Goal: Information Seeking & Learning: Find specific fact

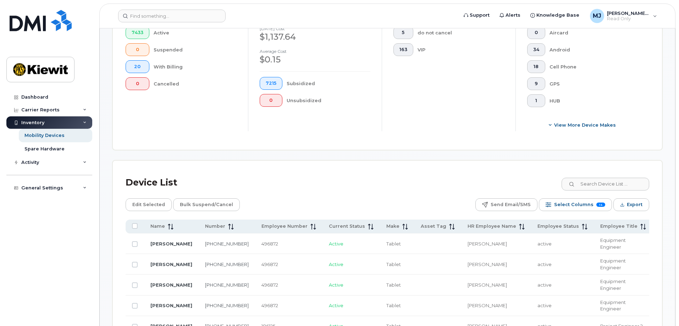
scroll to position [0, 159]
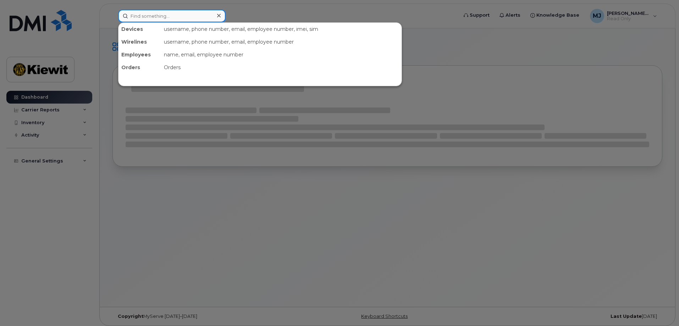
click at [195, 15] on input at bounding box center [172, 16] width 108 height 13
click at [166, 18] on input at bounding box center [172, 16] width 108 height 13
paste input "00529651"
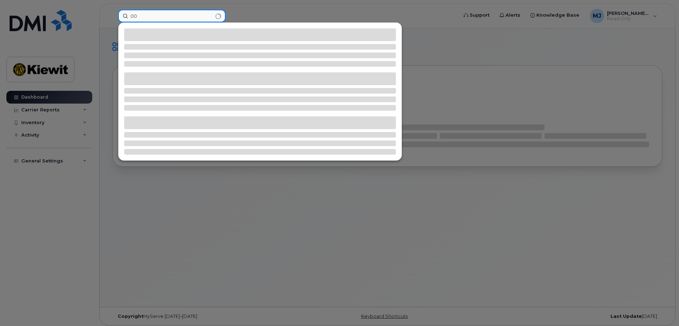
type input "0"
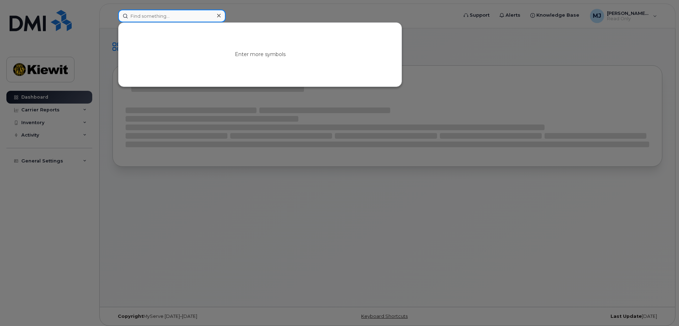
click at [137, 11] on input at bounding box center [172, 16] width 108 height 13
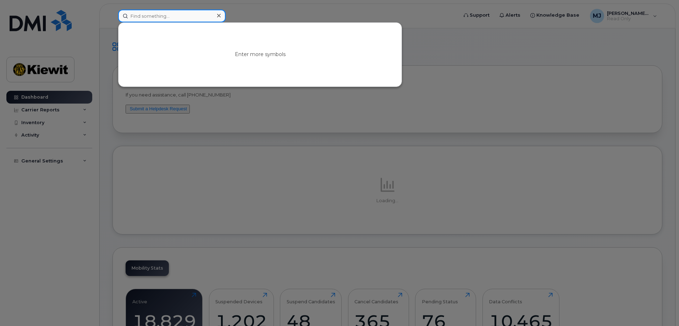
paste input "Betancourt, Carlo"
type input "Betancourt, Carlo"
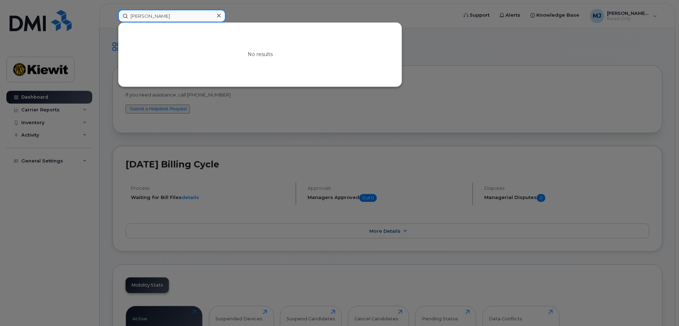
drag, startPoint x: 166, startPoint y: 13, endPoint x: 112, endPoint y: 16, distance: 53.6
click at [113, 16] on div "Betancourt, Carlo No results" at bounding box center [286, 16] width 346 height 13
click at [174, 15] on input at bounding box center [172, 16] width 108 height 13
paste input "DMI17512"
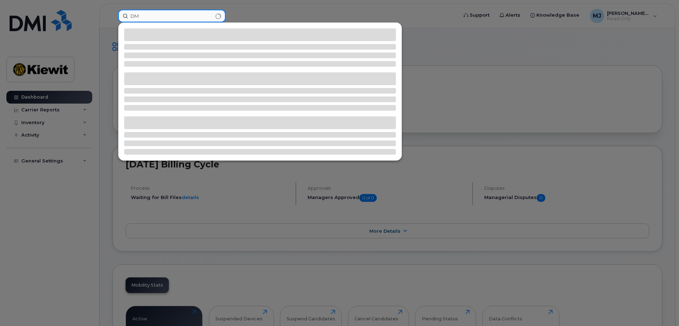
type input "D"
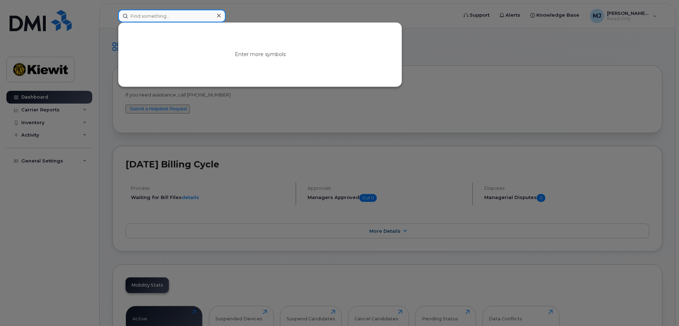
click at [208, 22] on input at bounding box center [172, 16] width 108 height 13
paste input "Carbonneau, Robin"
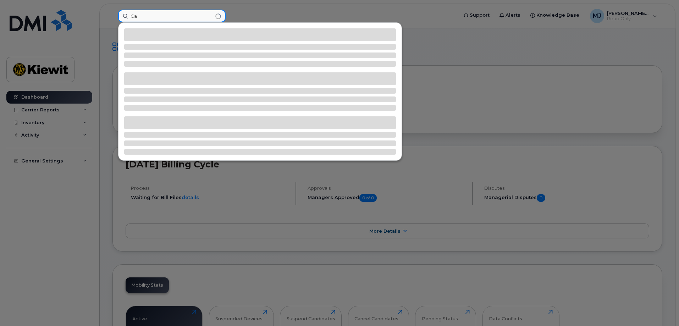
type input "C"
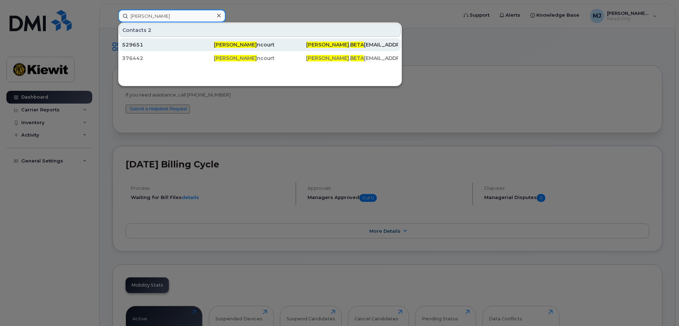
type input "[PERSON_NAME]"
click at [223, 47] on span "Carlo Beta" at bounding box center [235, 45] width 43 height 6
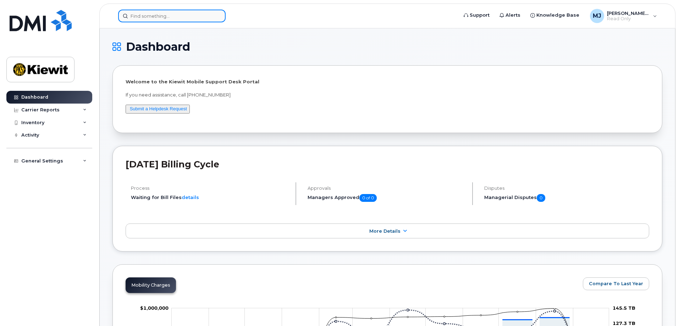
click at [147, 18] on input at bounding box center [172, 16] width 108 height 13
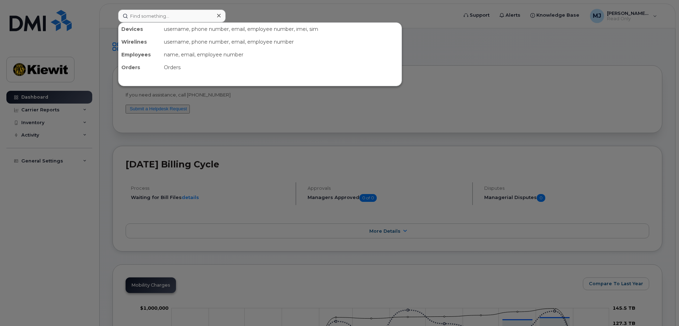
click at [437, 124] on div at bounding box center [339, 163] width 679 height 326
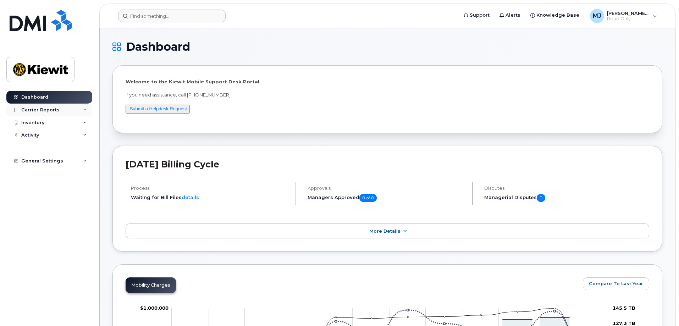
click at [54, 112] on div "Carrier Reports" at bounding box center [40, 110] width 38 height 6
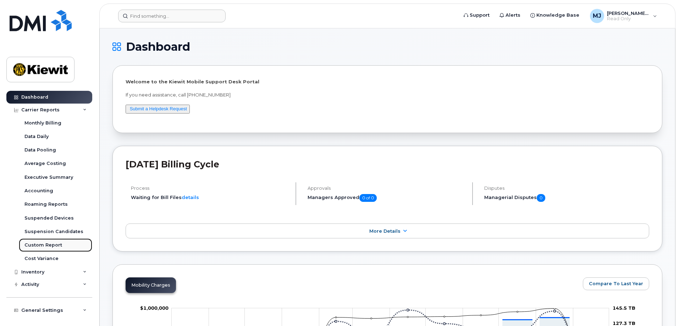
click at [54, 246] on div "Custom Report" at bounding box center [43, 245] width 38 height 6
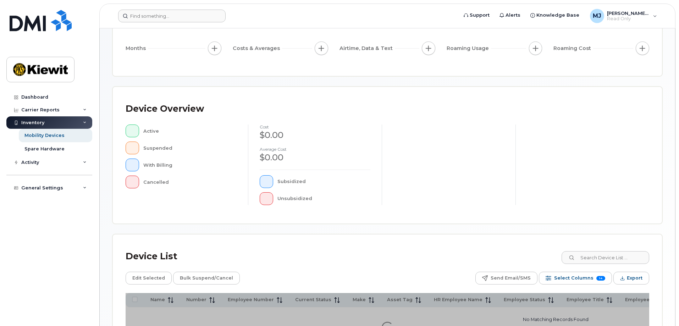
scroll to position [164, 0]
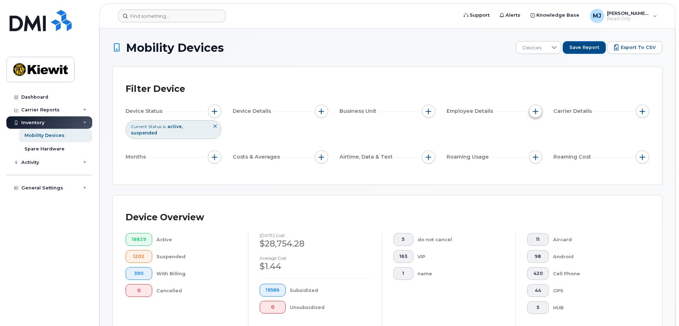
click at [536, 111] on span "button" at bounding box center [536, 112] width 6 height 6
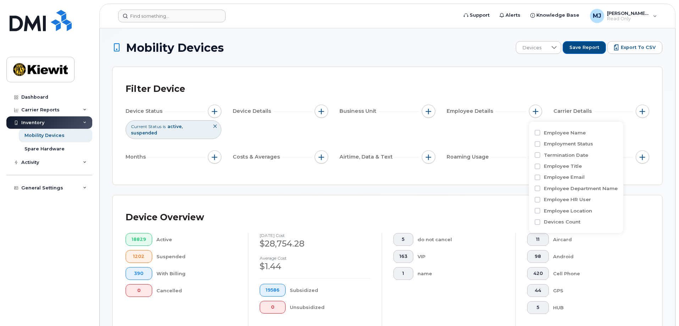
click at [561, 133] on label "Employee Name" at bounding box center [565, 133] width 42 height 7
click at [541, 133] on input "Employee Name" at bounding box center [538, 133] width 6 height 6
checkbox input "true"
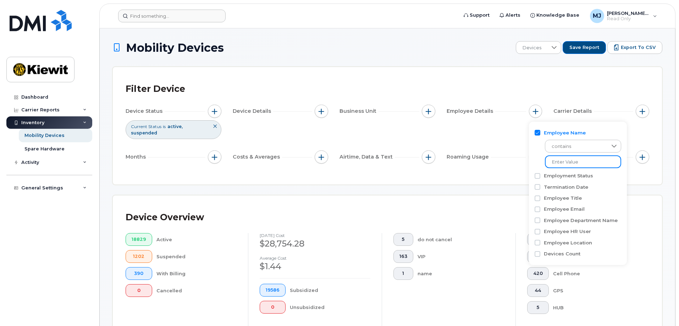
click at [563, 160] on input at bounding box center [583, 161] width 76 height 13
type input "[PERSON_NAME]"
click at [636, 181] on div "Filter Device Device Status Current Status is active suspended Device Details B…" at bounding box center [388, 125] width 550 height 117
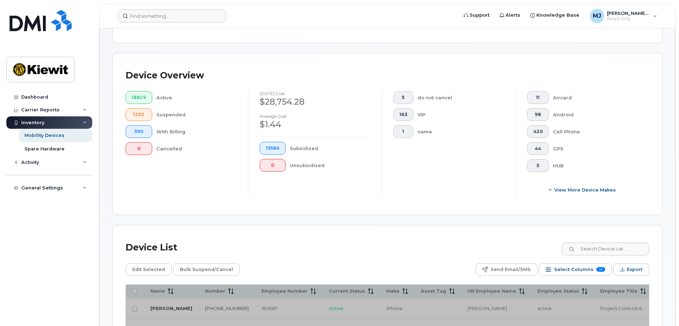
scroll to position [284, 0]
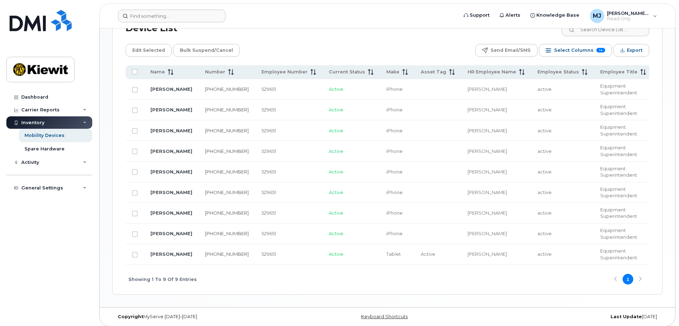
scroll to position [367, 0]
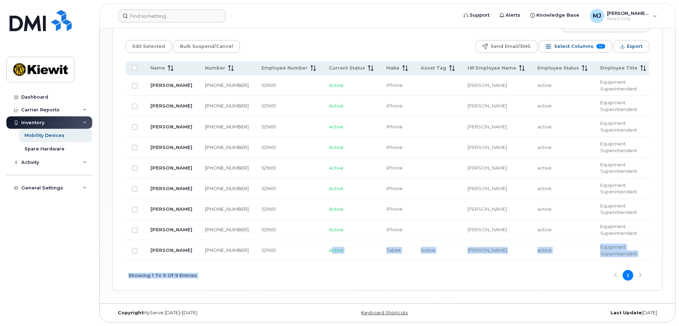
drag, startPoint x: 296, startPoint y: 258, endPoint x: 424, endPoint y: 262, distance: 128.2
click at [424, 262] on div "Name Number Employee Number Current Status Make Asset Tag HR Employee Name Empl…" at bounding box center [388, 175] width 524 height 229
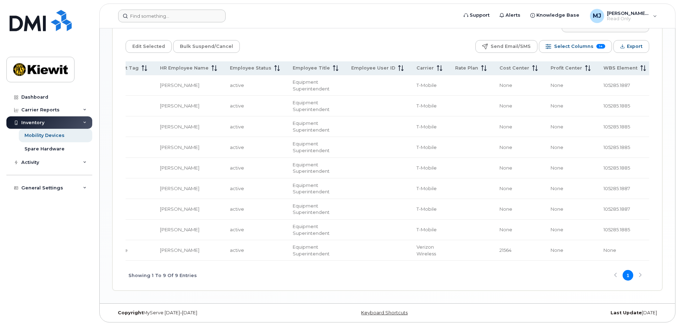
scroll to position [0, 309]
drag, startPoint x: 346, startPoint y: 261, endPoint x: 320, endPoint y: 262, distance: 26.6
click at [320, 262] on div "Showing 1 To 9 Of 9 Entries 1" at bounding box center [388, 275] width 524 height 29
click at [583, 46] on span "Select Columns" at bounding box center [573, 46] width 39 height 11
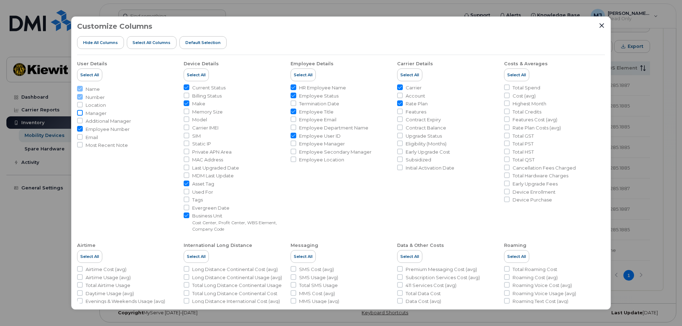
click at [81, 112] on input "Manager" at bounding box center [80, 113] width 6 height 6
checkbox input "true"
click at [601, 26] on icon "Close" at bounding box center [601, 25] width 5 height 5
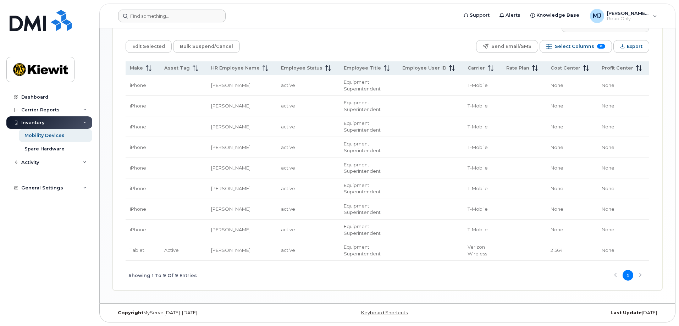
scroll to position [486, 0]
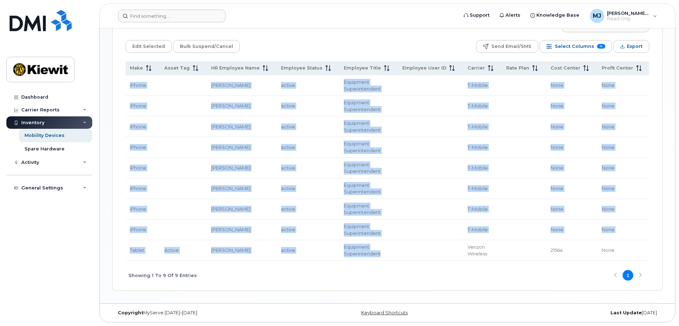
drag, startPoint x: 384, startPoint y: 258, endPoint x: 390, endPoint y: 263, distance: 8.2
click at [400, 261] on div "Name Number Manager Employee Number Current Status Make Asset Tag HR Employee N…" at bounding box center [388, 175] width 524 height 229
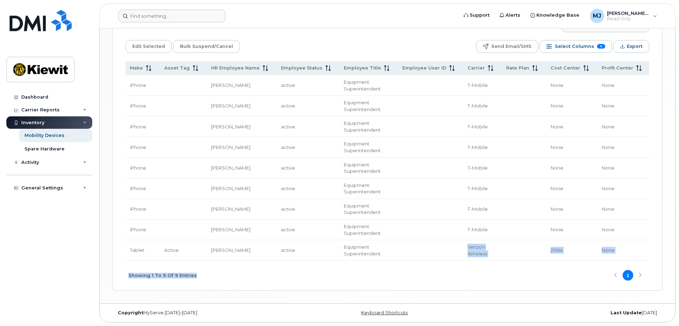
click at [365, 276] on div "Showing 1 To 9 Of 9 Entries 1" at bounding box center [388, 275] width 524 height 29
drag, startPoint x: 334, startPoint y: 259, endPoint x: 192, endPoint y: 255, distance: 141.7
click at [192, 255] on tr "[PERSON_NAME] [PHONE_NUMBER] [PERSON_NAME] [PERSON_NAME] 529651 Active Tablet A…" at bounding box center [290, 250] width 946 height 21
click at [261, 276] on div "Showing 1 To 9 Of 9 Entries 1" at bounding box center [388, 275] width 524 height 29
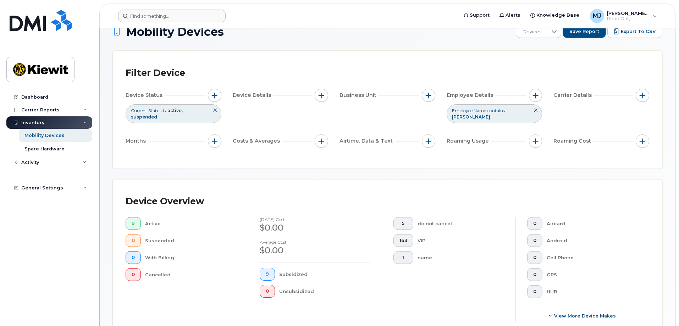
scroll to position [0, 0]
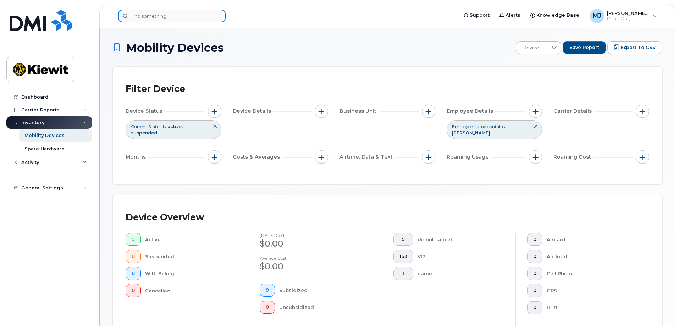
click at [168, 18] on input at bounding box center [172, 16] width 108 height 13
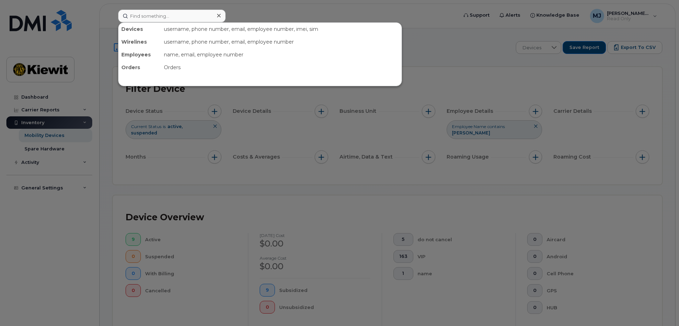
click at [537, 127] on div at bounding box center [339, 163] width 679 height 326
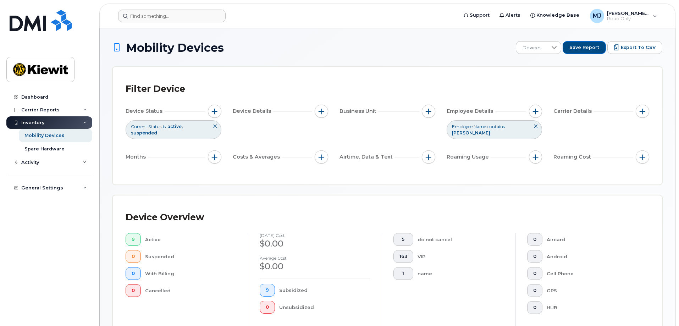
click at [536, 127] on icon at bounding box center [536, 126] width 4 height 4
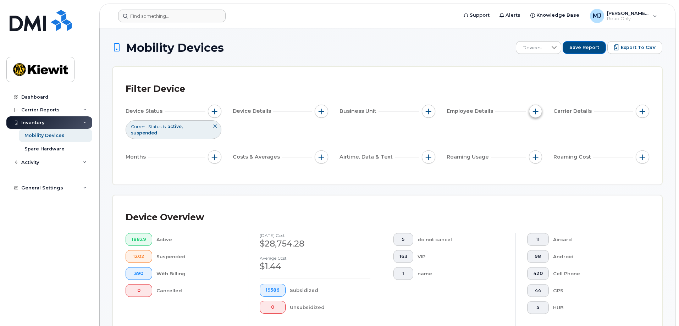
click at [538, 111] on span "button" at bounding box center [536, 112] width 6 height 6
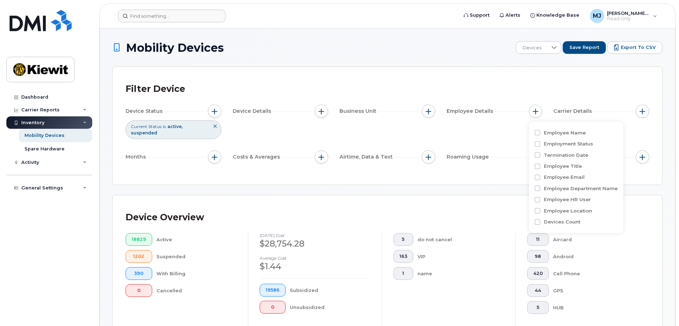
click at [555, 130] on label "Employee Name" at bounding box center [565, 133] width 42 height 7
click at [541, 130] on input "Employee Name" at bounding box center [538, 133] width 6 height 6
checkbox input "true"
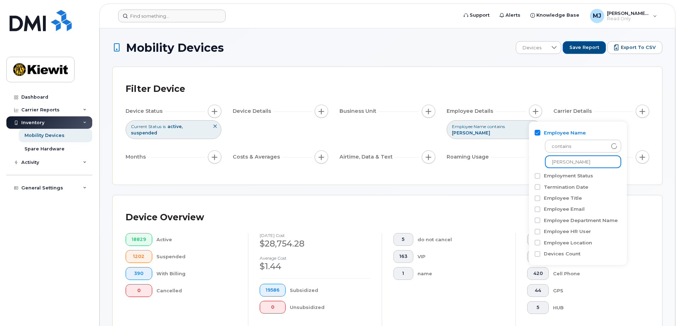
click at [578, 162] on input "[PERSON_NAME]" at bounding box center [583, 161] width 76 height 13
drag, startPoint x: 597, startPoint y: 163, endPoint x: 529, endPoint y: 162, distance: 68.2
click at [529, 162] on div "Employee Name contains [PERSON_NAME] Employment Status Termination Date Employe…" at bounding box center [578, 194] width 98 height 144
type input "[PERSON_NAME]"
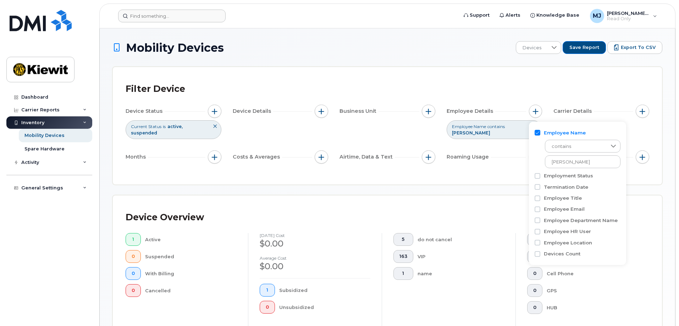
click at [651, 180] on div "Filter Device Device Status Current Status is active suspended Device Details B…" at bounding box center [388, 125] width 550 height 117
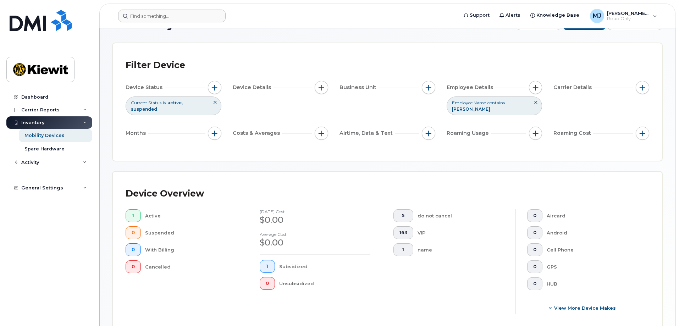
scroll to position [2, 0]
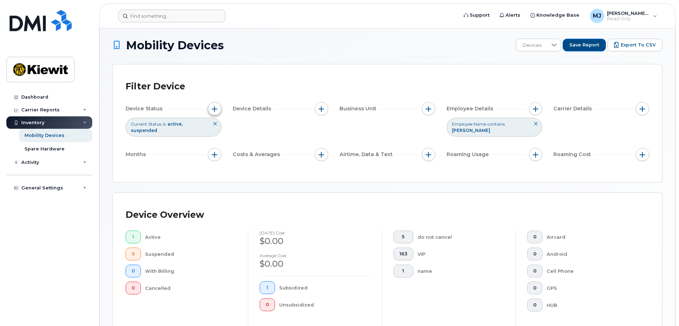
click at [215, 111] on span "button" at bounding box center [215, 109] width 6 height 6
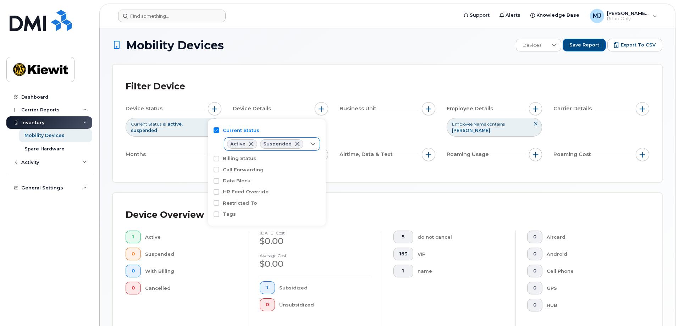
click at [299, 143] on div "Suspended" at bounding box center [281, 144] width 43 height 9
click at [263, 176] on span "Suspended" at bounding box center [251, 173] width 27 height 7
checkbox input "false"
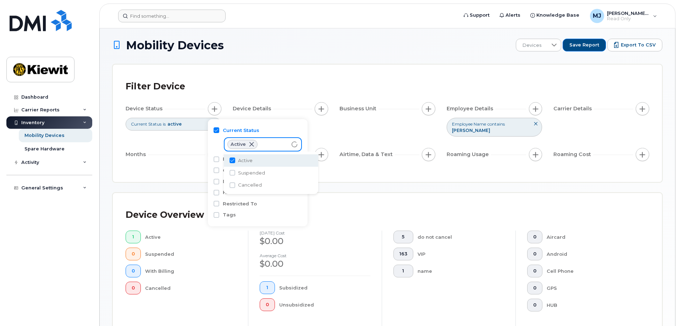
click at [320, 131] on div "Device Status Current Status is active Device Details Business Unit Employee De…" at bounding box center [388, 133] width 524 height 62
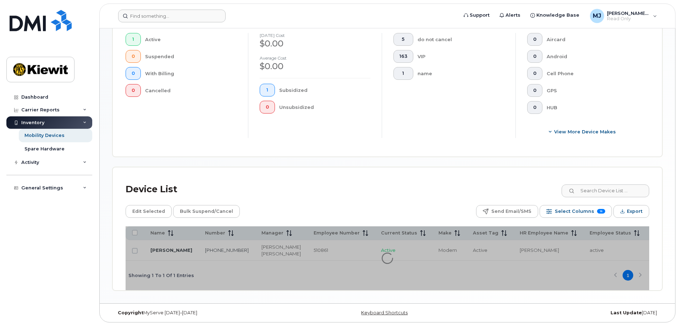
scroll to position [215, 0]
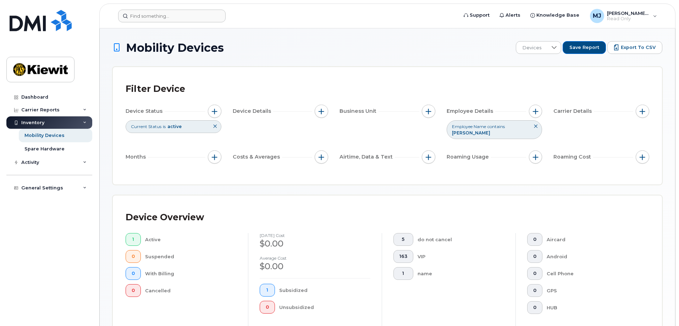
click at [535, 128] on icon at bounding box center [536, 126] width 4 height 4
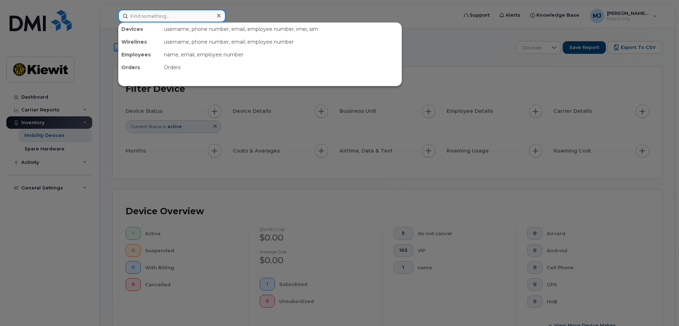
click at [168, 15] on input at bounding box center [172, 16] width 108 height 13
click at [450, 76] on div at bounding box center [339, 163] width 679 height 326
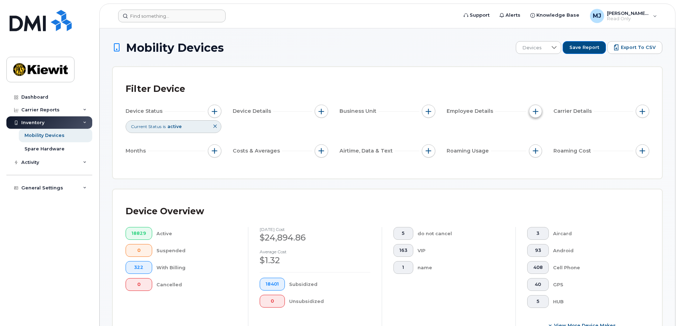
click at [533, 115] on button "button" at bounding box center [535, 111] width 13 height 13
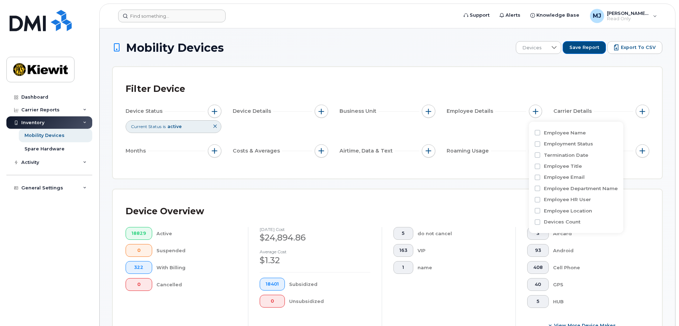
click at [572, 132] on label "Employee Name" at bounding box center [565, 133] width 42 height 7
click at [541, 132] on input "Employee Name" at bounding box center [538, 133] width 6 height 6
checkbox input "true"
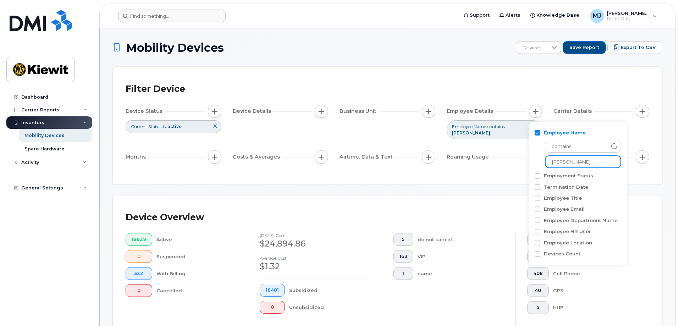
drag, startPoint x: 591, startPoint y: 162, endPoint x: 528, endPoint y: 161, distance: 63.2
type input "[PERSON_NAME]"
click at [497, 171] on div "Filter Device Device Status Current Status is active Device Details Business Un…" at bounding box center [388, 126] width 524 height 92
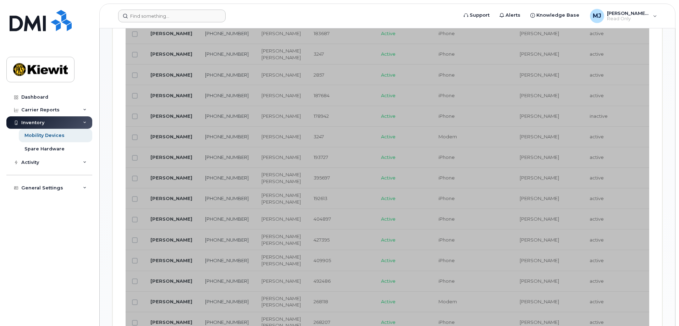
scroll to position [532, 0]
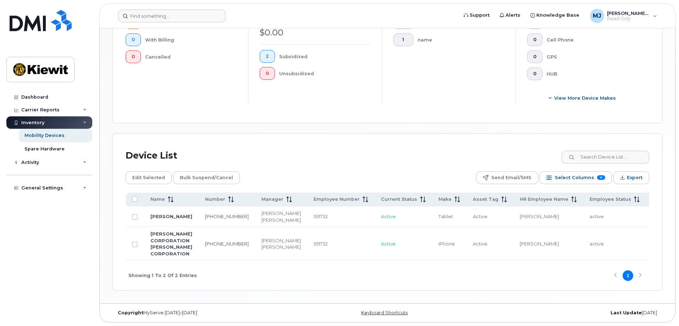
scroll to position [249, 0]
drag, startPoint x: 279, startPoint y: 258, endPoint x: 291, endPoint y: 255, distance: 12.7
click at [307, 255] on td "551732" at bounding box center [340, 244] width 67 height 34
click at [293, 270] on div "Showing 1 To 2 Of 2 Entries 1" at bounding box center [388, 275] width 524 height 29
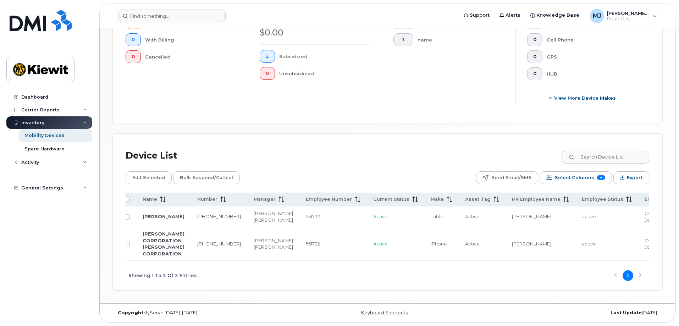
scroll to position [0, 0]
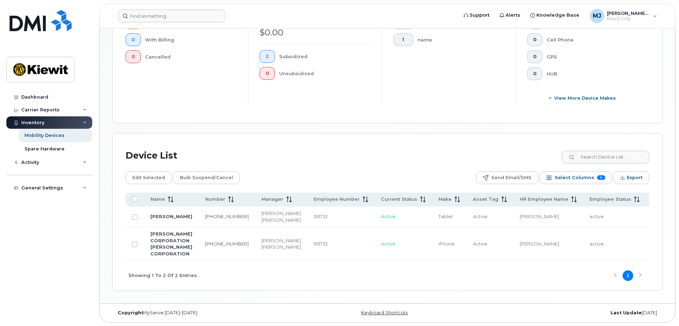
drag, startPoint x: 384, startPoint y: 263, endPoint x: 408, endPoint y: 262, distance: 23.5
click at [408, 262] on div "Showing 1 To 2 Of 2 Entries 1" at bounding box center [388, 275] width 524 height 29
drag, startPoint x: 199, startPoint y: 203, endPoint x: 213, endPoint y: 215, distance: 18.4
click at [213, 215] on td "[PHONE_NUMBER]" at bounding box center [227, 217] width 56 height 21
copy link "[PHONE_NUMBER]"
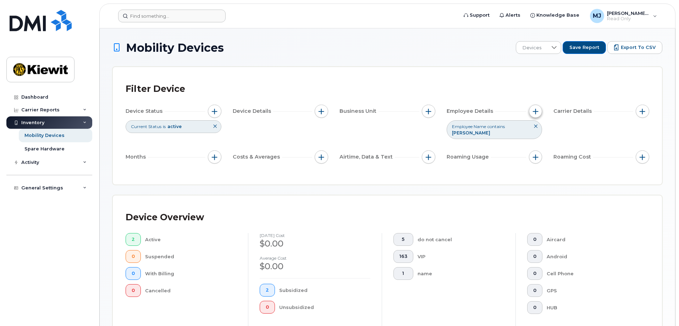
click at [535, 115] on button "button" at bounding box center [535, 111] width 13 height 13
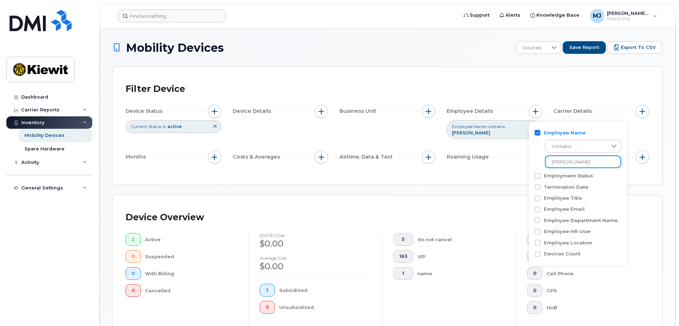
drag, startPoint x: 573, startPoint y: 162, endPoint x: 530, endPoint y: 164, distance: 43.3
click at [532, 164] on div "Employee Name contains [PERSON_NAME] Employment Status Termination Date Employe…" at bounding box center [578, 194] width 98 height 144
type input "[PERSON_NAME]"
click at [514, 168] on div "Filter Device Device Status Current Status is active Device Details Business Un…" at bounding box center [388, 126] width 524 height 92
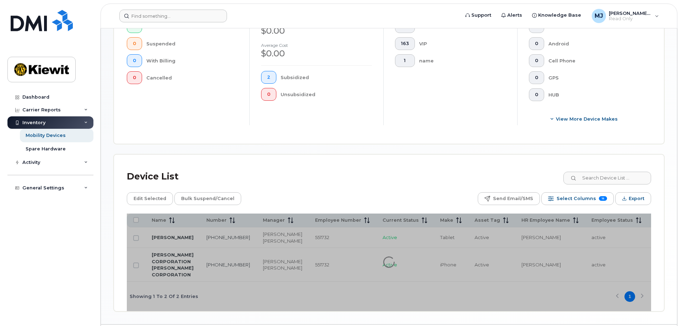
scroll to position [249, 0]
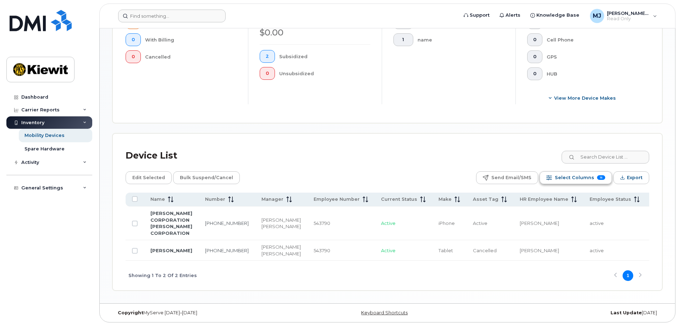
click at [566, 173] on span "Select Columns" at bounding box center [574, 178] width 39 height 11
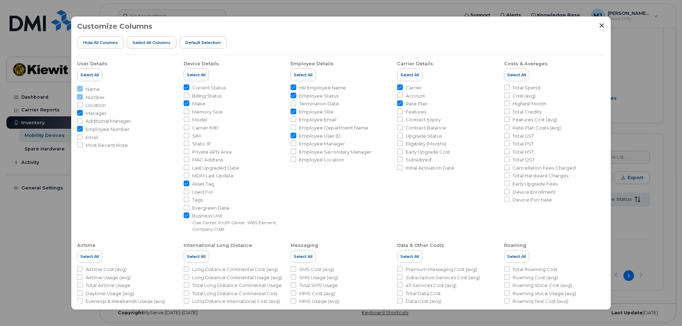
click at [196, 201] on span "Tags" at bounding box center [197, 200] width 11 height 7
click at [189, 201] on input "Tags" at bounding box center [187, 200] width 6 height 6
checkbox input "true"
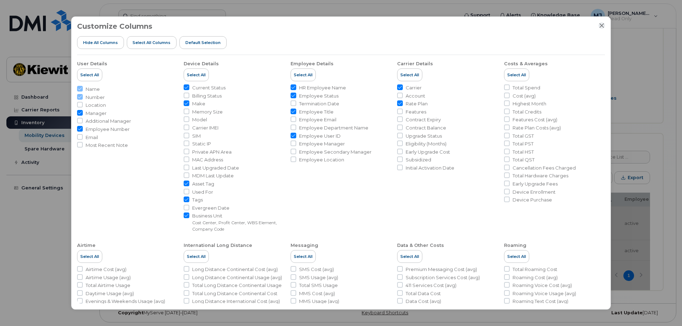
click at [600, 24] on icon "Close" at bounding box center [601, 25] width 5 height 5
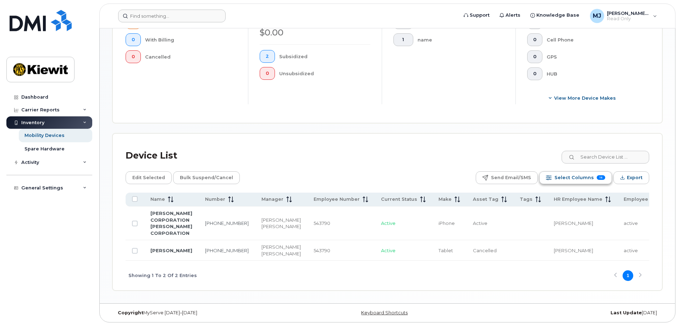
click at [584, 173] on span "Select Columns" at bounding box center [574, 178] width 39 height 11
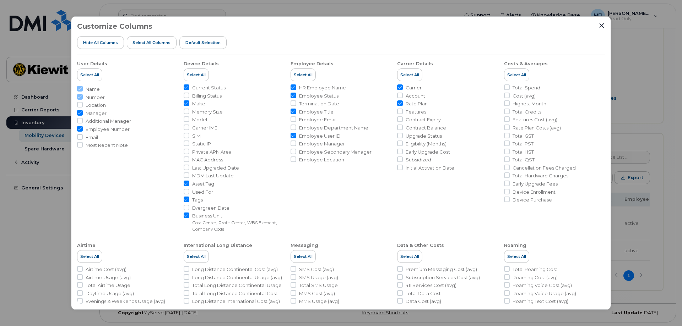
click at [199, 199] on span "Tags" at bounding box center [197, 200] width 11 height 7
click at [189, 199] on input "Tags" at bounding box center [187, 200] width 6 height 6
checkbox input "false"
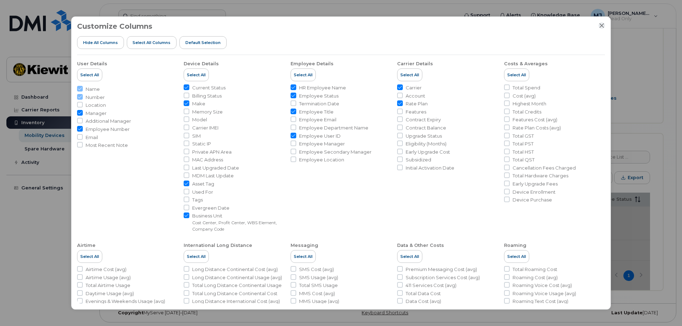
click at [601, 27] on icon "Close" at bounding box center [601, 26] width 6 height 6
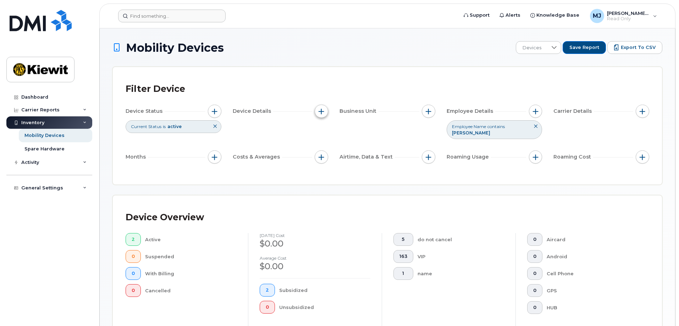
click at [323, 113] on span "button" at bounding box center [322, 112] width 6 height 6
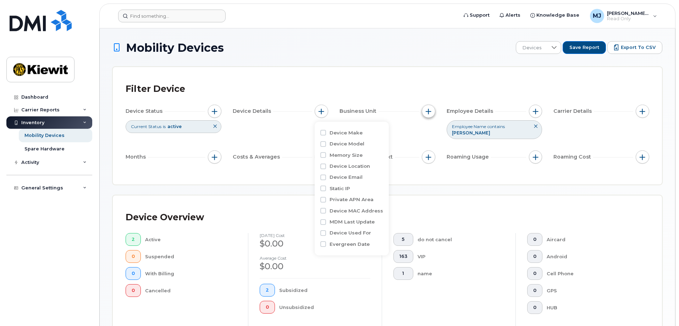
click at [425, 110] on button "button" at bounding box center [428, 111] width 13 height 13
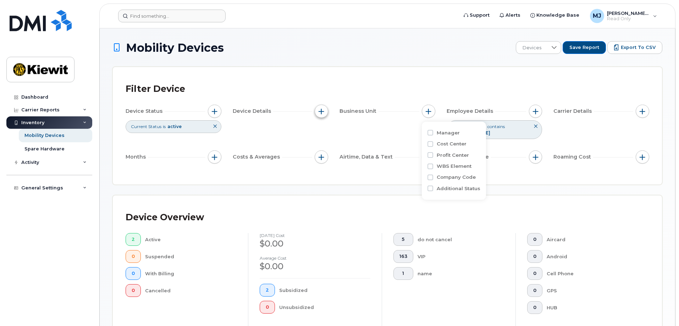
click at [318, 113] on button "button" at bounding box center [321, 111] width 13 height 13
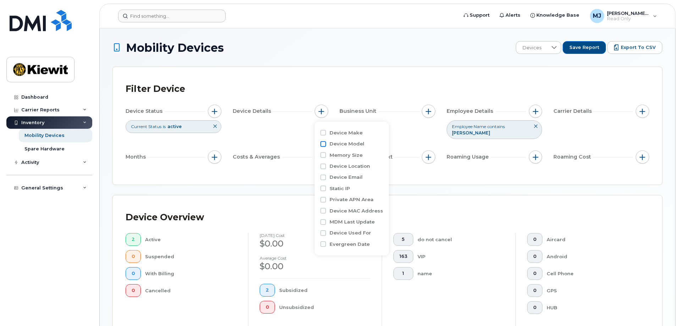
click at [323, 143] on input "Device Model" at bounding box center [324, 144] width 6 height 6
checkbox input "true"
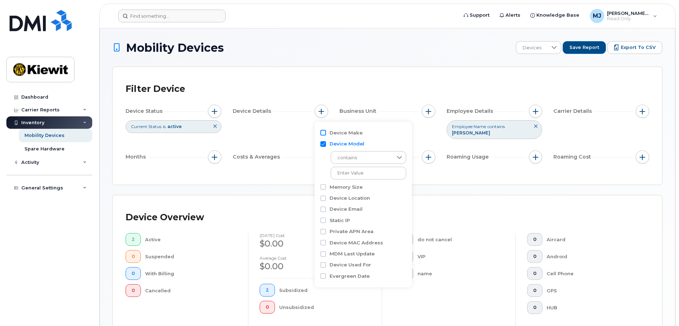
click at [322, 135] on input "Device Make" at bounding box center [324, 133] width 6 height 6
checkbox input "true"
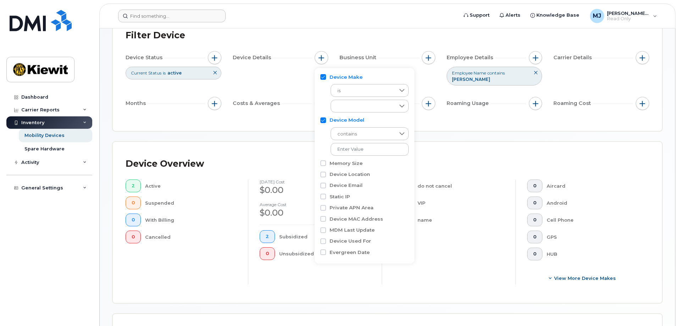
scroll to position [71, 0]
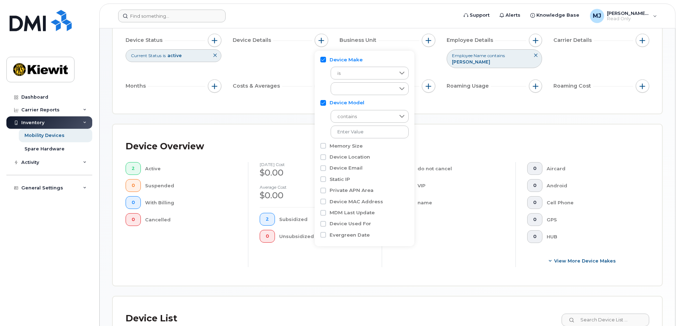
click at [240, 113] on div "Filter Device Device Status Current Status is active Device Details Business Un…" at bounding box center [388, 54] width 550 height 117
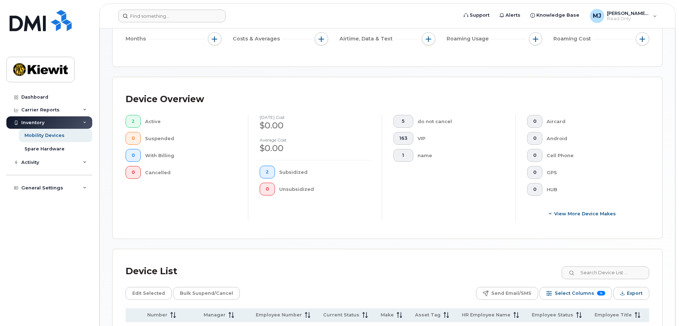
scroll to position [72, 0]
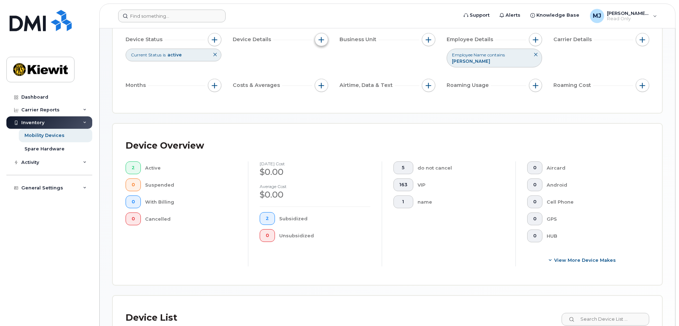
click at [319, 44] on button "button" at bounding box center [321, 39] width 13 height 13
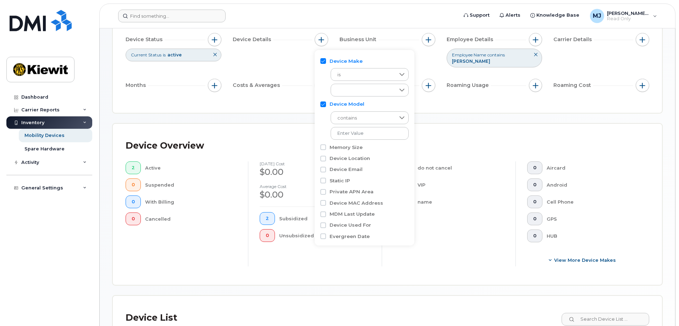
click at [460, 123] on div "Mobility Devices Devices Save Report Export to CSV Filter Device Device Status …" at bounding box center [388, 210] width 550 height 483
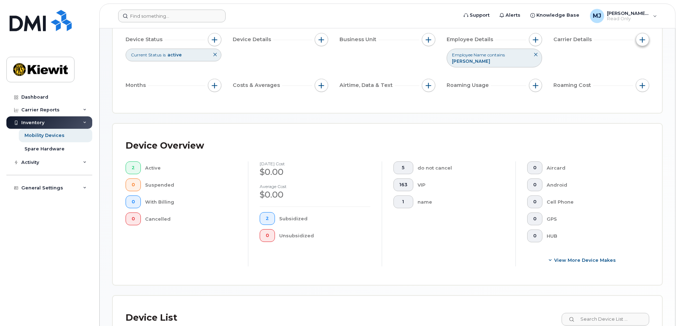
click at [639, 40] on button "button" at bounding box center [642, 39] width 13 height 13
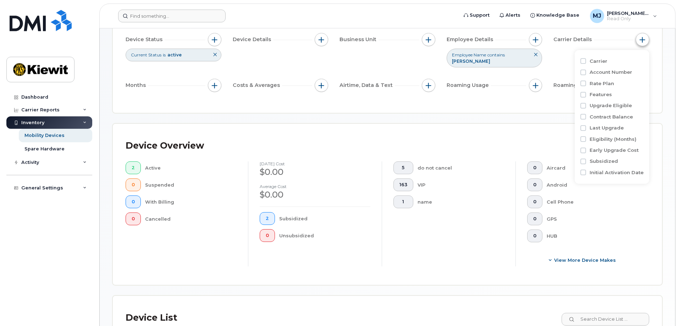
click at [639, 40] on button "button" at bounding box center [642, 39] width 13 height 13
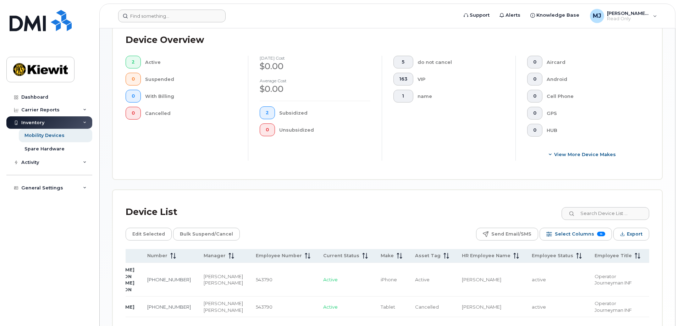
scroll to position [71, 0]
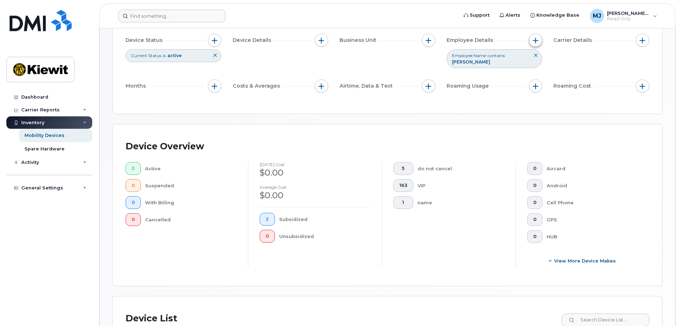
click at [535, 43] on span "button" at bounding box center [536, 41] width 6 height 6
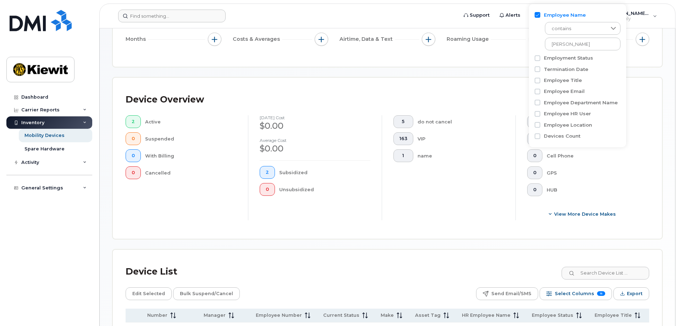
scroll to position [142, 0]
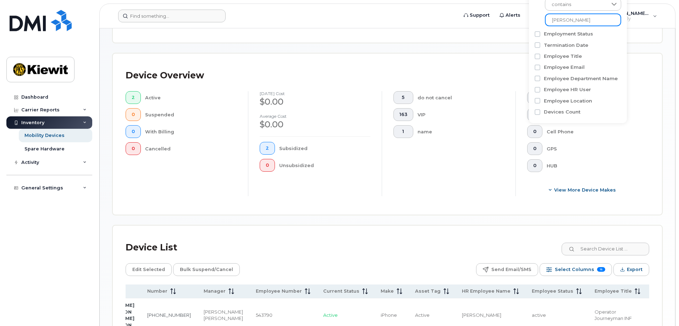
drag, startPoint x: 591, startPoint y: 23, endPoint x: 547, endPoint y: 21, distance: 44.4
click at [547, 21] on input "[PERSON_NAME]" at bounding box center [583, 19] width 76 height 13
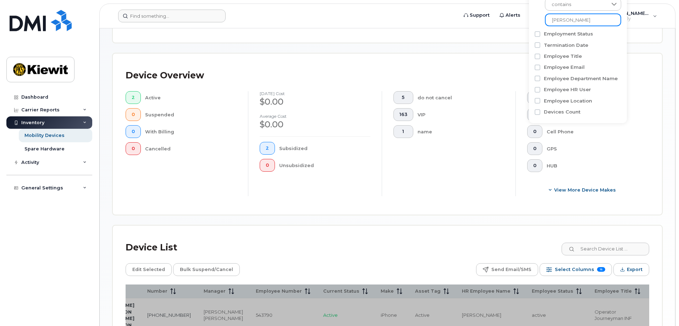
type input "[PERSON_NAME]"
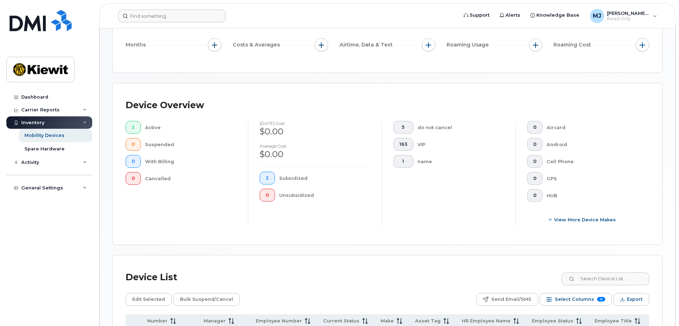
scroll to position [71, 0]
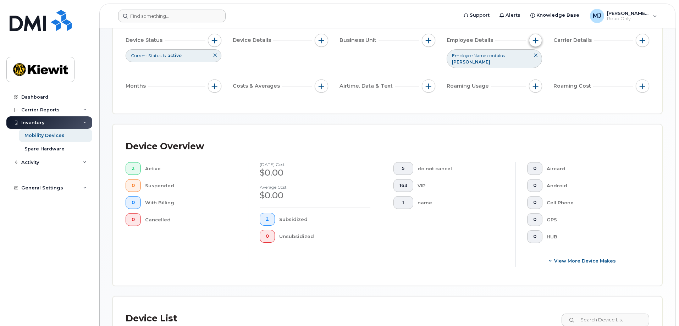
click at [534, 46] on button "button" at bounding box center [535, 40] width 13 height 13
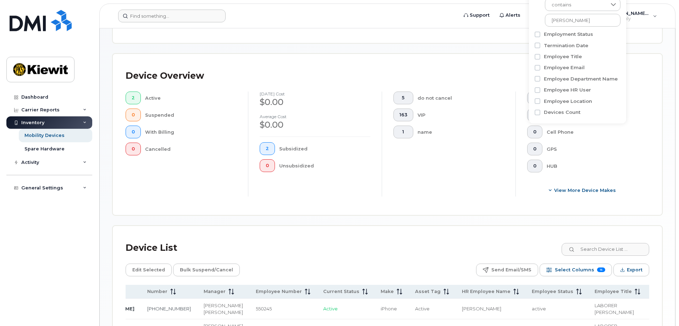
scroll to position [142, 0]
drag, startPoint x: 589, startPoint y: 23, endPoint x: 540, endPoint y: 24, distance: 49.0
click at [540, 24] on div "contains [PERSON_NAME]" at bounding box center [578, 10] width 87 height 32
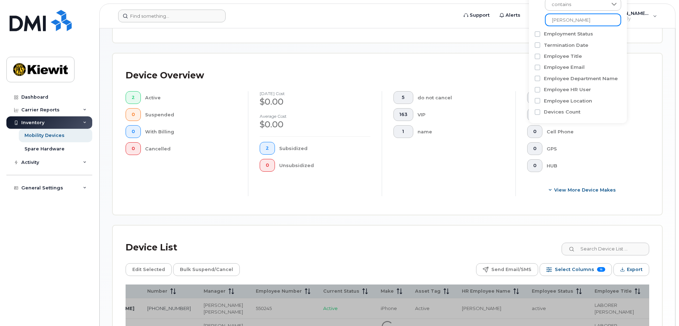
click at [562, 19] on input "[PERSON_NAME]" at bounding box center [583, 19] width 76 height 13
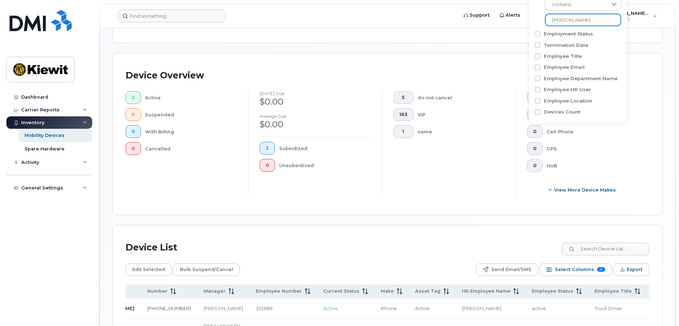
type input "[PERSON_NAME]"
click at [487, 45] on div "Mobility Devices Devices Save Report Export to CSV Filter Device Device Status …" at bounding box center [388, 134] width 550 height 470
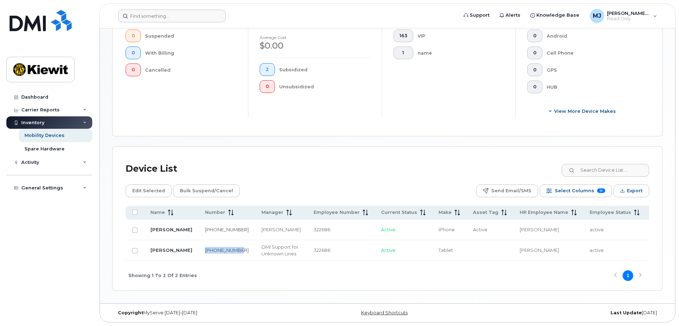
drag, startPoint x: 185, startPoint y: 238, endPoint x: 202, endPoint y: 247, distance: 19.0
click at [202, 247] on td "[PHONE_NUMBER]" at bounding box center [227, 250] width 56 height 21
copy link "[PHONE_NUMBER]"
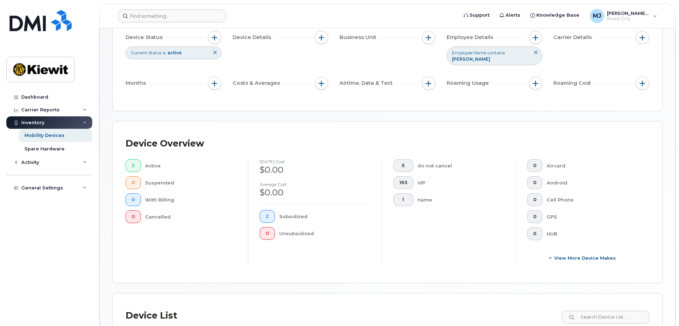
scroll to position [71, 0]
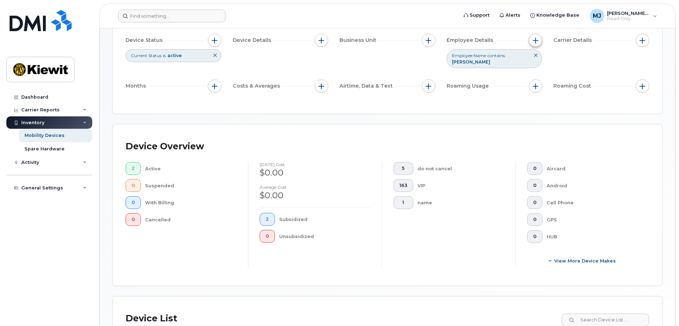
click at [539, 43] on button "button" at bounding box center [535, 40] width 13 height 13
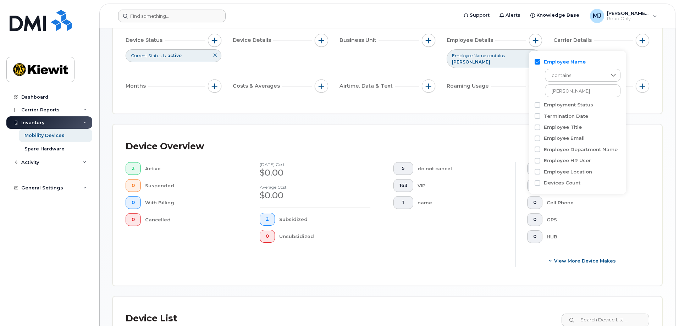
scroll to position [142, 0]
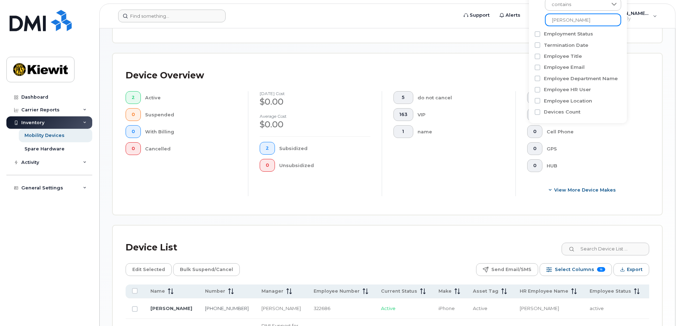
drag, startPoint x: 587, startPoint y: 21, endPoint x: 543, endPoint y: 20, distance: 43.3
click at [543, 20] on div "contains [PERSON_NAME]" at bounding box center [578, 10] width 87 height 32
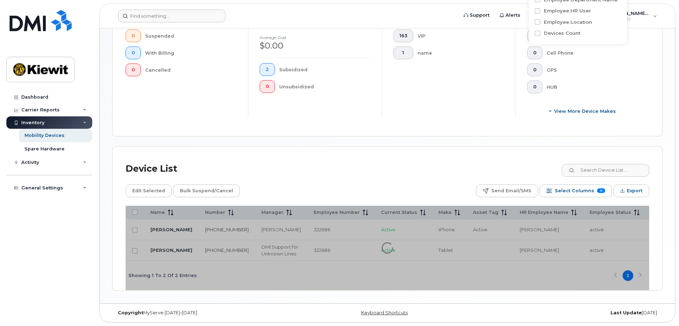
scroll to position [236, 0]
type input "[PERSON_NAME]"
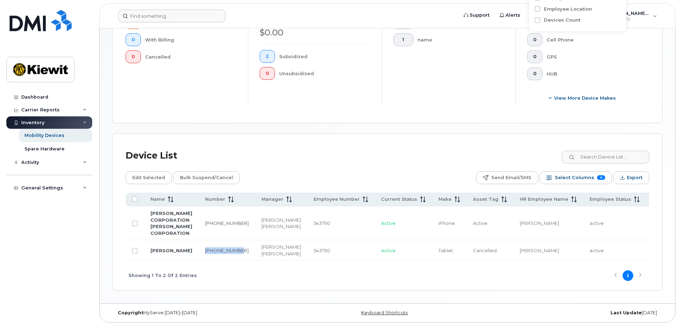
drag, startPoint x: 198, startPoint y: 250, endPoint x: 214, endPoint y: 258, distance: 18.1
click at [214, 258] on td "[PHONE_NUMBER]" at bounding box center [227, 250] width 56 height 21
copy link "[PHONE_NUMBER]"
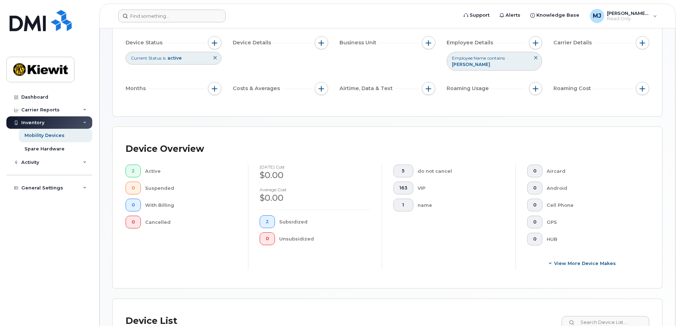
scroll to position [72, 0]
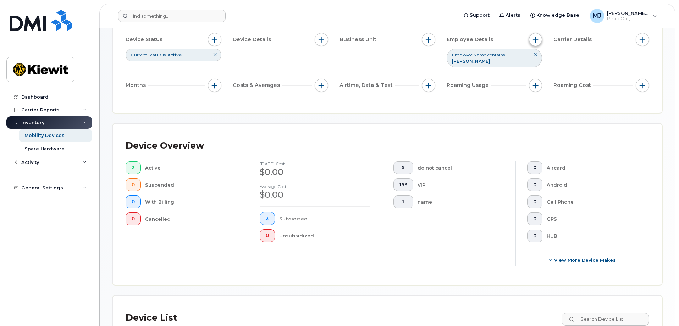
click at [536, 40] on span "button" at bounding box center [536, 40] width 6 height 6
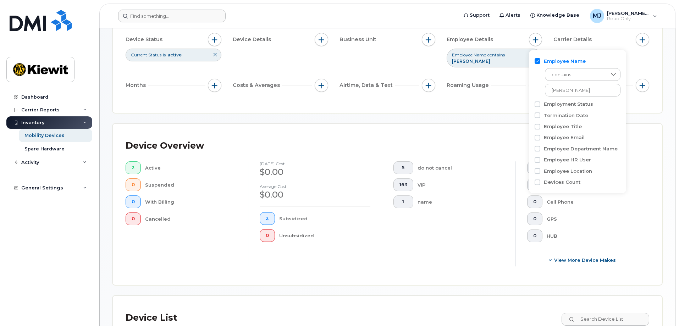
scroll to position [107, 0]
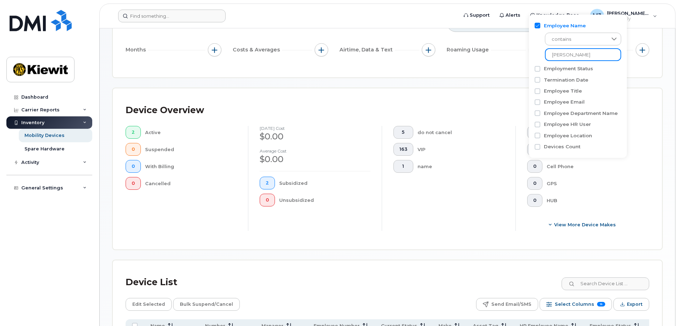
drag, startPoint x: 589, startPoint y: 54, endPoint x: 518, endPoint y: 49, distance: 71.2
click at [518, 49] on body "Support Alerts Knowledge Base [PERSON_NAME] Jupiter Read Only English Français …" at bounding box center [339, 173] width 679 height 560
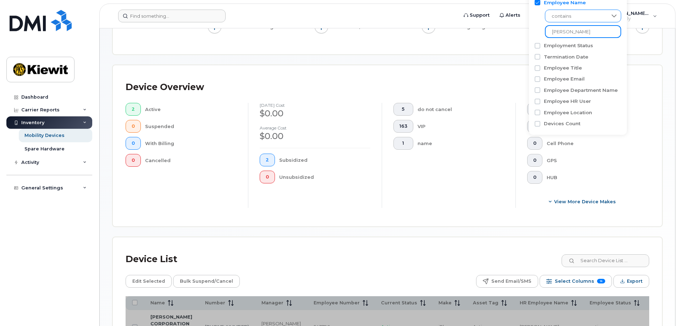
scroll to position [143, 0]
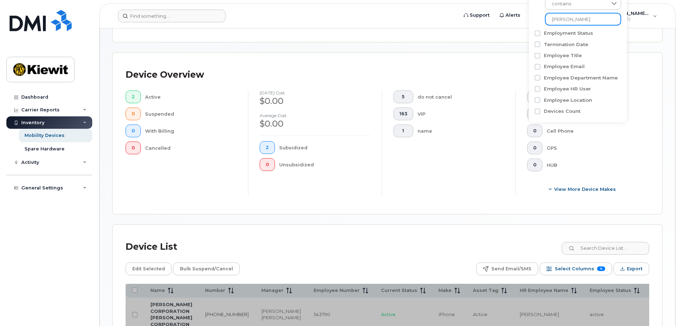
type input "[PERSON_NAME]"
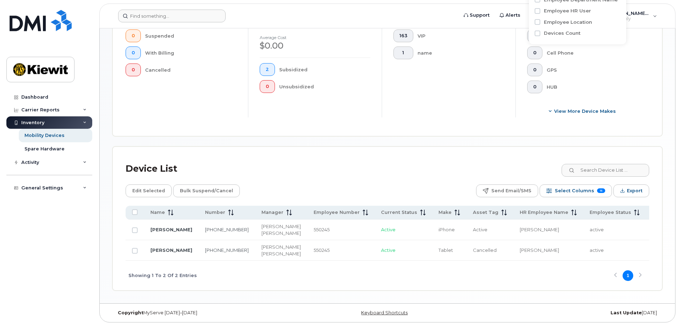
scroll to position [249, 0]
drag, startPoint x: 203, startPoint y: 246, endPoint x: 179, endPoint y: 235, distance: 26.4
click at [179, 240] on tr "[PERSON_NAME] [PHONE_NUMBER] [PERSON_NAME] [PERSON_NAME] 550245 Active Tablet C…" at bounding box center [599, 250] width 946 height 21
copy tr "[PERSON_NAME] [PHONE_NUMBER]"
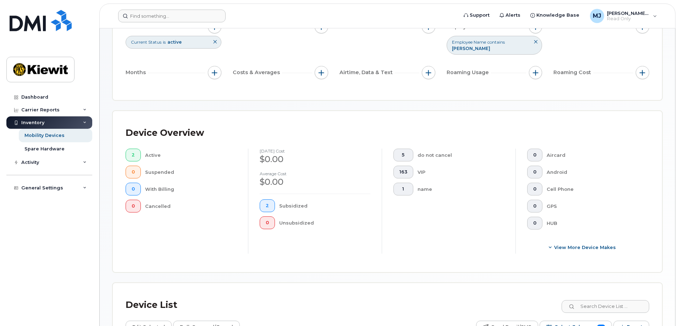
scroll to position [72, 0]
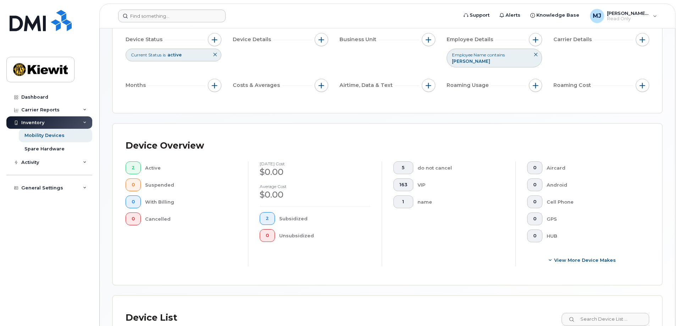
click at [537, 50] on button at bounding box center [536, 55] width 12 height 12
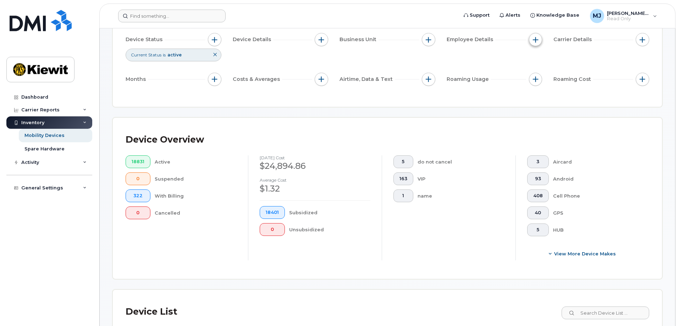
click at [531, 35] on button "button" at bounding box center [535, 39] width 13 height 13
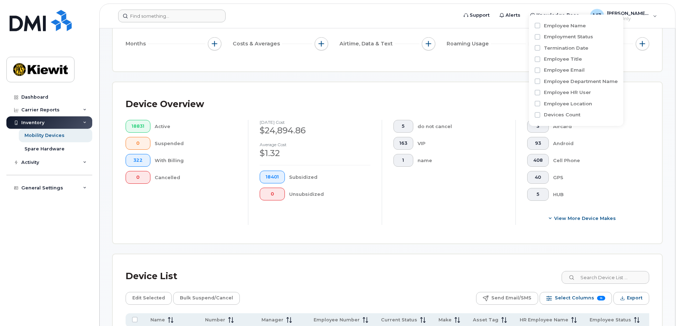
scroll to position [72, 0]
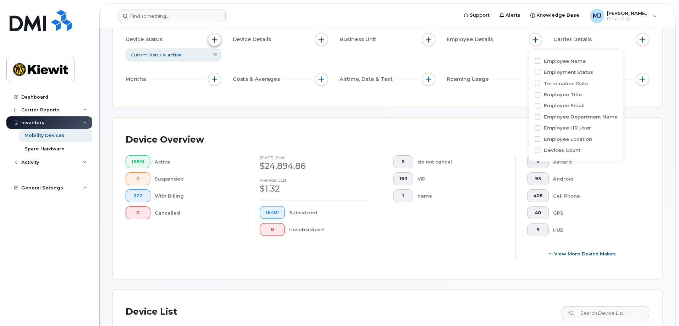
click at [213, 43] on button "button" at bounding box center [214, 39] width 13 height 13
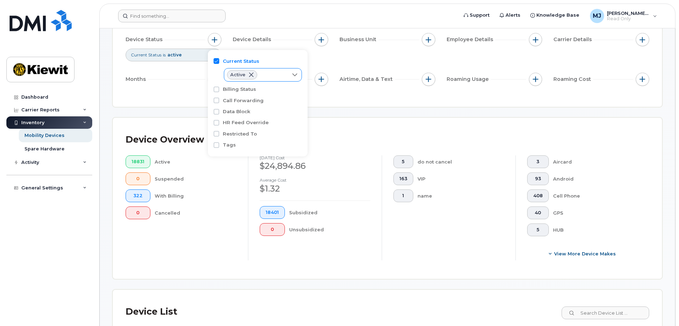
click at [270, 72] on div "Active" at bounding box center [256, 75] width 64 height 13
click at [254, 102] on span "Suspended" at bounding box center [251, 103] width 27 height 7
checkbox input "true"
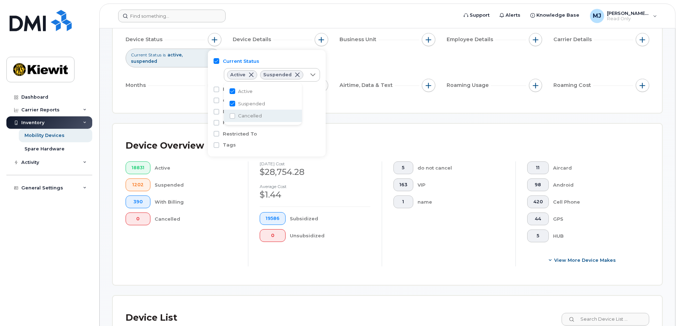
click at [365, 100] on div "Filter Device Device Status Current Status is active suspended Device Details B…" at bounding box center [388, 53] width 550 height 117
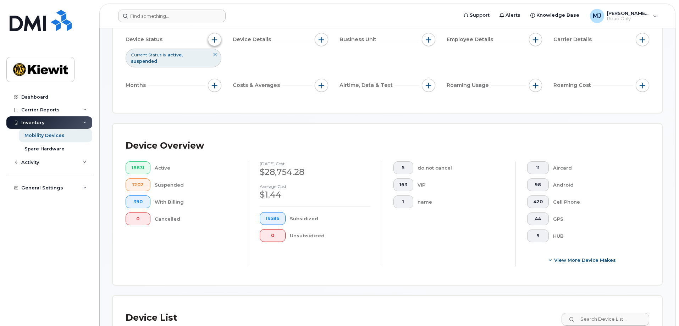
click at [215, 38] on span "button" at bounding box center [215, 40] width 6 height 6
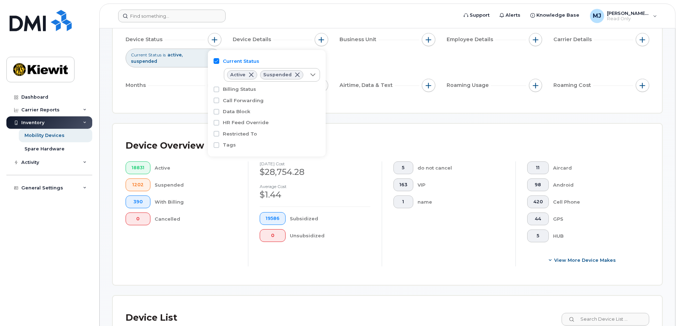
click at [232, 144] on label "Tags" at bounding box center [229, 145] width 13 height 7
click at [219, 144] on input "Tags" at bounding box center [217, 145] width 6 height 6
checkbox input "true"
click at [310, 157] on icon at bounding box center [313, 159] width 6 height 6
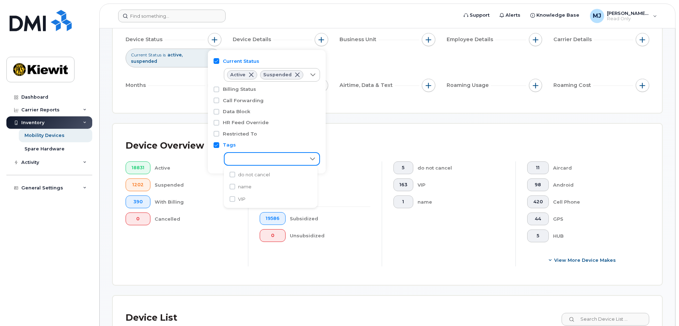
click at [349, 137] on div "Device Overview" at bounding box center [388, 146] width 524 height 18
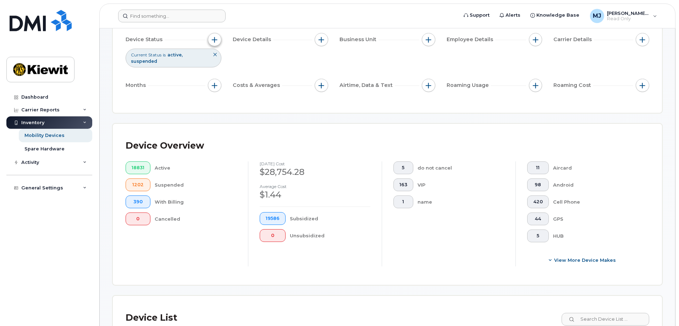
click at [220, 40] on button "button" at bounding box center [214, 39] width 13 height 13
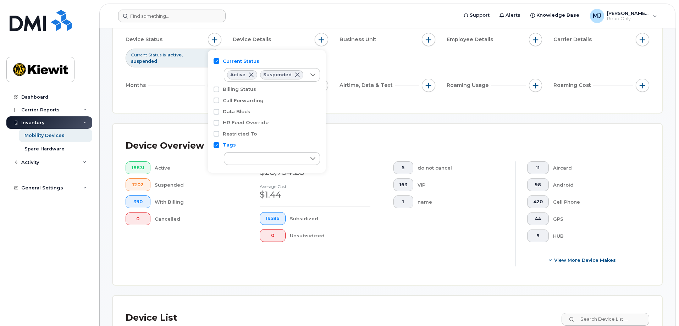
click at [393, 128] on div "Device Overview 18831 Active 1202 Suspended 390 With Billing 0 Cancelled [DATE]…" at bounding box center [388, 204] width 550 height 161
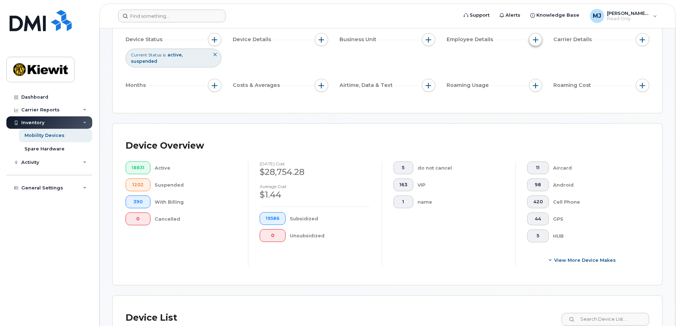
click at [539, 39] on button "button" at bounding box center [535, 39] width 13 height 13
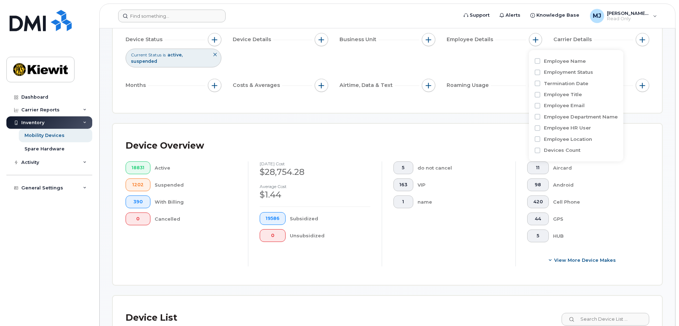
click at [563, 61] on label "Employee Name" at bounding box center [565, 61] width 42 height 7
click at [541, 61] on input "Employee Name" at bounding box center [538, 61] width 6 height 6
checkbox input "true"
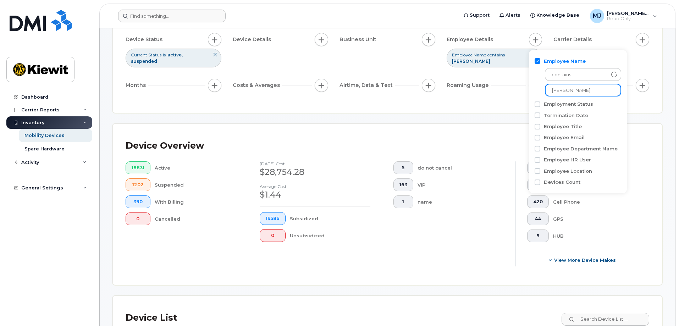
drag, startPoint x: 550, startPoint y: 91, endPoint x: 523, endPoint y: 90, distance: 26.6
type input "[PERSON_NAME]"
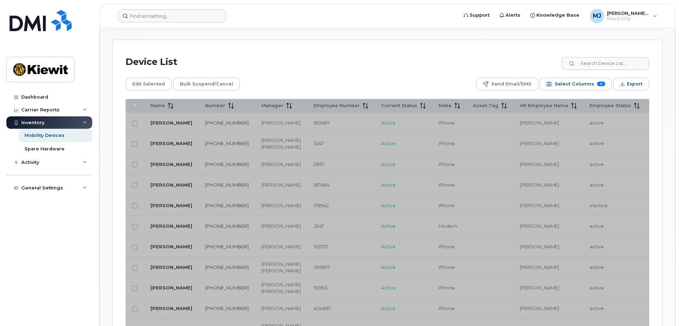
scroll to position [427, 0]
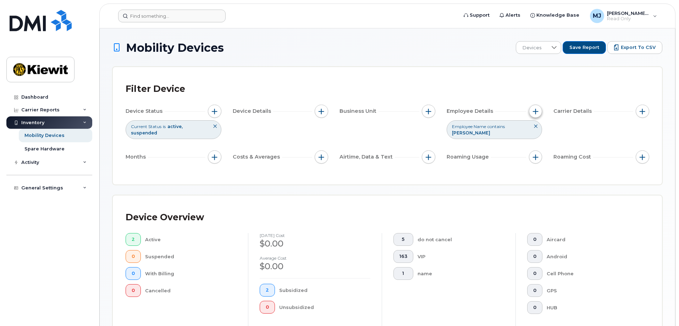
click at [534, 112] on span "button" at bounding box center [536, 112] width 6 height 6
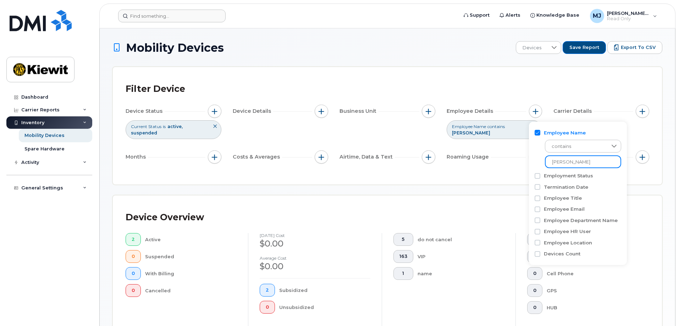
drag, startPoint x: 589, startPoint y: 159, endPoint x: 525, endPoint y: 162, distance: 63.6
click at [525, 162] on body "Support Alerts Knowledge Base [PERSON_NAME] Jupiter Read Only English Français …" at bounding box center [339, 273] width 679 height 547
type input "[PERSON_NAME]"
click at [668, 200] on div "Mobility Devices Devices Save Report Export to CSV Filter Device Device Status …" at bounding box center [388, 276] width 576 height 496
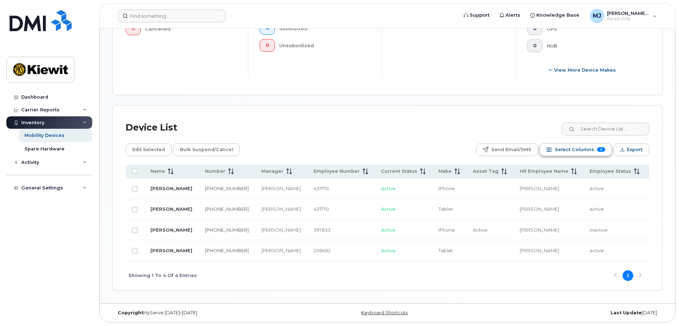
click at [574, 150] on span "Select Columns" at bounding box center [574, 149] width 39 height 11
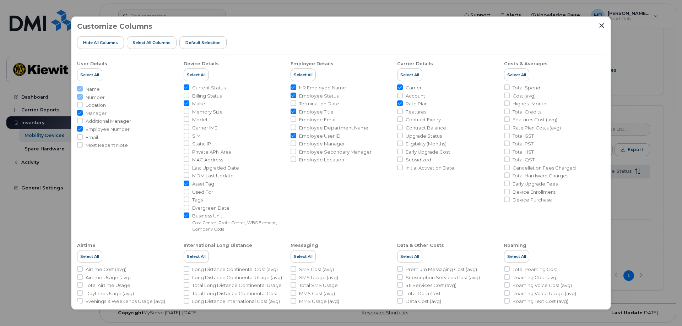
click at [202, 117] on span "Model" at bounding box center [199, 119] width 15 height 7
click at [189, 117] on input "Model" at bounding box center [187, 119] width 6 height 6
checkbox input "true"
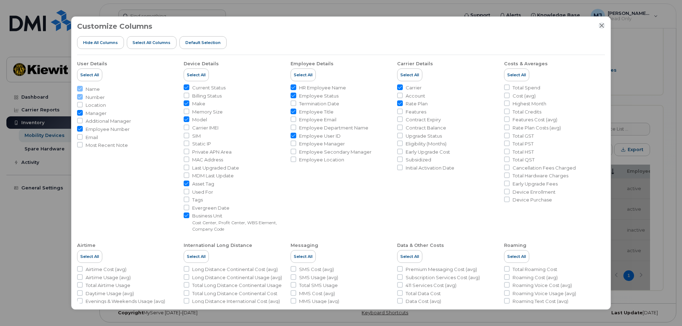
click at [602, 27] on icon "Close" at bounding box center [601, 26] width 6 height 6
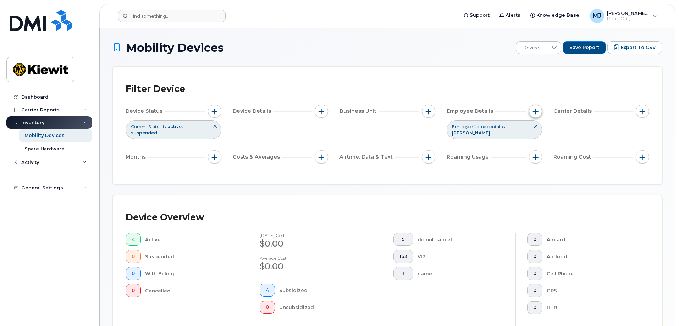
click at [535, 117] on button "button" at bounding box center [535, 111] width 13 height 13
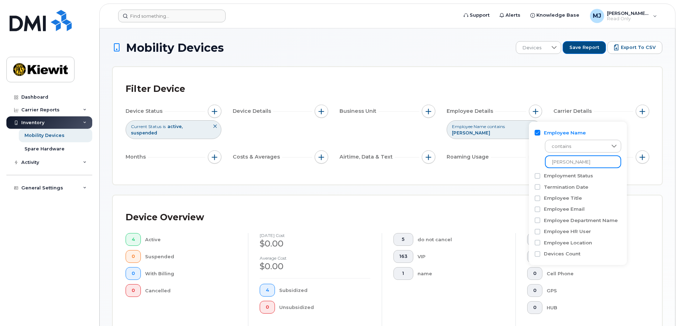
drag, startPoint x: 585, startPoint y: 163, endPoint x: 513, endPoint y: 168, distance: 72.3
click at [513, 168] on body "Support Alerts Knowledge Base [PERSON_NAME] Jupiter Read Only English Français …" at bounding box center [339, 307] width 679 height 614
type input "[PERSON_NAME]"
click at [513, 168] on div "Filter Device Device Status Current Status is active suspended Device Details B…" at bounding box center [388, 126] width 524 height 92
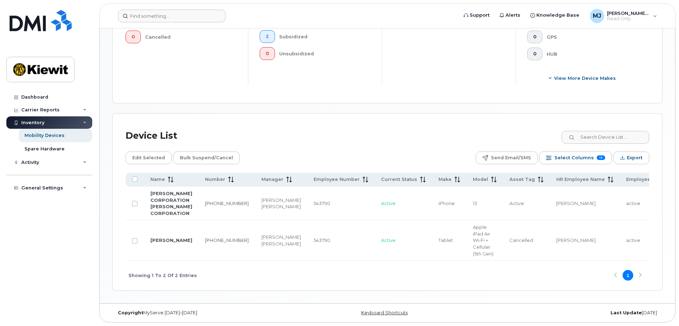
click at [294, 7] on header "Support Alerts Knowledge Base [PERSON_NAME] Jupiter Read Only English Français …" at bounding box center [387, 16] width 576 height 25
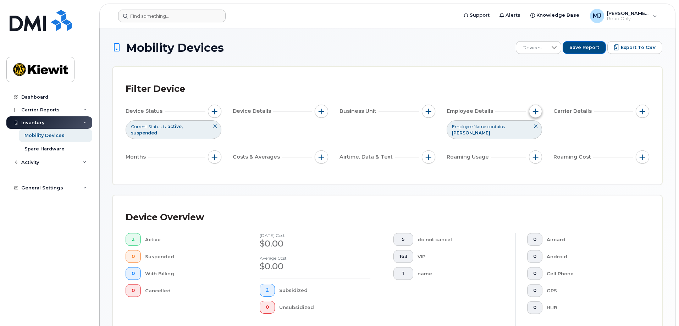
click at [534, 111] on span "button" at bounding box center [536, 112] width 6 height 6
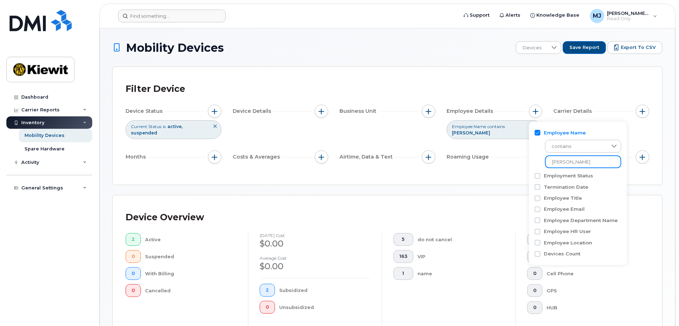
drag, startPoint x: 589, startPoint y: 164, endPoint x: 496, endPoint y: 156, distance: 93.7
click at [496, 156] on body "Support Alerts Knowledge Base [PERSON_NAME] Jupiter Read Only English Français …" at bounding box center [339, 290] width 679 height 580
type input "[PERSON_NAME]"
click at [499, 183] on div "Filter Device Device Status Current Status is active suspended Device Details B…" at bounding box center [388, 125] width 550 height 117
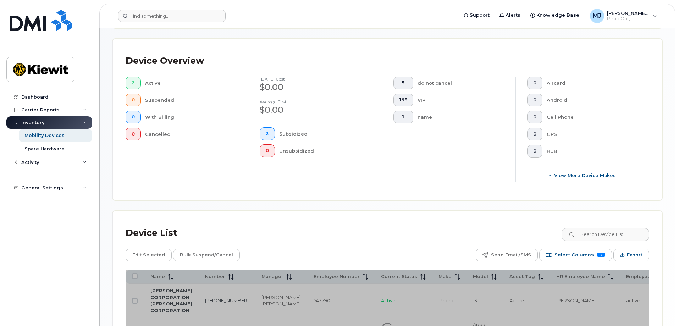
scroll to position [256, 0]
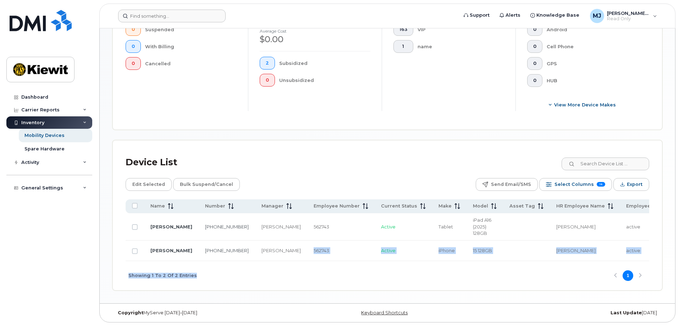
drag, startPoint x: 266, startPoint y: 259, endPoint x: 297, endPoint y: 262, distance: 31.1
click at [297, 262] on div "Name Number Manager Employee Number Current Status Make Model Asset Tag HR Empl…" at bounding box center [388, 244] width 524 height 91
click at [294, 292] on div "Mobility Devices Devices Save Report Export to CSV Filter Device Device Status …" at bounding box center [388, 52] width 576 height 502
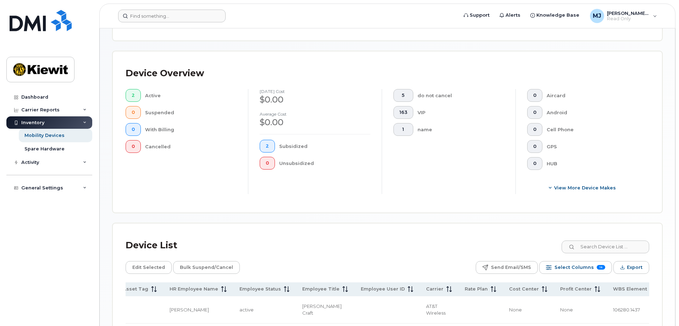
scroll to position [52, 0]
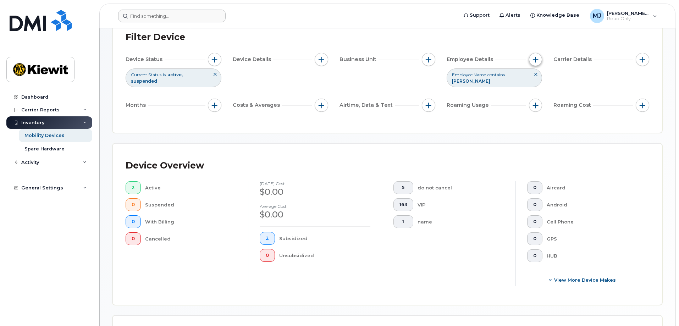
click at [537, 61] on span "button" at bounding box center [536, 60] width 6 height 6
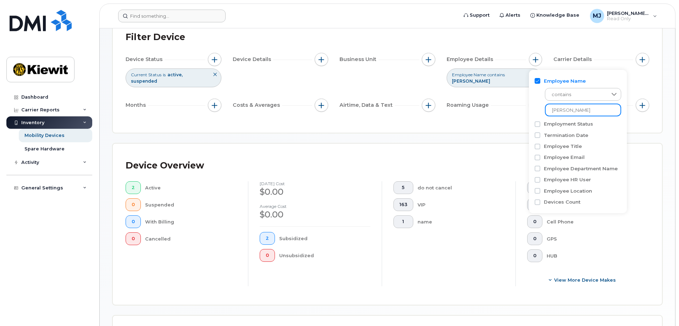
drag, startPoint x: 592, startPoint y: 112, endPoint x: 505, endPoint y: 113, distance: 87.7
click at [505, 113] on body "Support Alerts Knowledge Base [PERSON_NAME] Jupiter Read Only English Français …" at bounding box center [339, 224] width 679 height 553
type input "[PERSON_NAME]"
click at [668, 157] on div "Mobility Devices Devices Save Report Export to CSV Filter Device Device Status …" at bounding box center [388, 228] width 576 height 502
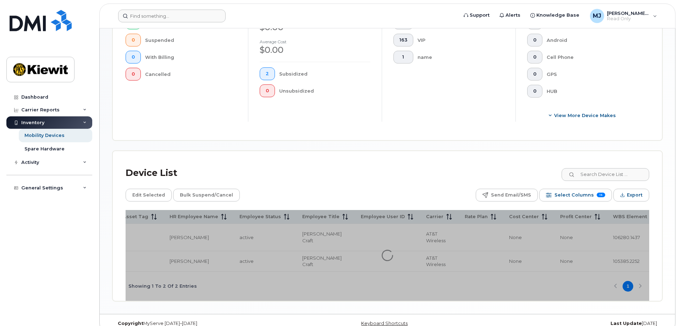
scroll to position [229, 0]
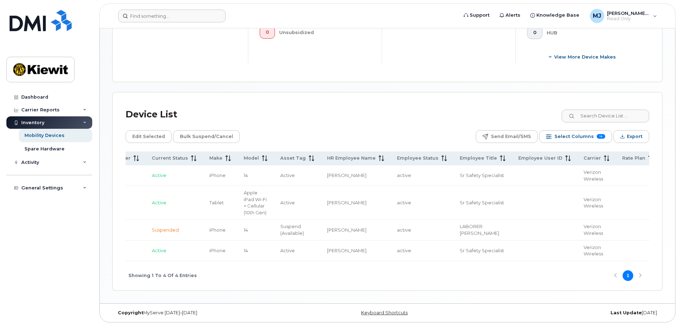
scroll to position [0, 203]
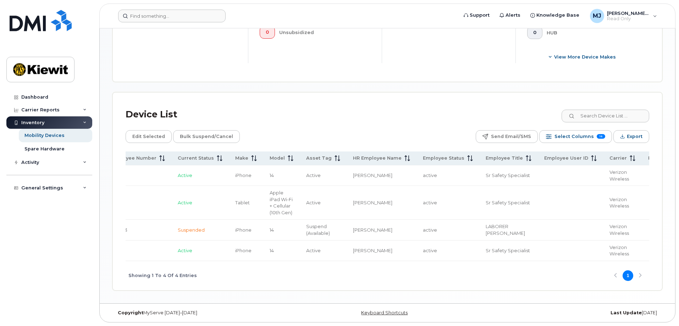
drag, startPoint x: 363, startPoint y: 262, endPoint x: 248, endPoint y: 269, distance: 114.5
click at [248, 269] on div "Showing 1 To 4 Of 4 Entries 1" at bounding box center [388, 275] width 524 height 29
drag, startPoint x: 253, startPoint y: 263, endPoint x: 234, endPoint y: 262, distance: 19.6
click at [218, 263] on div "Showing 1 To 4 Of 4 Entries 1" at bounding box center [388, 275] width 524 height 29
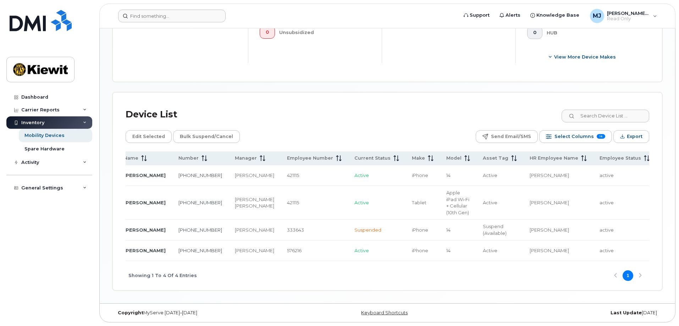
scroll to position [0, 0]
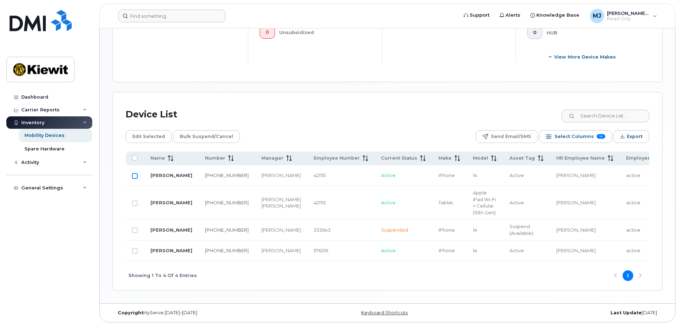
click at [134, 173] on input "Row Unselected" at bounding box center [135, 176] width 6 height 6
checkbox input "true"
click at [74, 266] on div "Dashboard Carrier Reports Monthly Billing Data Daily Data Pooling Average Costi…" at bounding box center [50, 203] width 88 height 225
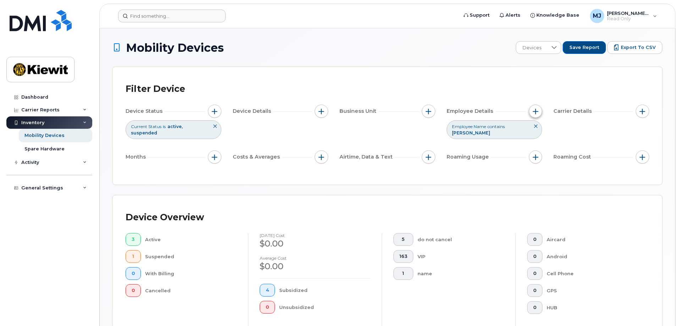
click at [539, 110] on button "button" at bounding box center [535, 111] width 13 height 13
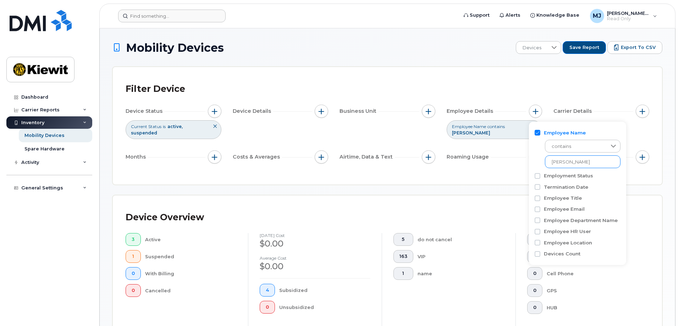
drag, startPoint x: 590, startPoint y: 155, endPoint x: 565, endPoint y: 162, distance: 25.8
click at [561, 161] on div "contains [PERSON_NAME]" at bounding box center [578, 152] width 86 height 32
drag, startPoint x: 592, startPoint y: 165, endPoint x: 493, endPoint y: 166, distance: 99.0
click at [493, 166] on body "Support Alerts Knowledge Base [PERSON_NAME] Jupiter Read Only English Français …" at bounding box center [339, 300] width 679 height 601
type input "[PERSON_NAME] [PERSON_NAME]"
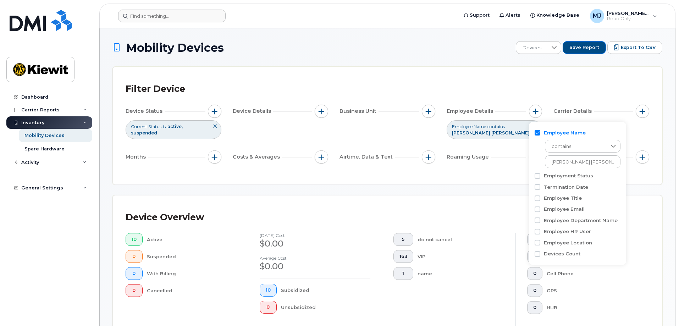
click at [462, 208] on div "Device Overview 10 Active 0 Suspended 0 With Billing 0 Cancelled [DATE] cost $0…" at bounding box center [388, 276] width 550 height 161
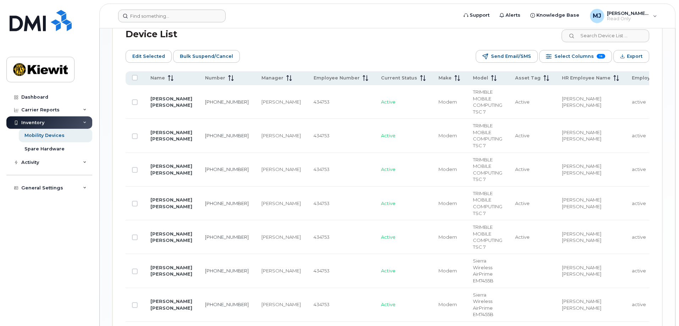
scroll to position [351, 0]
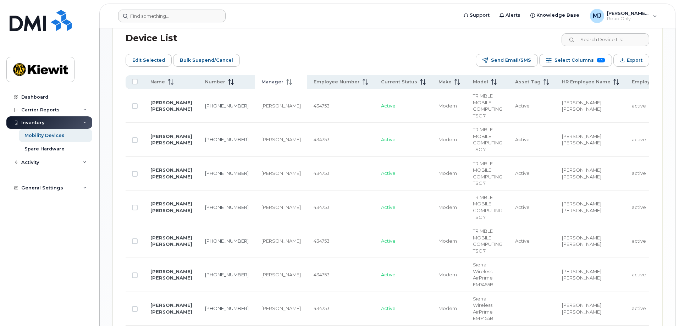
click at [262, 79] on span "Manager" at bounding box center [273, 82] width 22 height 6
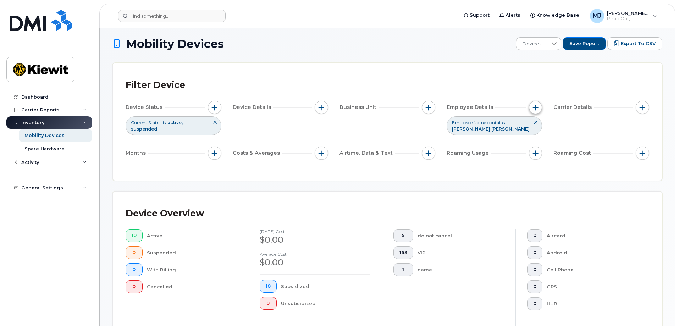
scroll to position [0, 0]
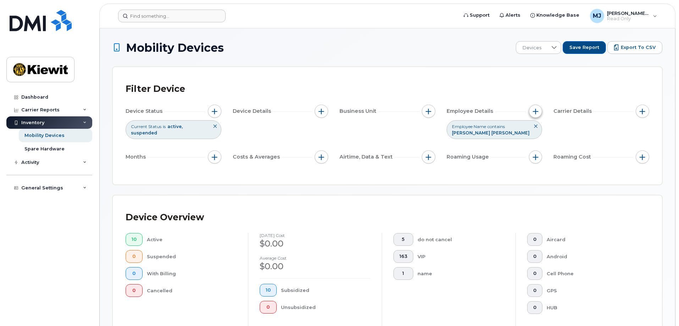
click at [534, 115] on button "button" at bounding box center [535, 111] width 13 height 13
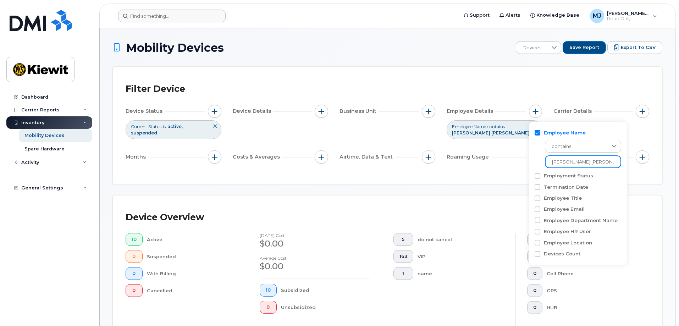
drag, startPoint x: 594, startPoint y: 160, endPoint x: 499, endPoint y: 164, distance: 94.9
type input "[PERSON_NAME]"
click at [657, 206] on div "Device Overview 10 Active 0 Suspended 0 With Billing 0 Cancelled [DATE] cost $0…" at bounding box center [388, 276] width 550 height 161
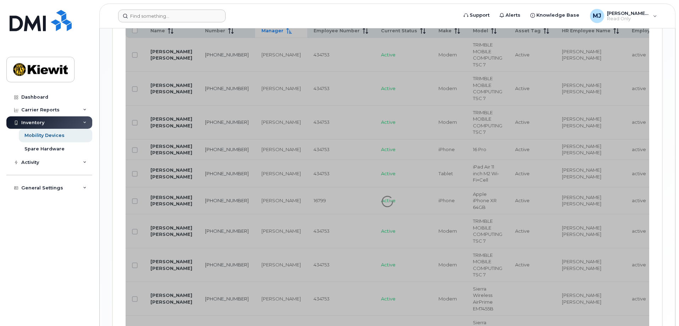
scroll to position [390, 0]
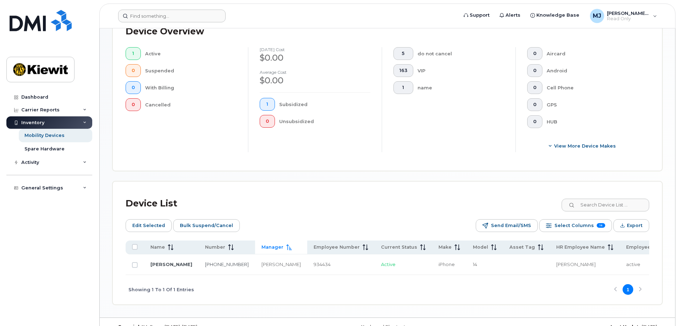
click at [284, 251] on span at bounding box center [288, 247] width 9 height 6
click at [262, 246] on span "Manager" at bounding box center [273, 247] width 22 height 6
drag, startPoint x: 285, startPoint y: 265, endPoint x: 252, endPoint y: 266, distance: 33.0
click at [252, 266] on tr "[PERSON_NAME] [PHONE_NUMBER] [PERSON_NAME] 934434 Active iPhone 14 [PERSON_NAME…" at bounding box center [617, 265] width 983 height 21
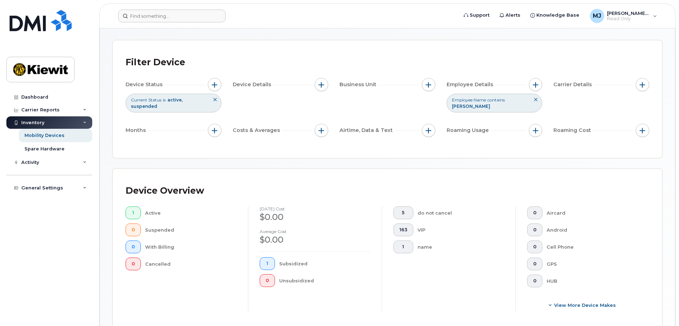
scroll to position [44, 0]
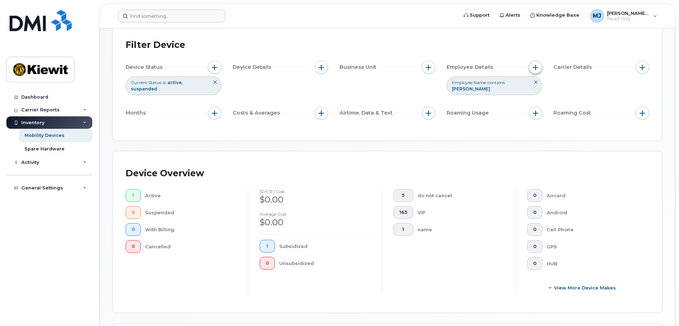
click at [534, 65] on span "button" at bounding box center [536, 68] width 6 height 6
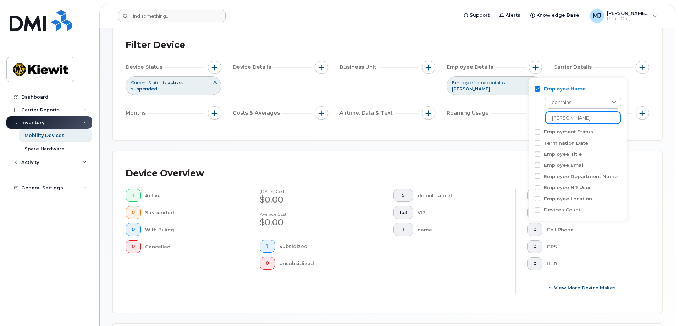
drag, startPoint x: 590, startPoint y: 116, endPoint x: 493, endPoint y: 117, distance: 97.6
click at [493, 117] on body "Support Alerts Knowledge Base [PERSON_NAME] Jupiter Read Only English Français …" at bounding box center [339, 219] width 679 height 526
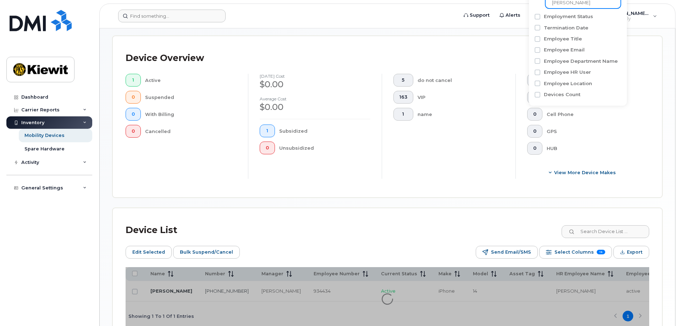
scroll to position [202, 0]
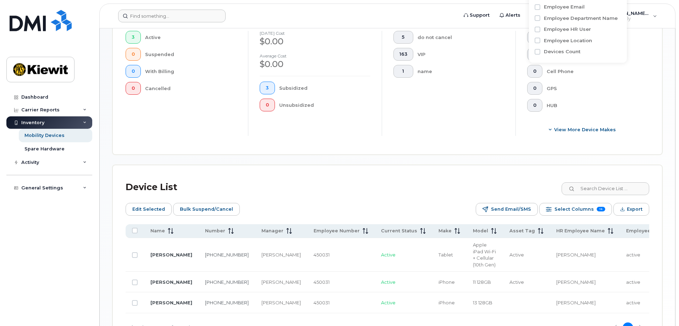
type input "[PERSON_NAME]"
click at [458, 173] on div "Device List Edit Selected Bulk Suspend/Cancel Send Email/SMS Select Columns 16 …" at bounding box center [388, 253] width 550 height 177
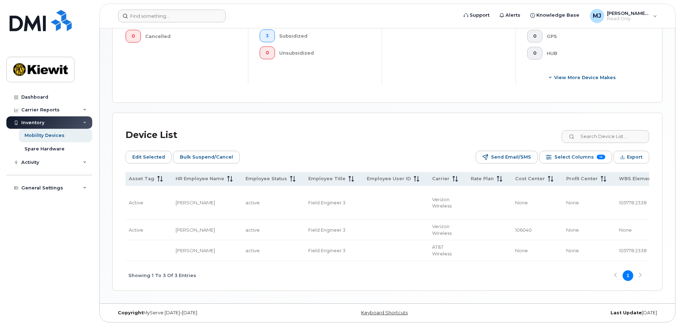
scroll to position [0, 387]
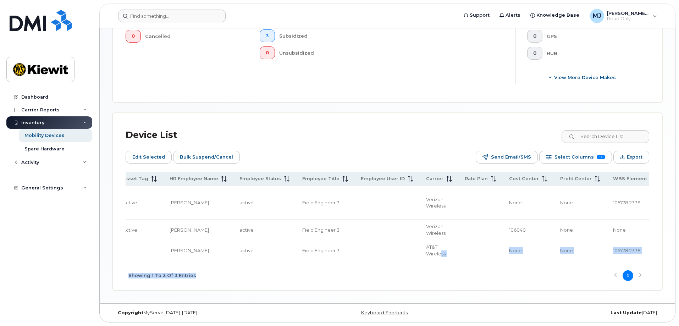
drag, startPoint x: 345, startPoint y: 262, endPoint x: 285, endPoint y: 263, distance: 60.0
click at [285, 263] on div "Name Number Manager Employee Number Current Status Make Model Asset Tag HR Empl…" at bounding box center [388, 231] width 524 height 118
click at [386, 302] on div "Mobility Devices Devices Save Report Export to CSV Filter Device Device Status …" at bounding box center [388, 39] width 576 height 530
drag, startPoint x: 370, startPoint y: 261, endPoint x: 322, endPoint y: 259, distance: 48.0
click at [322, 259] on div "Name Number Manager Employee Number Current Status Make Model Asset Tag HR Empl…" at bounding box center [388, 231] width 524 height 118
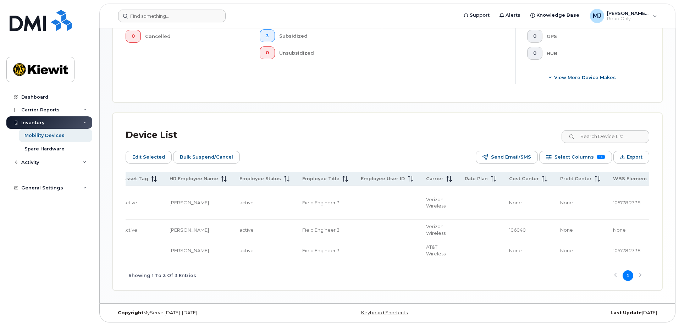
click at [447, 285] on div "Showing 1 To 3 Of 3 Entries 1" at bounding box center [388, 275] width 524 height 29
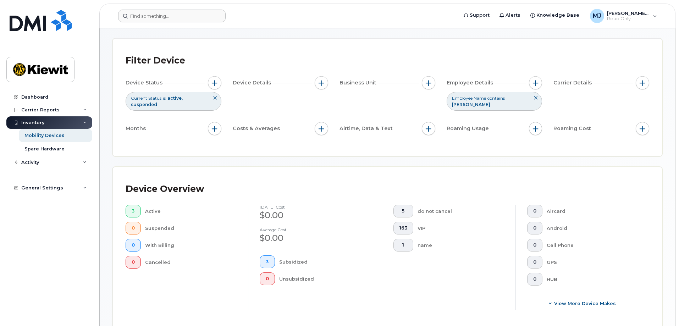
scroll to position [28, 0]
click at [536, 85] on span "button" at bounding box center [536, 84] width 6 height 6
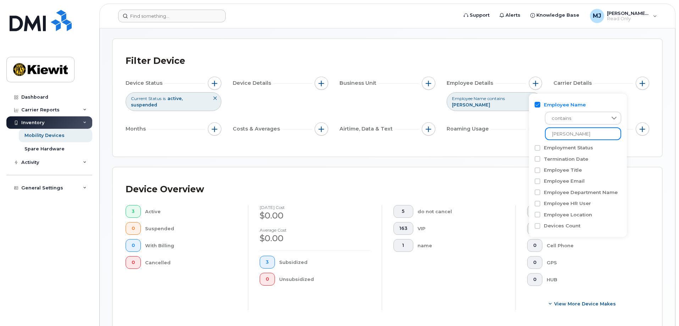
drag, startPoint x: 587, startPoint y: 135, endPoint x: 515, endPoint y: 134, distance: 72.1
click at [515, 134] on body "Support Alerts Knowledge Base [PERSON_NAME] Jupiter Read Only English Français …" at bounding box center [339, 262] width 679 height 581
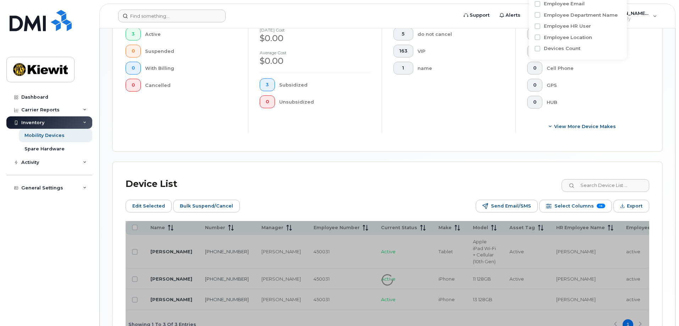
scroll to position [277, 0]
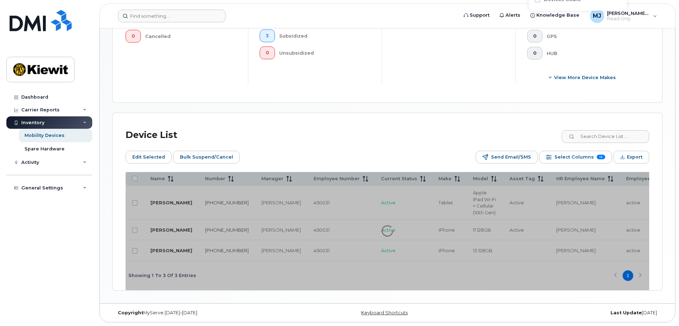
type input "[PERSON_NAME]"
click at [380, 241] on div at bounding box center [388, 231] width 524 height 118
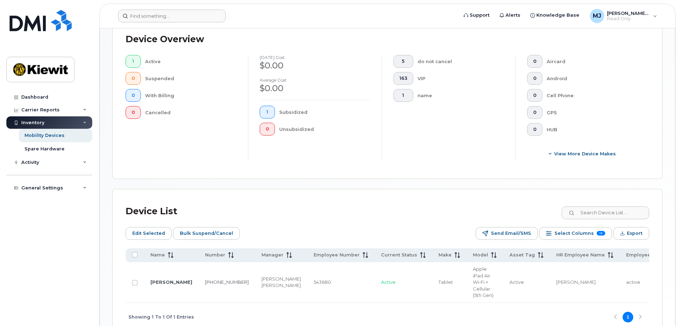
scroll to position [186, 0]
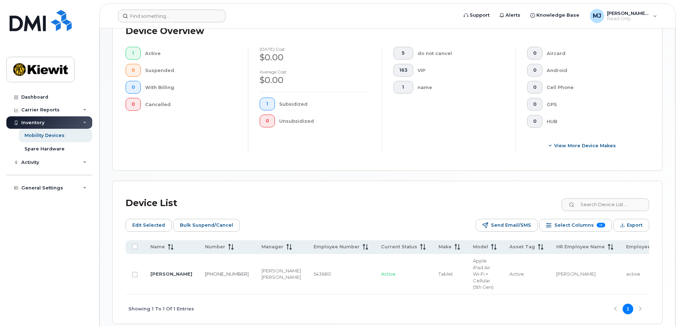
drag, startPoint x: 376, startPoint y: 297, endPoint x: 445, endPoint y: 299, distance: 69.6
click at [445, 299] on div "Showing 1 To 1 Of 1 Entries 1" at bounding box center [388, 309] width 524 height 29
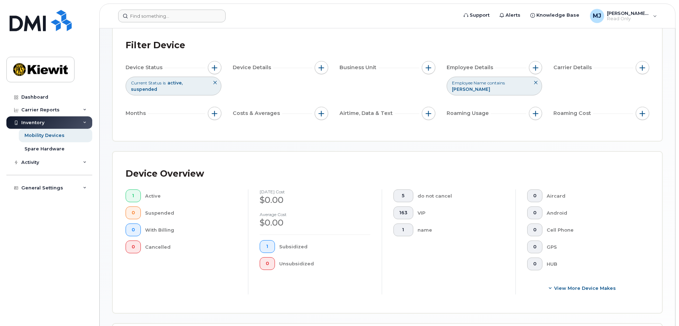
scroll to position [0, 0]
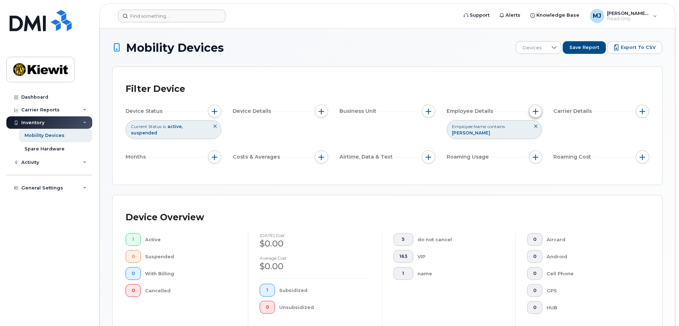
click at [533, 106] on button "button" at bounding box center [535, 111] width 13 height 13
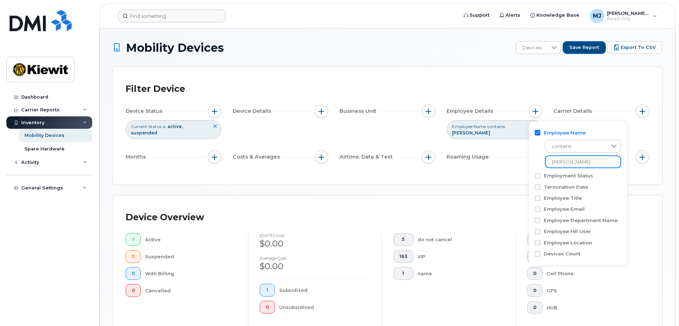
drag, startPoint x: 591, startPoint y: 164, endPoint x: 508, endPoint y: 166, distance: 83.1
click at [508, 166] on body "Support Alerts Knowledge Base [PERSON_NAME] Jupiter Read Only English Français …" at bounding box center [339, 273] width 679 height 546
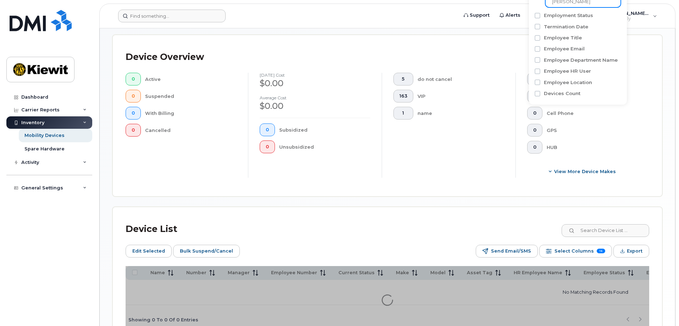
scroll to position [207, 0]
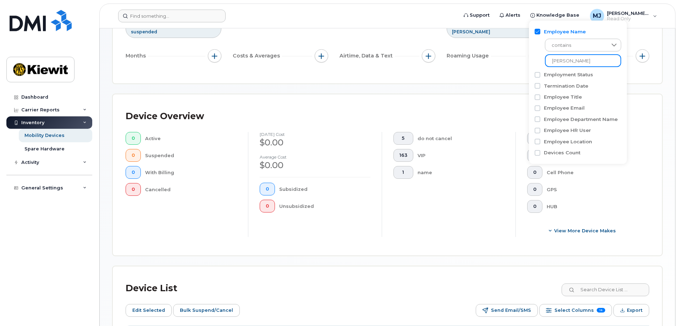
scroll to position [100, 0]
type input "[PERSON_NAME]"
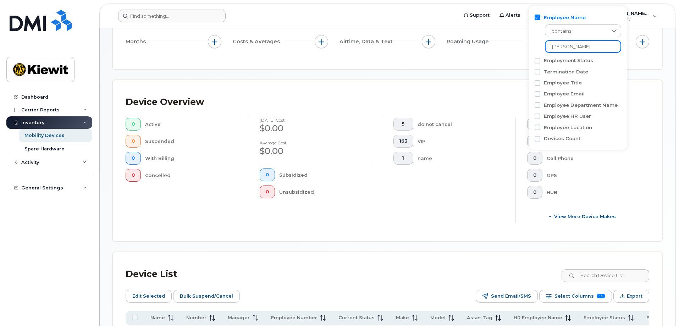
scroll to position [100, 0]
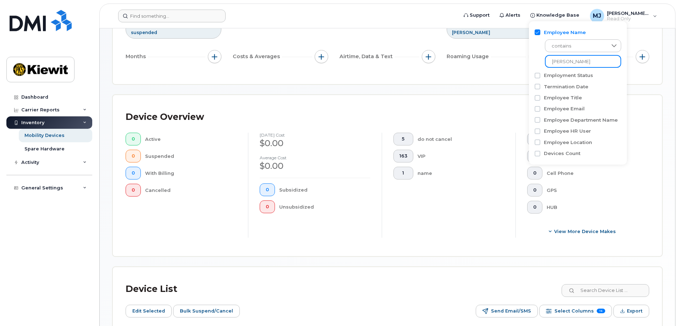
drag, startPoint x: 605, startPoint y: 61, endPoint x: 530, endPoint y: 61, distance: 74.9
click at [530, 61] on div "Employee Name contains [PERSON_NAME] Employment Status Termination Date Employe…" at bounding box center [578, 93] width 98 height 144
type input "[PERSON_NAME]"
click at [463, 86] on div "Mobility Devices Devices Save Report Export to CSV Filter Device Device Status …" at bounding box center [388, 168] width 550 height 454
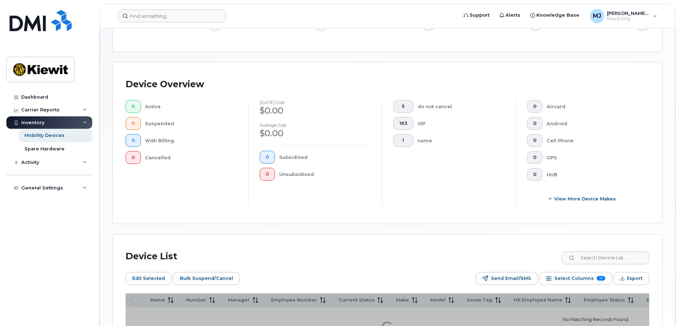
scroll to position [201, 0]
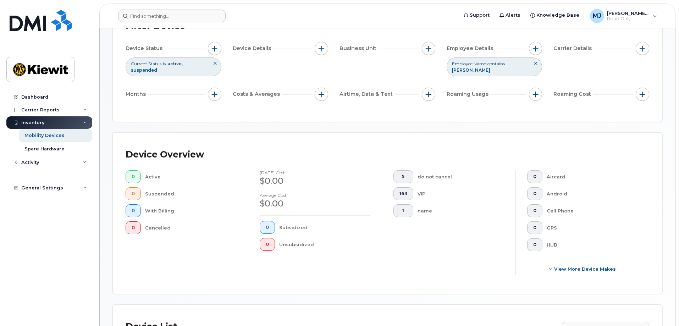
scroll to position [59, 0]
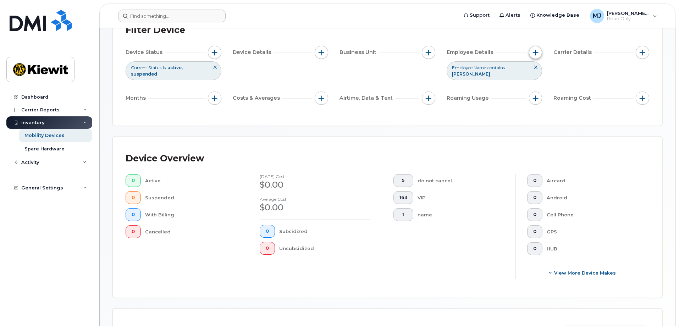
click at [537, 53] on span "button" at bounding box center [536, 53] width 6 height 6
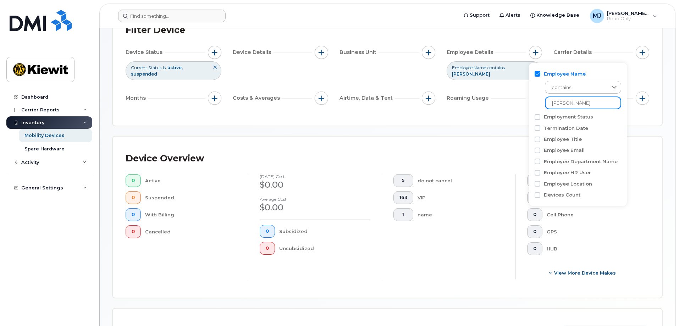
drag, startPoint x: 575, startPoint y: 105, endPoint x: 545, endPoint y: 103, distance: 30.2
click at [545, 103] on input "[PERSON_NAME]" at bounding box center [583, 103] width 76 height 13
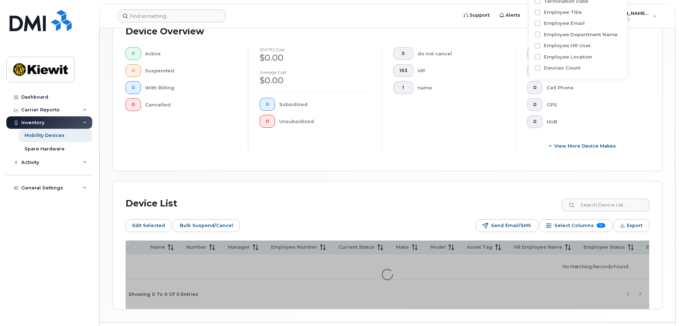
scroll to position [207, 0]
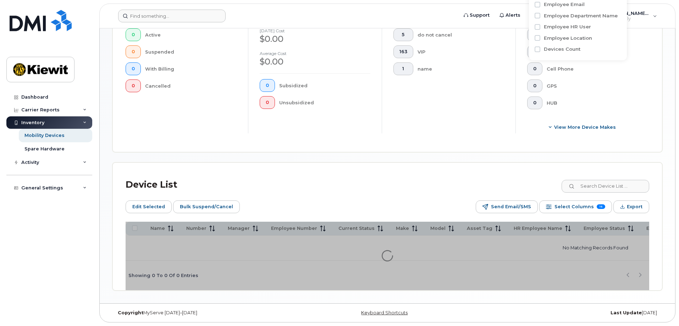
type input "[PERSON_NAME]"
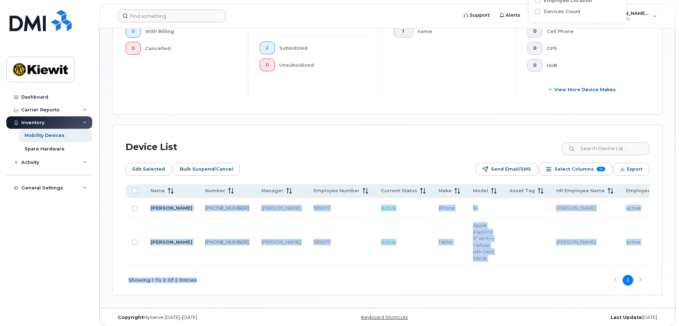
drag, startPoint x: 326, startPoint y: 269, endPoint x: 365, endPoint y: 267, distance: 39.5
click at [365, 267] on div "Name Number Manager Employee Number Current Status Make Model Asset Tag HR Empl…" at bounding box center [388, 239] width 524 height 111
click at [355, 277] on div "Showing 1 To 2 Of 2 Entries 1" at bounding box center [388, 280] width 524 height 29
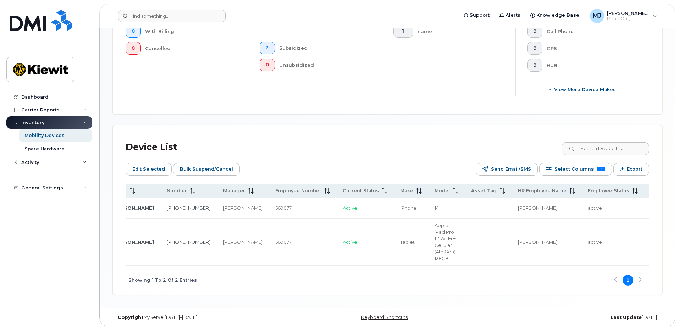
scroll to position [0, 39]
drag, startPoint x: 365, startPoint y: 265, endPoint x: 407, endPoint y: 265, distance: 42.2
click at [407, 265] on tr "[PERSON_NAME] [PHONE_NUMBER] [PERSON_NAME] 569077 Active Tablet Apple iPad Pro …" at bounding box center [578, 242] width 983 height 47
click at [400, 274] on div "Showing 1 To 2 Of 2 Entries 1" at bounding box center [388, 280] width 524 height 29
drag, startPoint x: 392, startPoint y: 268, endPoint x: 470, endPoint y: 269, distance: 77.8
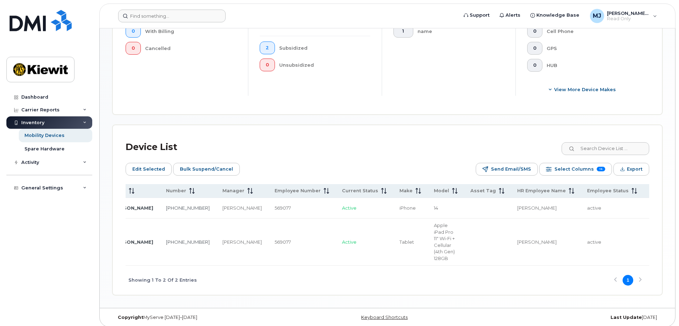
click at [470, 269] on div "Showing 1 To 2 Of 2 Entries 1" at bounding box center [388, 280] width 524 height 29
click at [465, 273] on div "Showing 1 To 2 Of 2 Entries 1" at bounding box center [388, 280] width 524 height 29
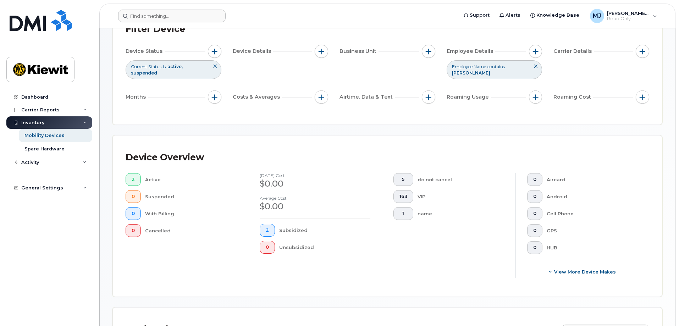
scroll to position [0, 0]
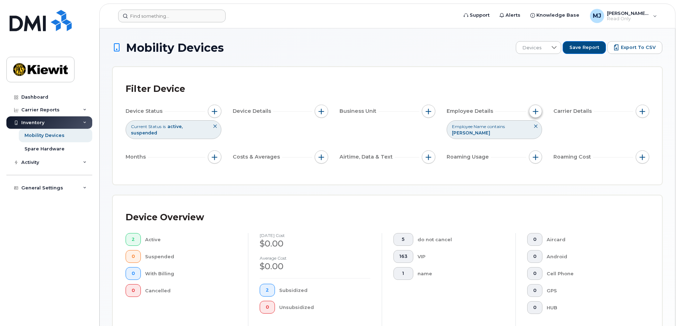
click at [538, 110] on span "button" at bounding box center [536, 112] width 6 height 6
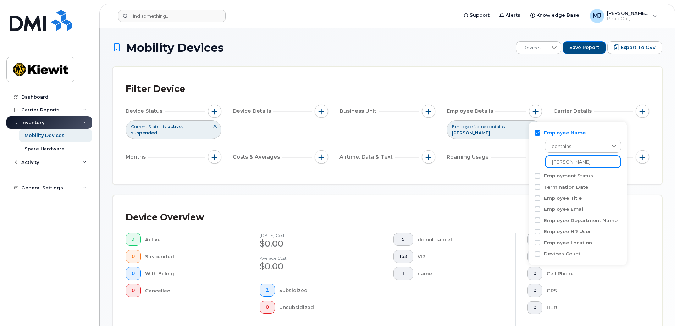
drag, startPoint x: 601, startPoint y: 162, endPoint x: 458, endPoint y: 158, distance: 143.5
click at [458, 158] on body "Support Alerts Knowledge Base [PERSON_NAME] Jupiter Read Only English Français …" at bounding box center [339, 286] width 679 height 573
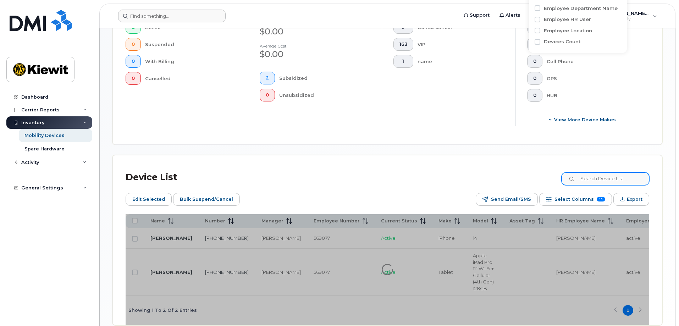
scroll to position [249, 0]
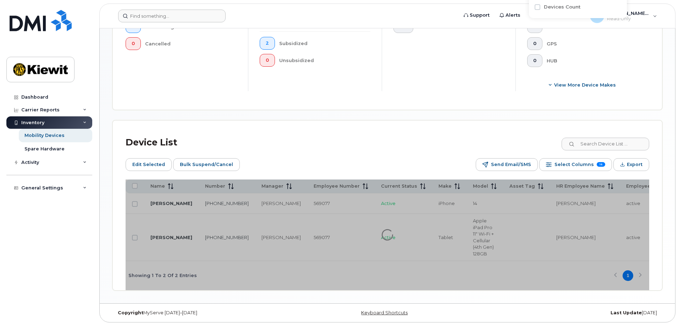
scroll to position [223, 0]
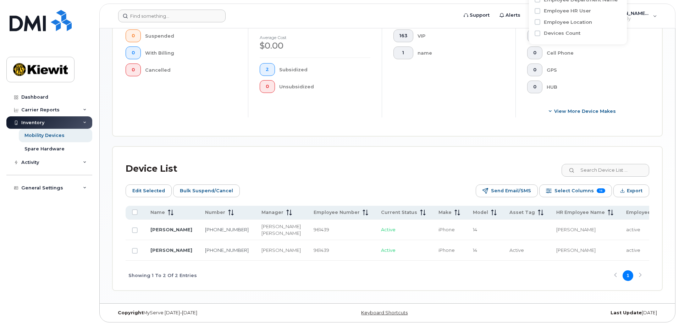
type input "[PERSON_NAME]"
drag, startPoint x: 307, startPoint y: 259, endPoint x: 369, endPoint y: 262, distance: 61.9
click at [369, 262] on div "Name Number Manager Employee Number Current Status Make Model Asset Tag HR Empl…" at bounding box center [388, 248] width 524 height 84
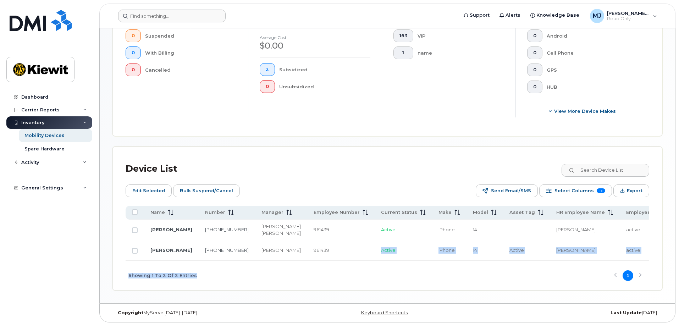
click at [370, 282] on div "Showing 1 To 2 Of 2 Entries 1" at bounding box center [388, 275] width 524 height 29
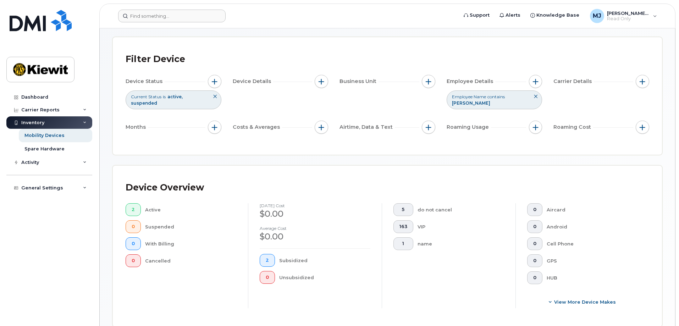
scroll to position [0, 0]
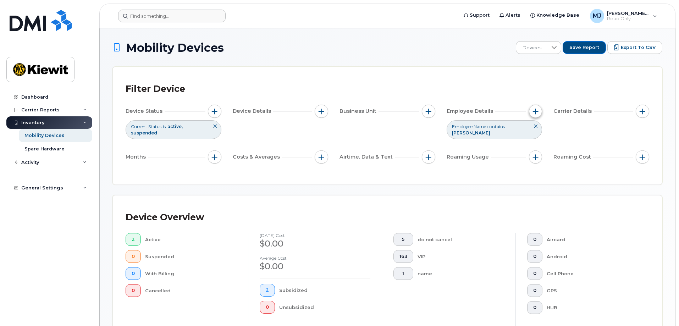
click at [539, 113] on button "button" at bounding box center [535, 111] width 13 height 13
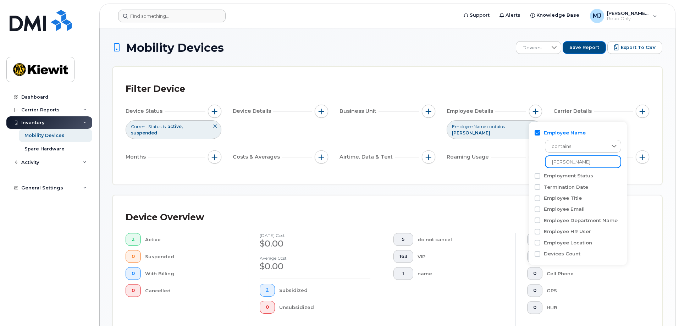
drag, startPoint x: 590, startPoint y: 162, endPoint x: 537, endPoint y: 163, distance: 52.9
click at [537, 163] on div "contains [PERSON_NAME]" at bounding box center [578, 152] width 87 height 32
type input "b"
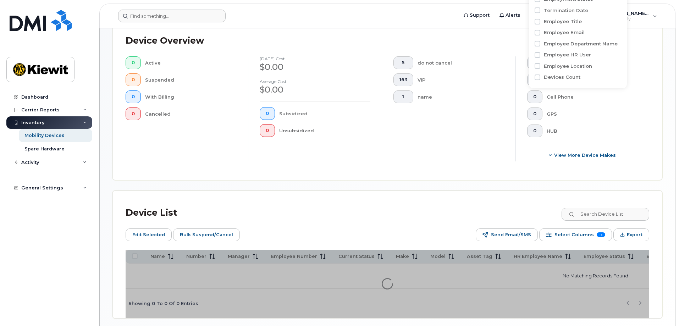
scroll to position [207, 0]
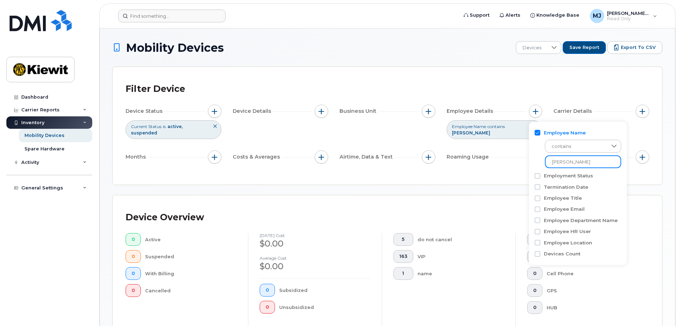
drag, startPoint x: 565, startPoint y: 163, endPoint x: 528, endPoint y: 164, distance: 36.6
click at [528, 164] on body "Support Alerts Knowledge Base [PERSON_NAME] Jupiter Read Only English Français …" at bounding box center [339, 265] width 679 height 531
type input "[PERSON_NAME]"
click at [493, 184] on div "Mobility Devices Devices Save Report Export to CSV Filter Device Device Status …" at bounding box center [388, 268] width 550 height 454
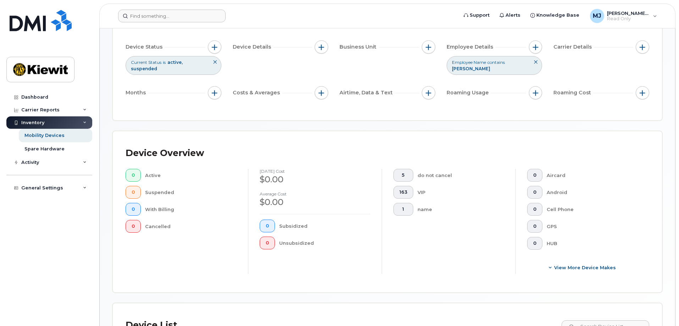
scroll to position [59, 0]
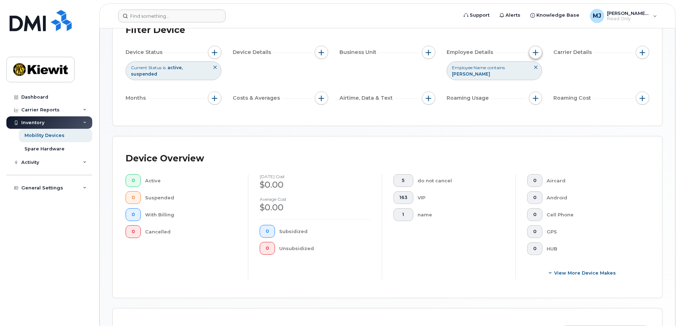
click at [535, 51] on span "button" at bounding box center [536, 53] width 6 height 6
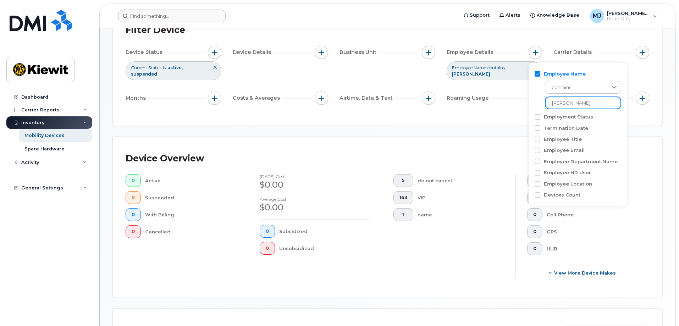
drag, startPoint x: 575, startPoint y: 106, endPoint x: 516, endPoint y: 102, distance: 59.1
click at [516, 102] on body "Support Alerts Knowledge Base [PERSON_NAME] Jupiter Read Only English Français …" at bounding box center [339, 206] width 679 height 531
type input "[PERSON_NAME]"
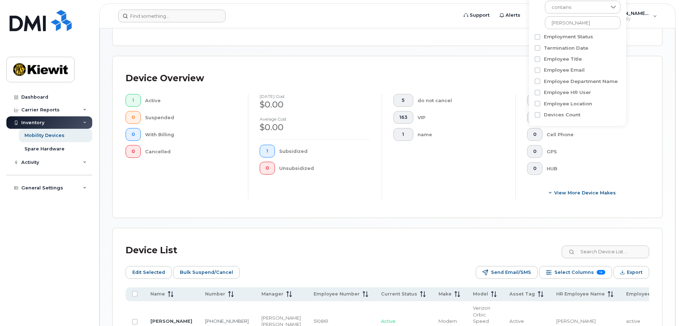
scroll to position [222, 0]
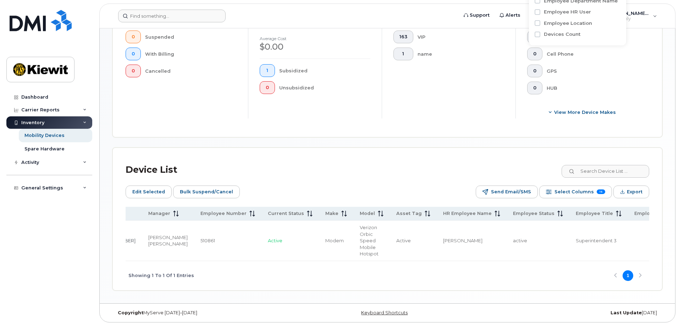
click at [288, 268] on div "Showing 1 To 1 Of 1 Entries 1" at bounding box center [388, 275] width 524 height 29
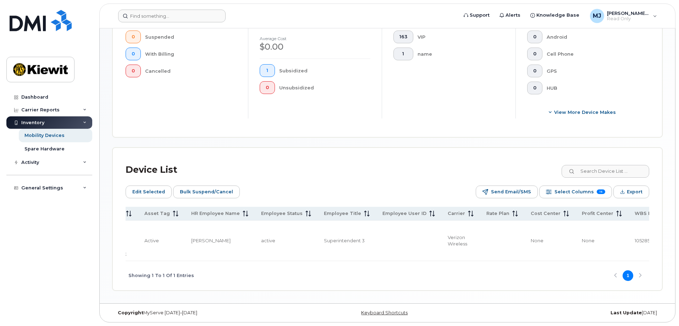
scroll to position [0, 368]
drag, startPoint x: 360, startPoint y: 263, endPoint x: 339, endPoint y: 264, distance: 20.6
click at [338, 264] on div "Showing 1 To 1 Of 1 Entries 1" at bounding box center [388, 275] width 524 height 29
drag, startPoint x: 349, startPoint y: 262, endPoint x: 325, endPoint y: 261, distance: 24.1
click at [325, 261] on div "Showing 1 To 1 Of 1 Entries 1" at bounding box center [388, 275] width 524 height 29
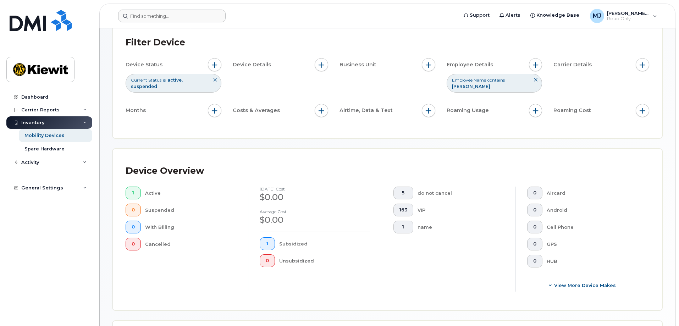
scroll to position [44, 0]
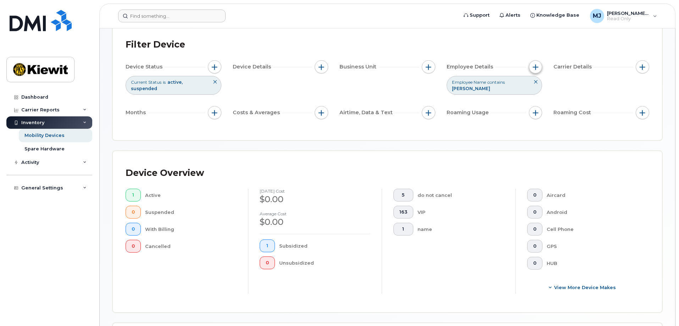
click at [535, 67] on span "button" at bounding box center [536, 67] width 6 height 6
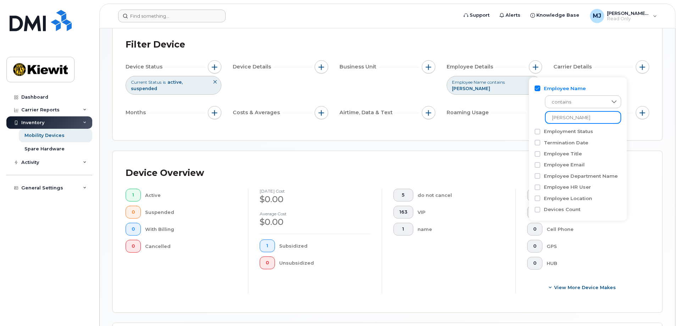
click at [569, 119] on input "[PERSON_NAME]" at bounding box center [583, 117] width 76 height 13
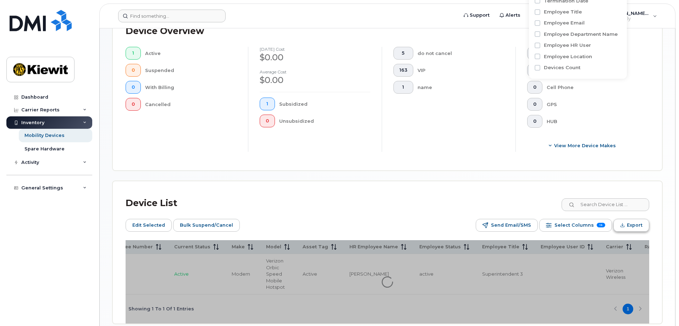
scroll to position [222, 0]
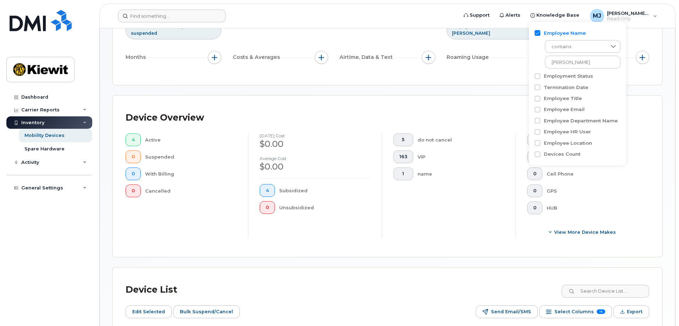
scroll to position [29, 0]
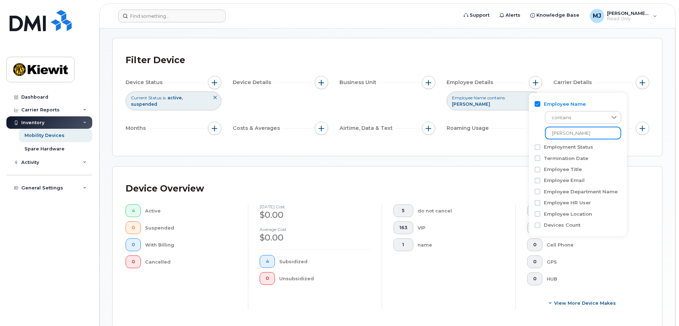
click at [575, 135] on input "[PERSON_NAME]" at bounding box center [583, 133] width 76 height 13
drag, startPoint x: 575, startPoint y: 135, endPoint x: 591, endPoint y: 140, distance: 17.2
click at [591, 139] on input "[PERSON_NAME]" at bounding box center [583, 133] width 76 height 13
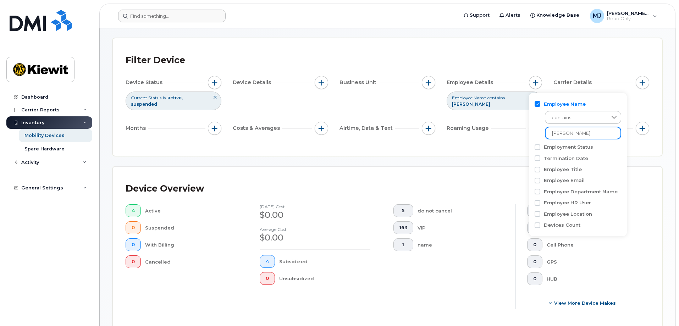
type input "[PERSON_NAME]"
click at [464, 152] on div "Filter Device Device Status Current Status is active suspended Device Details B…" at bounding box center [388, 96] width 550 height 117
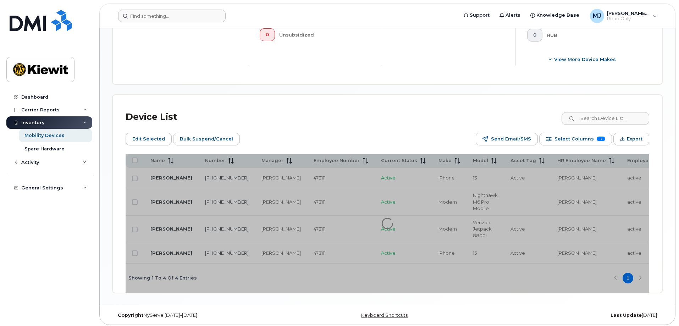
scroll to position [277, 0]
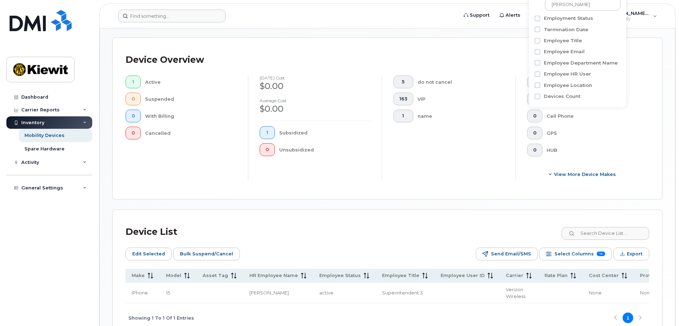
scroll to position [96, 0]
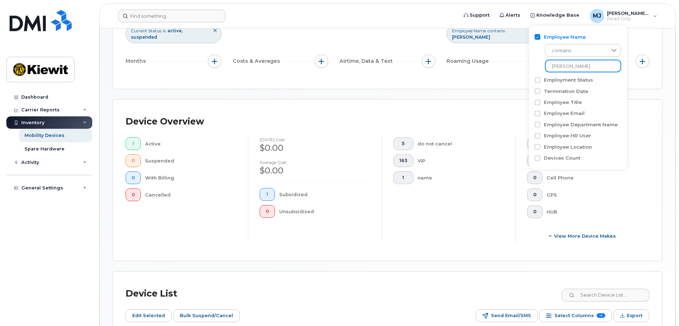
drag, startPoint x: 605, startPoint y: 65, endPoint x: 521, endPoint y: 67, distance: 84.1
click at [521, 67] on body "Support Alerts Knowledge Base [PERSON_NAME] Jupiter Read Only English Français …" at bounding box center [339, 167] width 679 height 526
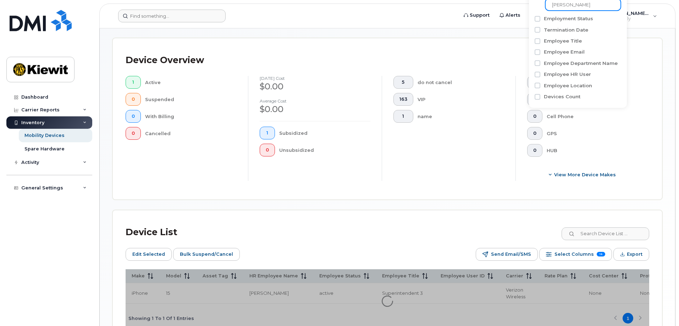
scroll to position [202, 0]
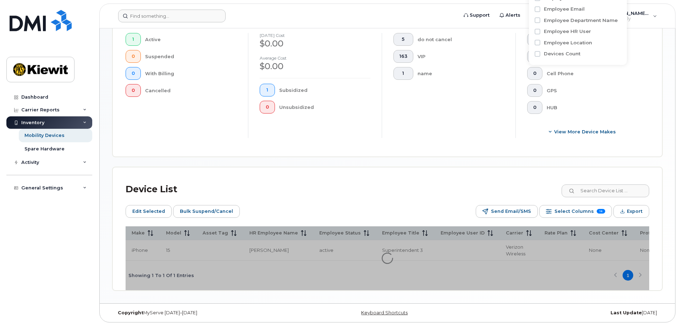
type input "[PERSON_NAME]"
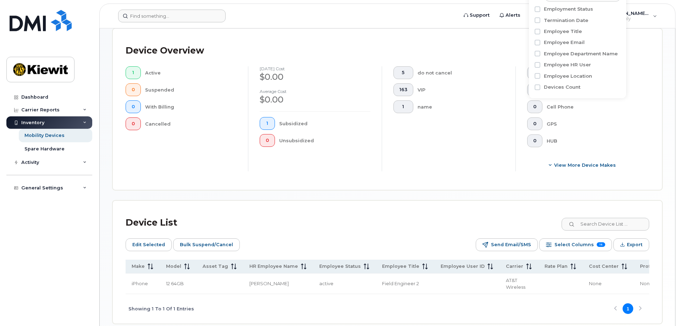
scroll to position [202, 0]
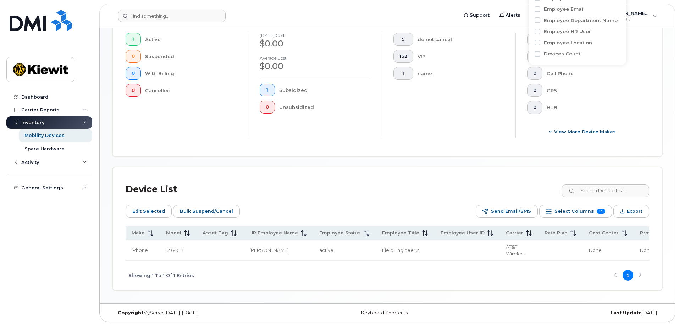
drag, startPoint x: 315, startPoint y: 262, endPoint x: 277, endPoint y: 264, distance: 38.4
click at [277, 264] on div "Showing 1 To 1 Of 1 Entries 1" at bounding box center [388, 275] width 524 height 29
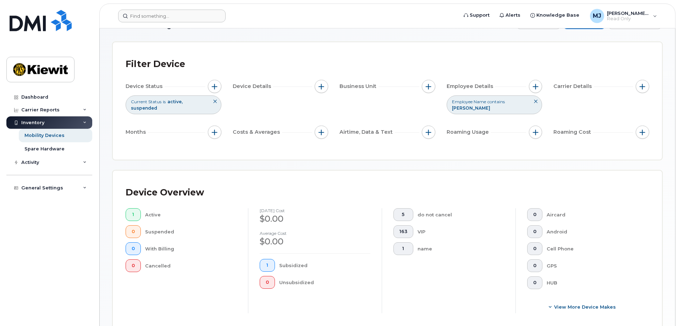
scroll to position [0, 0]
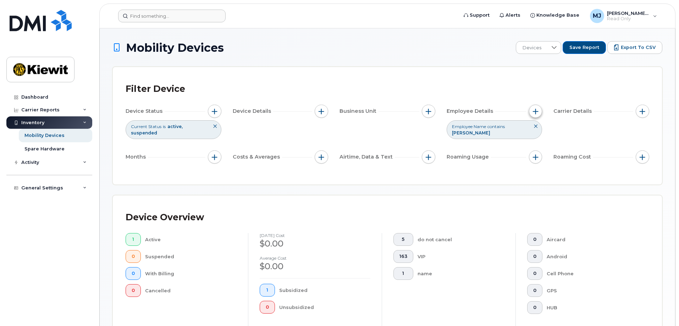
click at [538, 109] on span "button" at bounding box center [536, 112] width 6 height 6
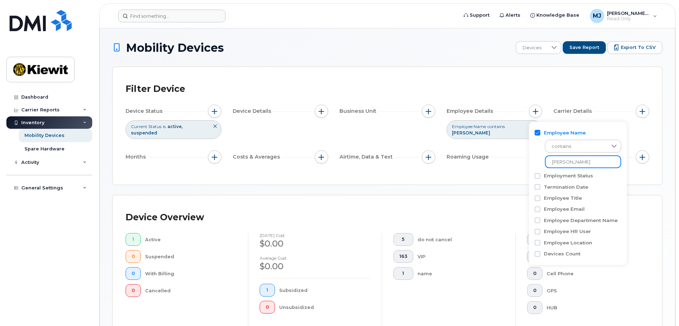
drag, startPoint x: 601, startPoint y: 161, endPoint x: 514, endPoint y: 162, distance: 87.0
click at [514, 162] on body "Support Alerts Knowledge Base [PERSON_NAME] Jupiter Read Only English Français …" at bounding box center [339, 263] width 679 height 526
type input "[PERSON_NAME]"
drag, startPoint x: 557, startPoint y: 160, endPoint x: 579, endPoint y: 8, distance: 153.4
click at [578, 6] on header "Support Alerts Knowledge Base [PERSON_NAME] Jupiter Read Only English Français …" at bounding box center [387, 16] width 576 height 25
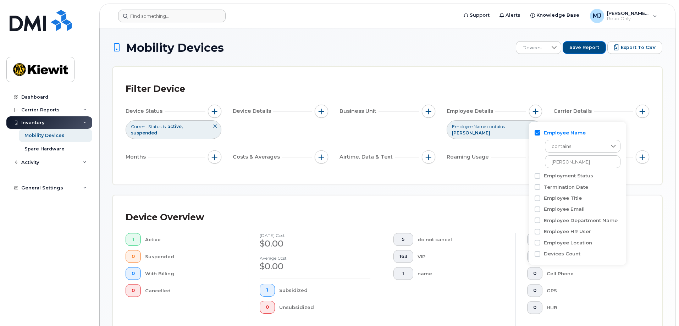
drag, startPoint x: 561, startPoint y: 165, endPoint x: 486, endPoint y: 179, distance: 75.7
click at [486, 179] on div "Filter Device Device Status Current Status is active suspended Device Details B…" at bounding box center [388, 125] width 550 height 117
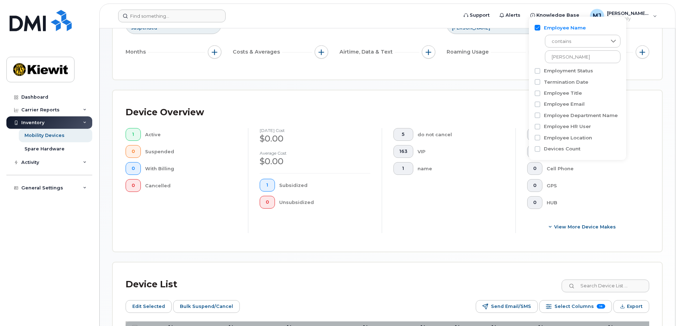
scroll to position [202, 0]
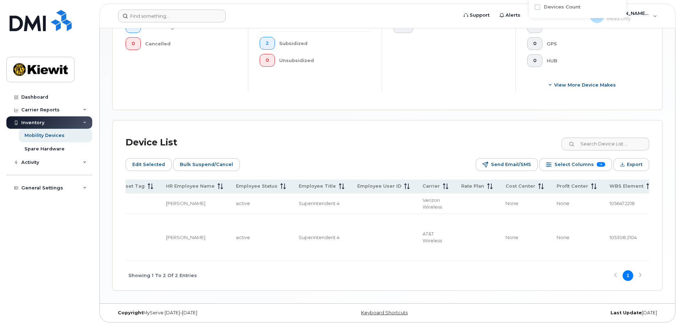
scroll to position [0, 384]
drag, startPoint x: 550, startPoint y: 235, endPoint x: 588, endPoint y: 234, distance: 38.0
click at [609, 234] on td "105308.2104" at bounding box center [636, 237] width 55 height 47
copy span "105308.2104"
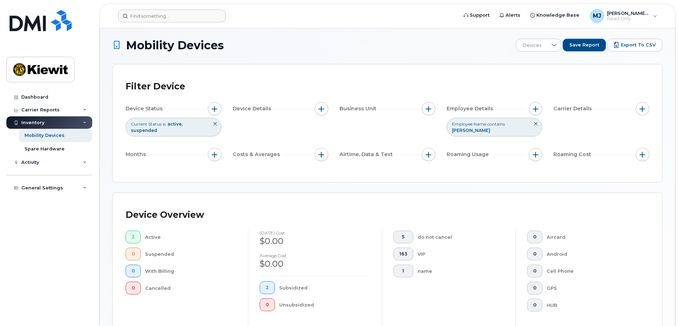
scroll to position [0, 0]
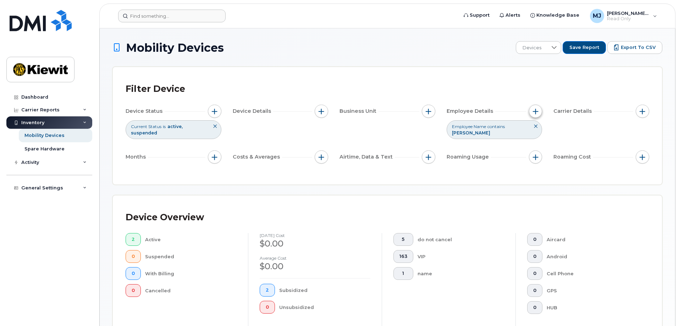
click at [536, 110] on span "button" at bounding box center [536, 112] width 6 height 6
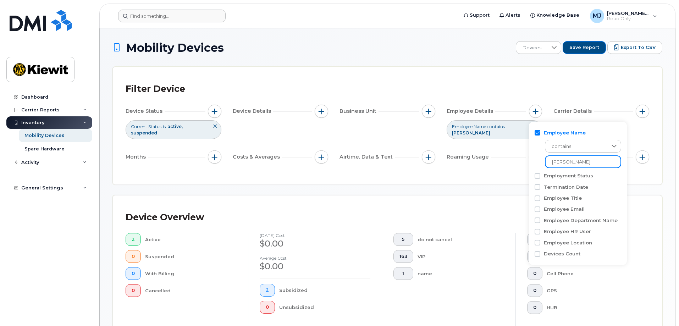
drag, startPoint x: 596, startPoint y: 163, endPoint x: 509, endPoint y: 166, distance: 86.7
click at [509, 166] on body "Support Alerts Knowledge Base [PERSON_NAME] Jupiter Read Only English Français …" at bounding box center [339, 286] width 679 height 573
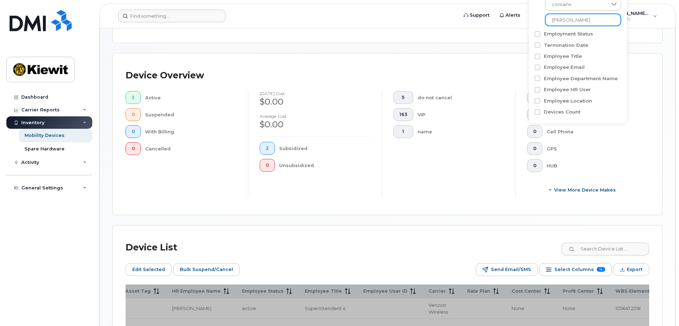
scroll to position [243, 0]
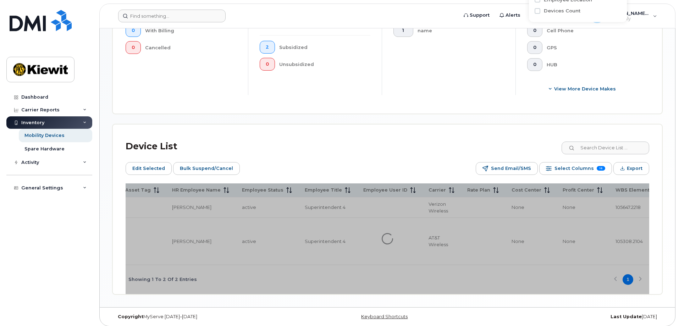
type input "[PERSON_NAME]"
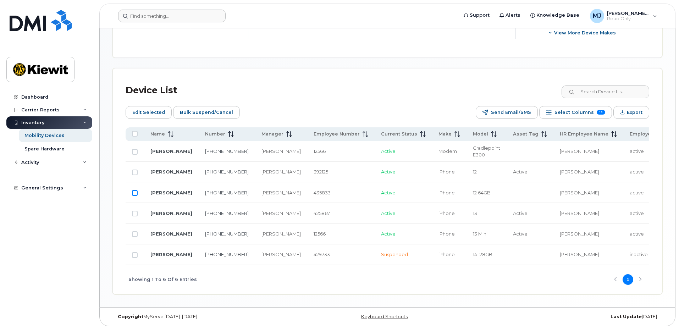
click at [134, 190] on input "Row Unselected" at bounding box center [135, 193] width 6 height 6
checkbox input "true"
drag, startPoint x: 212, startPoint y: 259, endPoint x: 238, endPoint y: 250, distance: 27.6
click at [238, 250] on tr "[PERSON_NAME] [PHONE_NUMBER] [PERSON_NAME] 429733 Suspended iPhone 14 128GB [PE…" at bounding box center [619, 255] width 986 height 21
click at [250, 278] on div "Showing 1 To 6 Of 6 Entries 1" at bounding box center [388, 279] width 524 height 29
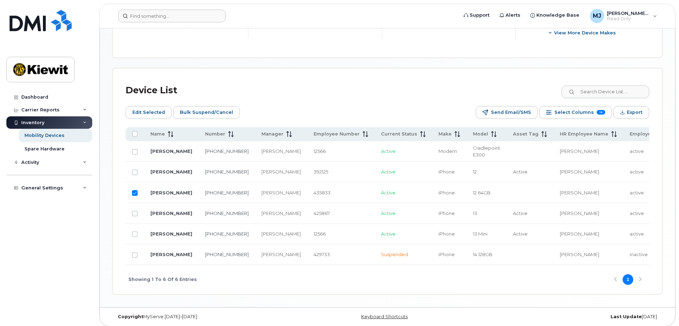
click at [505, 84] on div "Device List" at bounding box center [388, 90] width 524 height 18
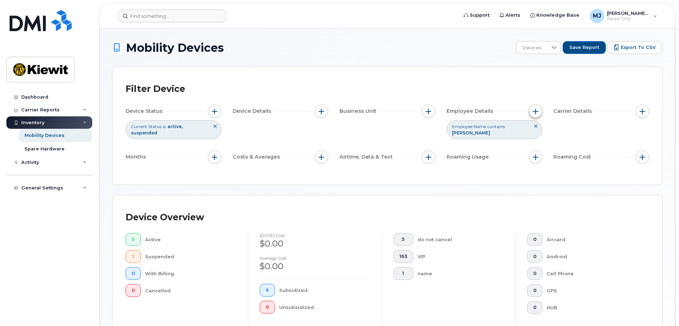
click at [534, 108] on button "button" at bounding box center [535, 111] width 13 height 13
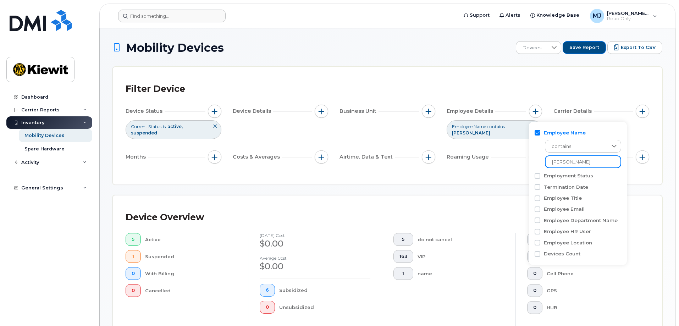
drag, startPoint x: 569, startPoint y: 162, endPoint x: 534, endPoint y: 163, distance: 35.5
click at [534, 163] on div "Employee Name contains [PERSON_NAME] Employment Status Termination Date Employe…" at bounding box center [578, 194] width 98 height 144
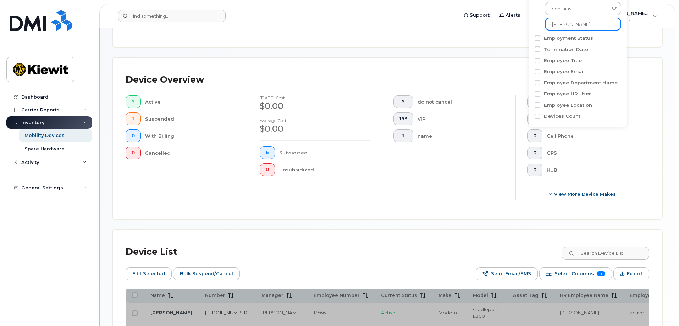
scroll to position [305, 0]
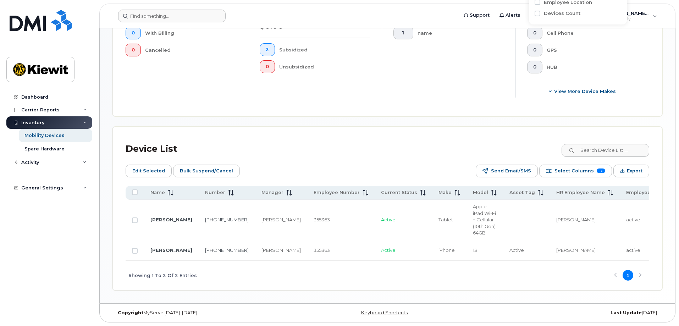
scroll to position [256, 0]
type input "[PERSON_NAME]"
click at [379, 96] on div "Device Overview 2 Active 0 Suspended 0 With Billing 0 Cancelled [DATE] cost $0.…" at bounding box center [388, 35] width 550 height 161
drag, startPoint x: 398, startPoint y: 261, endPoint x: 463, endPoint y: 263, distance: 64.6
click at [463, 263] on div "Showing 1 To 2 Of 2 Entries 1" at bounding box center [388, 275] width 524 height 29
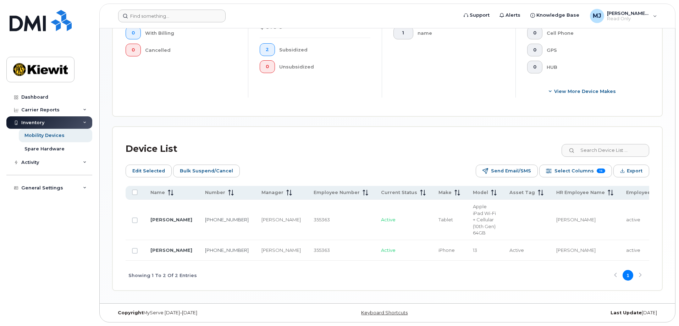
click at [439, 266] on div "Showing 1 To 2 Of 2 Entries 1" at bounding box center [388, 275] width 524 height 29
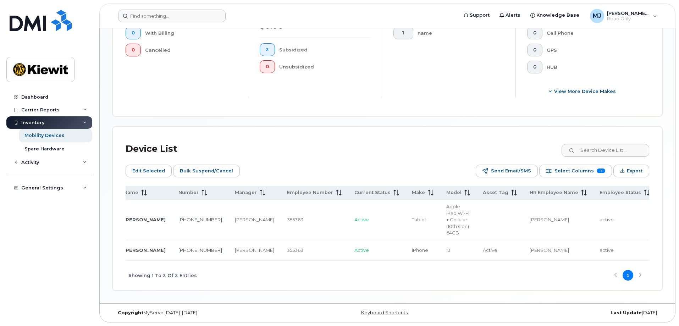
scroll to position [0, 0]
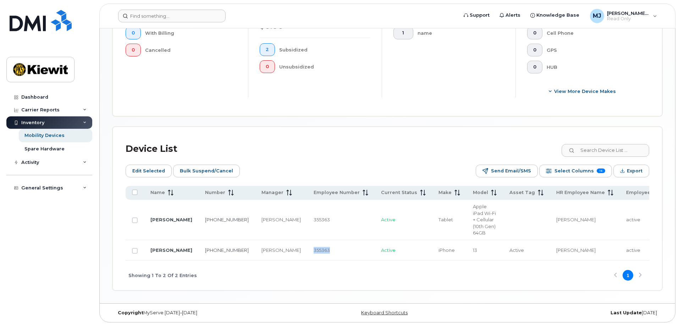
drag, startPoint x: 268, startPoint y: 258, endPoint x: 330, endPoint y: 255, distance: 61.8
click at [330, 255] on td "355363" at bounding box center [340, 250] width 67 height 21
drag, startPoint x: 148, startPoint y: 207, endPoint x: 182, endPoint y: 218, distance: 35.1
click at [182, 218] on td "[PERSON_NAME]" at bounding box center [171, 220] width 55 height 40
copy link "[PERSON_NAME]"
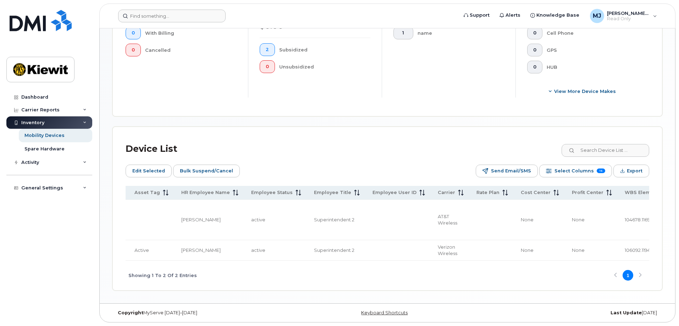
scroll to position [0, 391]
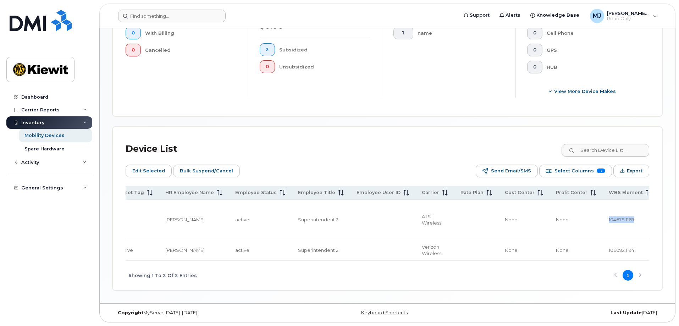
drag, startPoint x: 544, startPoint y: 211, endPoint x: 581, endPoint y: 211, distance: 37.3
click at [603, 211] on td "104678.1169" at bounding box center [630, 220] width 55 height 40
copy span "104678.1169"
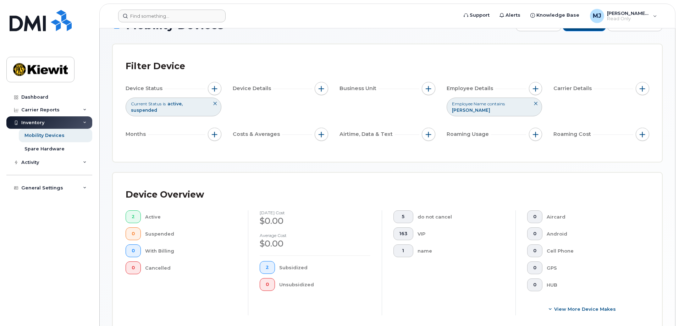
scroll to position [7, 0]
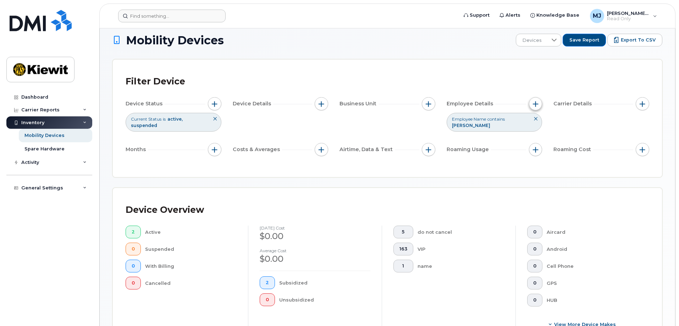
click at [532, 101] on button "button" at bounding box center [535, 103] width 13 height 13
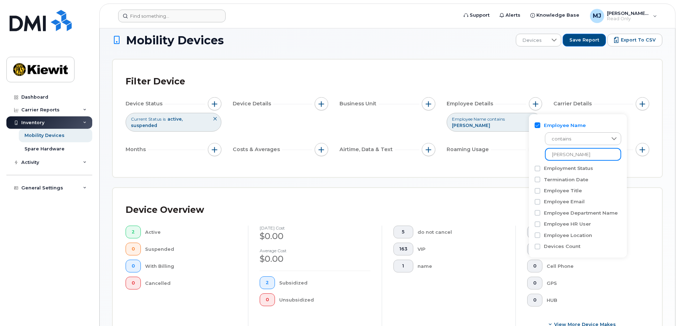
drag, startPoint x: 592, startPoint y: 152, endPoint x: 519, endPoint y: 151, distance: 72.4
click at [519, 151] on body "Support Alerts Knowledge Base [PERSON_NAME] Jupiter Read Only English Français …" at bounding box center [339, 276] width 679 height 567
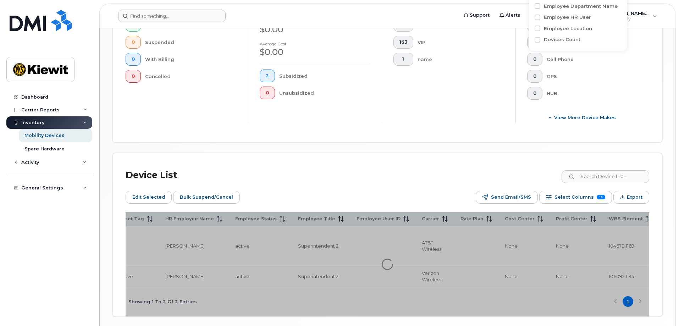
scroll to position [220, 0]
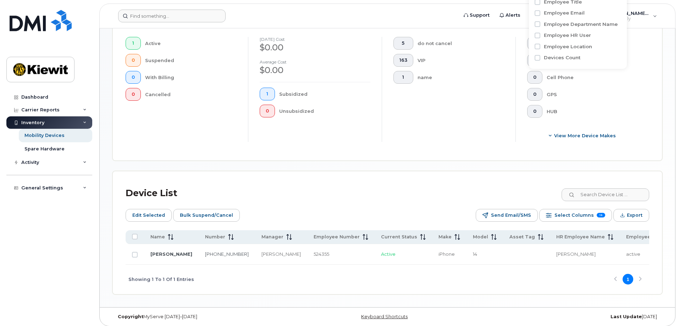
type input "austin str"
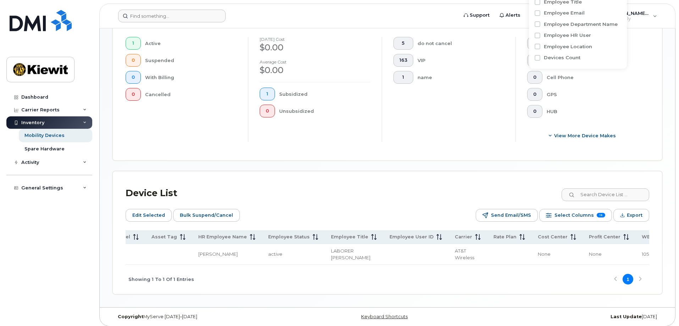
scroll to position [0, 394]
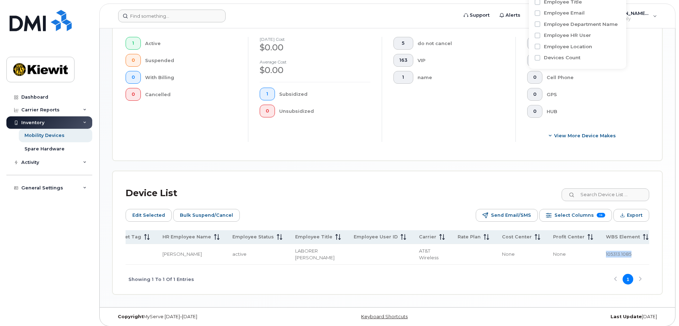
drag, startPoint x: 544, startPoint y: 249, endPoint x: 591, endPoint y: 249, distance: 47.6
click at [600, 249] on td "105313.1085" at bounding box center [627, 254] width 55 height 21
copy span "105313.1085"
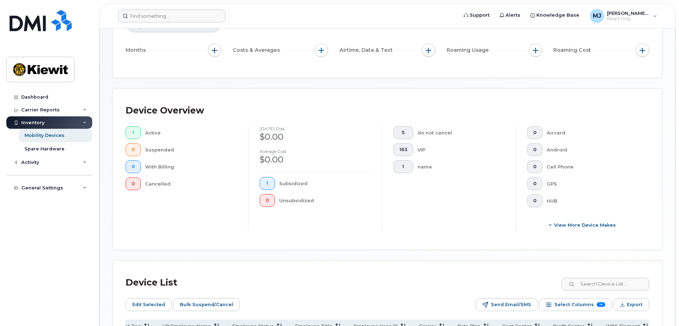
scroll to position [19, 0]
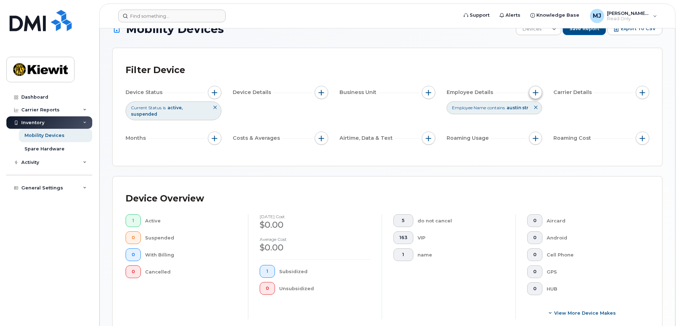
click at [536, 97] on button "button" at bounding box center [535, 92] width 13 height 13
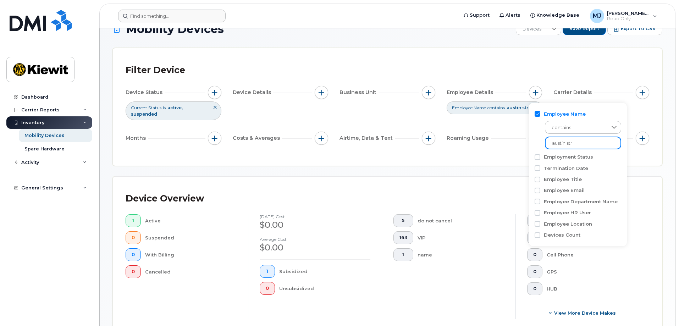
drag, startPoint x: 578, startPoint y: 144, endPoint x: 536, endPoint y: 141, distance: 42.0
click at [540, 140] on div "contains [PERSON_NAME]" at bounding box center [578, 133] width 87 height 32
type input "[PERSON_NAME]"
click at [458, 175] on div "Mobility Devices Devices Save Report Export to CSV Filter Device Device Status …" at bounding box center [388, 247] width 550 height 450
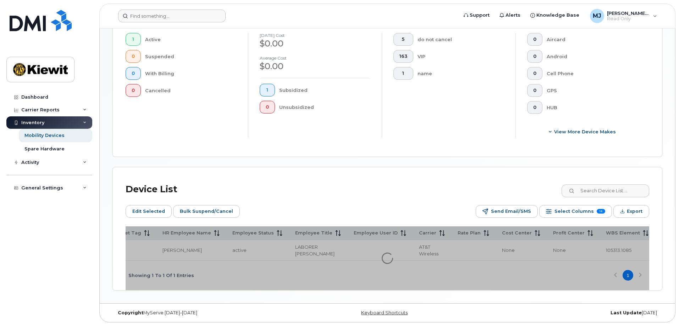
scroll to position [202, 0]
checkbox input "true"
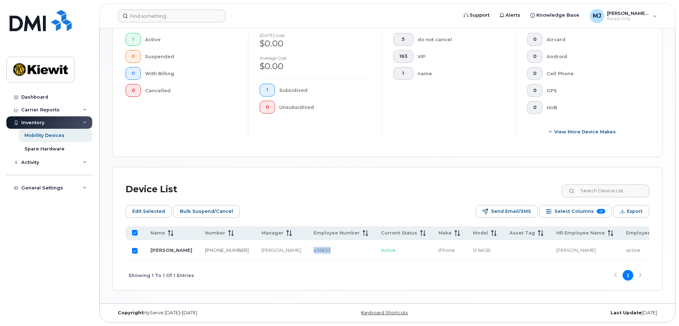
drag, startPoint x: 268, startPoint y: 258, endPoint x: 296, endPoint y: 258, distance: 27.7
click at [307, 258] on td "435833" at bounding box center [340, 250] width 67 height 21
click at [285, 292] on div "Mobility Devices Devices Save Report Export to CSV Filter Device Device Status …" at bounding box center [388, 65] width 576 height 475
drag, startPoint x: 322, startPoint y: 261, endPoint x: 348, endPoint y: 261, distance: 26.6
click at [348, 261] on div "Showing 1 To 1 Of 1 Entries 1" at bounding box center [388, 275] width 524 height 29
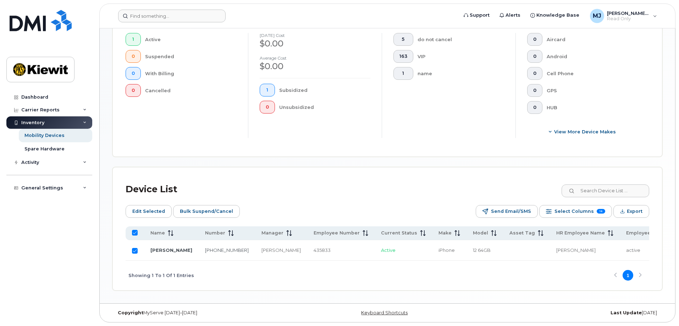
click at [274, 261] on div "Showing 1 To 1 Of 1 Entries 1" at bounding box center [388, 275] width 524 height 29
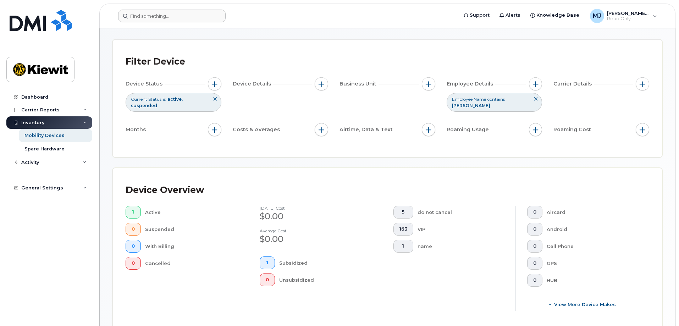
scroll to position [25, 0]
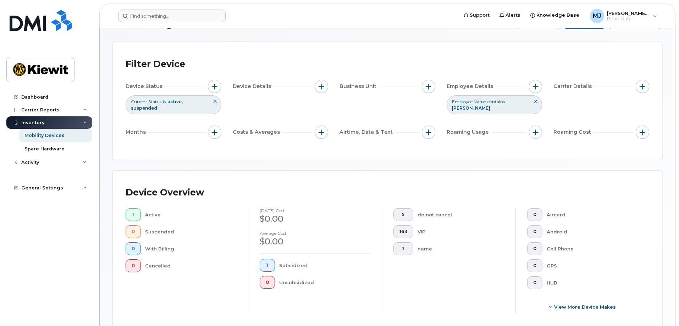
drag, startPoint x: 538, startPoint y: 88, endPoint x: 547, endPoint y: 96, distance: 12.0
click at [538, 88] on span "button" at bounding box center [536, 87] width 6 height 6
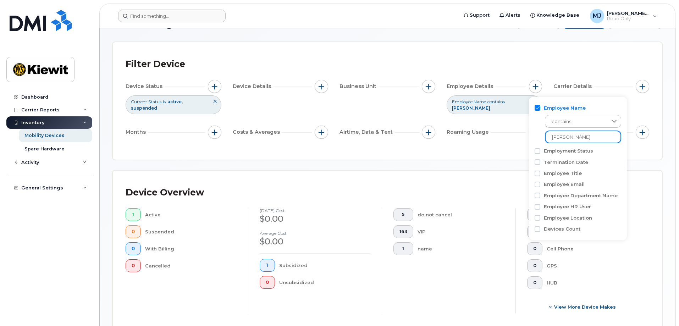
drag, startPoint x: 600, startPoint y: 135, endPoint x: 538, endPoint y: 139, distance: 62.6
click at [538, 139] on div "contains [PERSON_NAME]" at bounding box center [578, 127] width 87 height 32
type input "[PERSON_NAME]"
checkbox input "false"
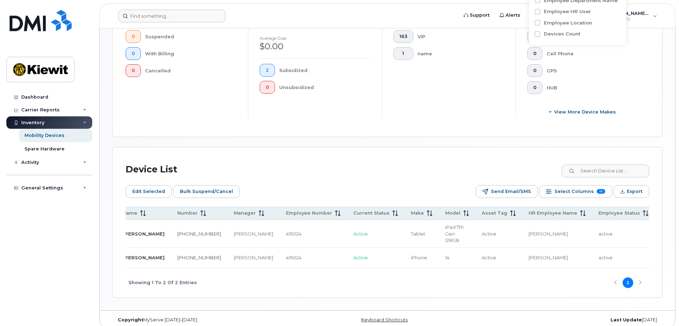
scroll to position [229, 0]
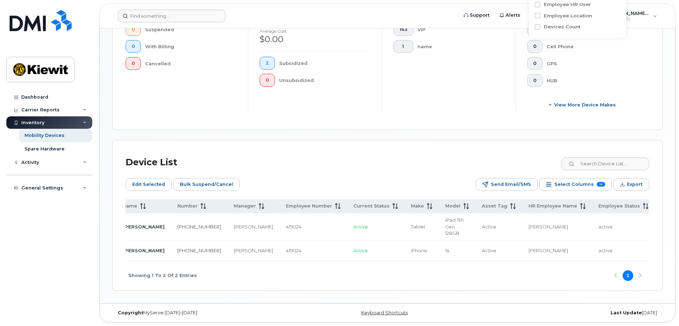
drag, startPoint x: 250, startPoint y: 261, endPoint x: 201, endPoint y: 266, distance: 49.2
click at [201, 266] on div "Showing 1 To 2 Of 2 Entries 1" at bounding box center [388, 275] width 524 height 29
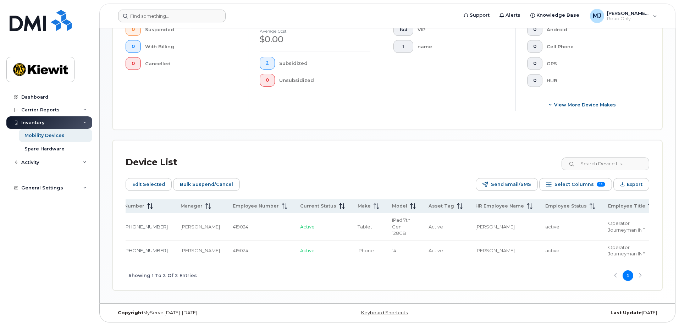
scroll to position [0, 0]
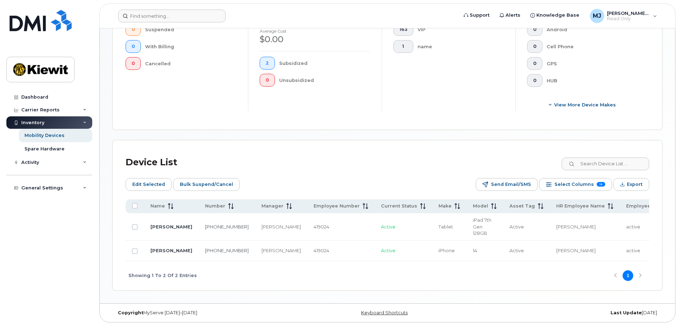
drag, startPoint x: 388, startPoint y: 262, endPoint x: 422, endPoint y: 263, distance: 34.1
click at [422, 263] on div "Showing 1 To 2 Of 2 Entries 1" at bounding box center [388, 275] width 524 height 29
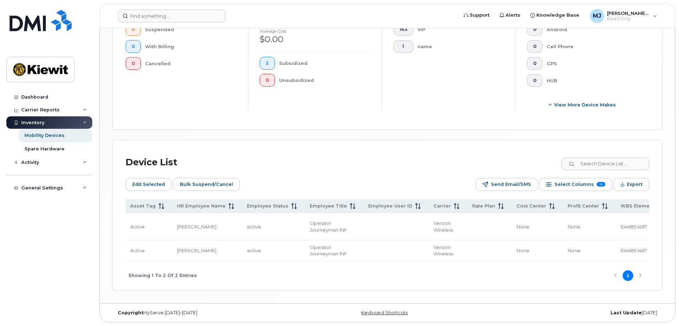
scroll to position [0, 387]
drag, startPoint x: 543, startPoint y: 224, endPoint x: 574, endPoint y: 225, distance: 30.6
click at [607, 225] on td "104685.1497" at bounding box center [634, 226] width 55 height 27
copy span "104685.1497"
drag, startPoint x: 398, startPoint y: 261, endPoint x: 339, endPoint y: 262, distance: 58.6
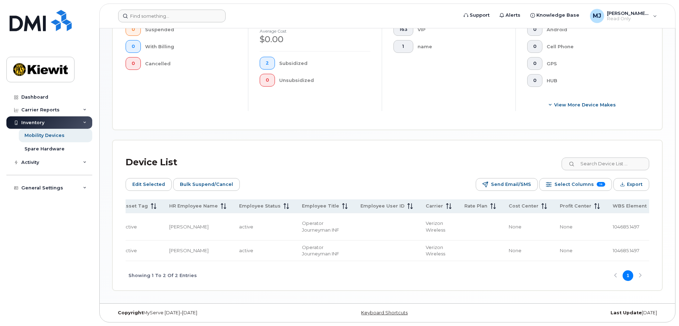
click at [339, 262] on div "Showing 1 To 2 Of 2 Entries 1" at bounding box center [388, 275] width 524 height 29
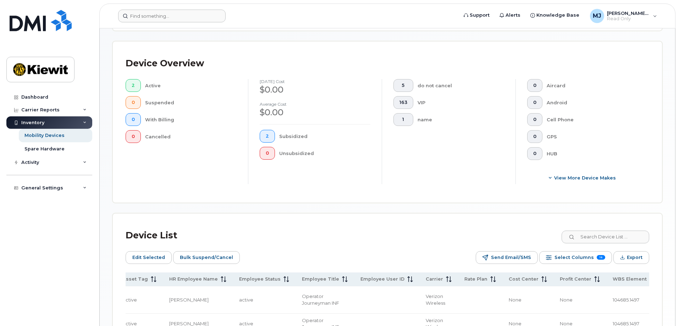
scroll to position [52, 0]
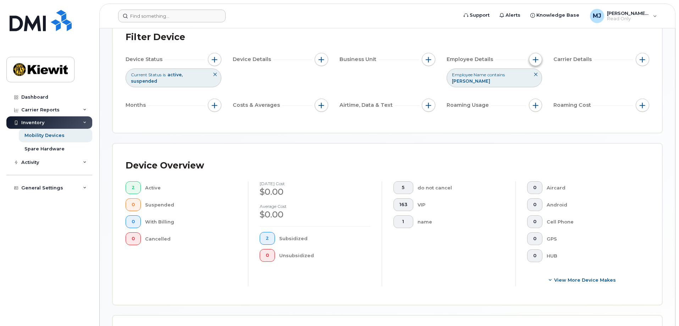
click at [535, 63] on button "button" at bounding box center [535, 59] width 13 height 13
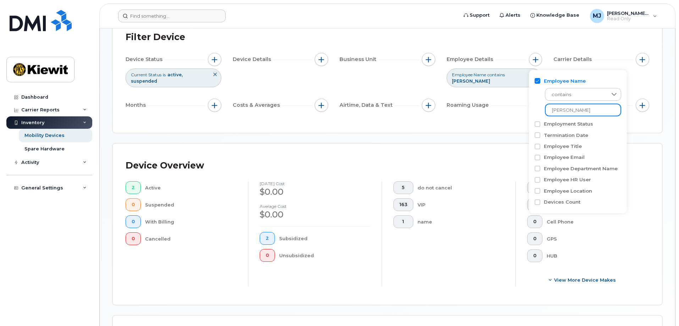
drag, startPoint x: 585, startPoint y: 114, endPoint x: 523, endPoint y: 109, distance: 62.7
click at [523, 109] on body "Support Alerts Knowledge Base [PERSON_NAME] Jupiter Read Only English Français …" at bounding box center [339, 224] width 679 height 553
type input "[PERSON_NAME]"
click at [538, 126] on input "Employment Status" at bounding box center [538, 124] width 6 height 6
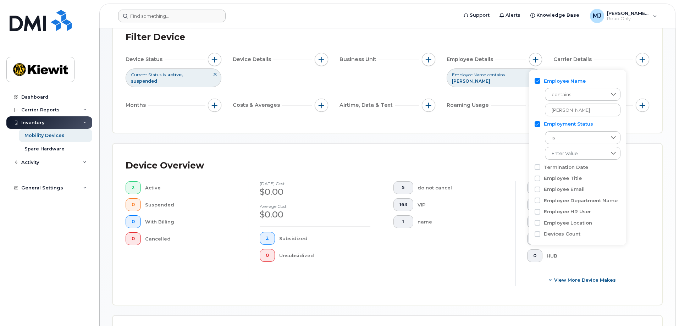
click at [536, 127] on input "Employment Status" at bounding box center [538, 124] width 6 height 6
checkbox input "false"
click at [497, 130] on div "Filter Device Device Status Current Status is active suspended Device Details B…" at bounding box center [388, 73] width 550 height 117
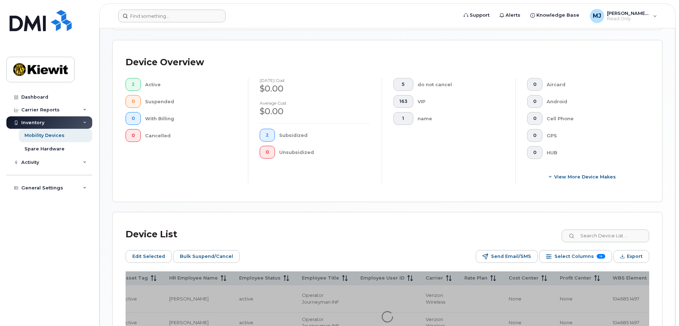
scroll to position [229, 0]
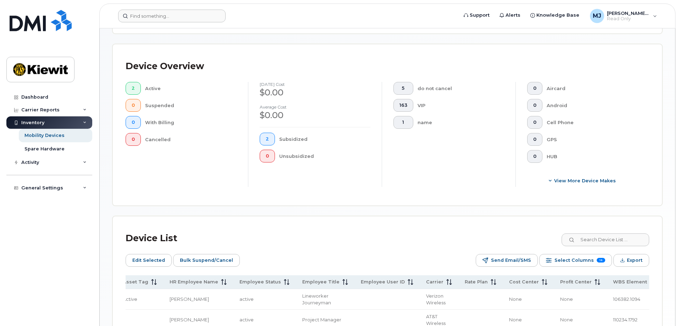
scroll to position [229, 0]
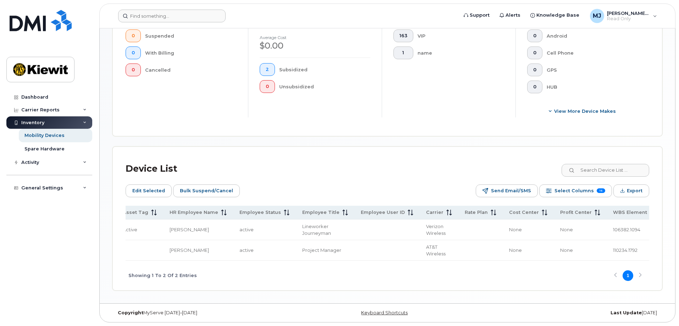
drag, startPoint x: 383, startPoint y: 269, endPoint x: 331, endPoint y: 273, distance: 52.7
click at [331, 273] on div "Showing 1 To 2 Of 2 Entries 1" at bounding box center [388, 275] width 524 height 29
drag, startPoint x: 363, startPoint y: 266, endPoint x: 262, endPoint y: 275, distance: 100.9
click at [262, 275] on div "Name Number Manager Employee Number Current Status Make Model Asset Tag HR Empl…" at bounding box center [388, 248] width 524 height 84
click at [293, 273] on div "Showing 1 To 2 Of 2 Entries 1" at bounding box center [388, 275] width 524 height 29
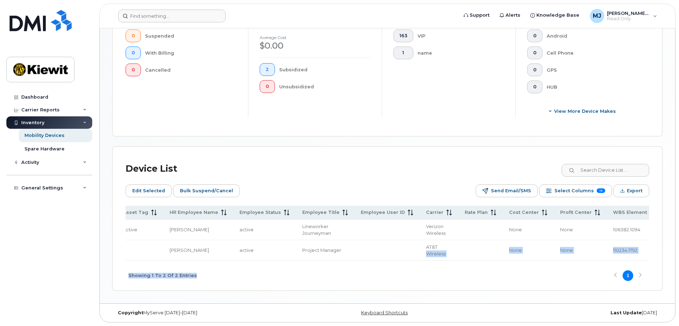
drag, startPoint x: 360, startPoint y: 265, endPoint x: 257, endPoint y: 274, distance: 103.0
click at [257, 274] on div "Name Number Manager Employee Number Current Status Make Model Asset Tag HR Empl…" at bounding box center [388, 248] width 524 height 84
click at [343, 277] on div "Showing 1 To 2 Of 2 Entries 1" at bounding box center [388, 275] width 524 height 29
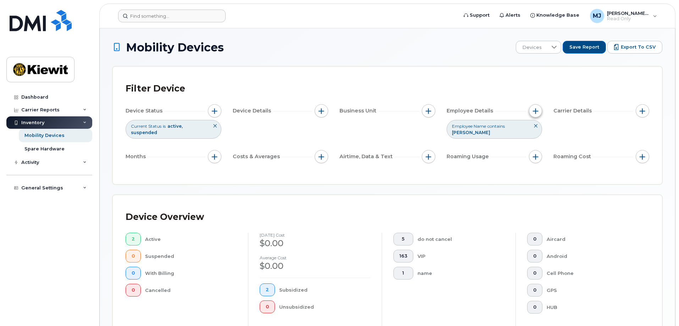
scroll to position [0, 0]
click at [533, 115] on button "button" at bounding box center [535, 111] width 13 height 13
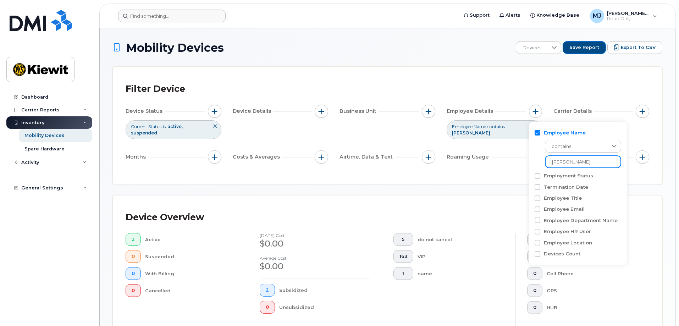
drag, startPoint x: 585, startPoint y: 162, endPoint x: 518, endPoint y: 169, distance: 67.8
click at [518, 169] on body "Support Alerts Knowledge Base [PERSON_NAME] Jupiter Read Only English Français …" at bounding box center [339, 273] width 679 height 547
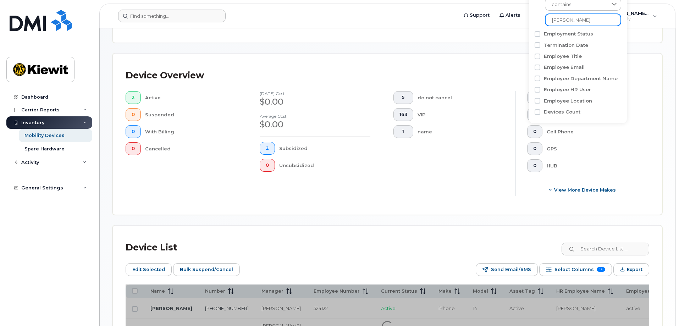
scroll to position [236, 0]
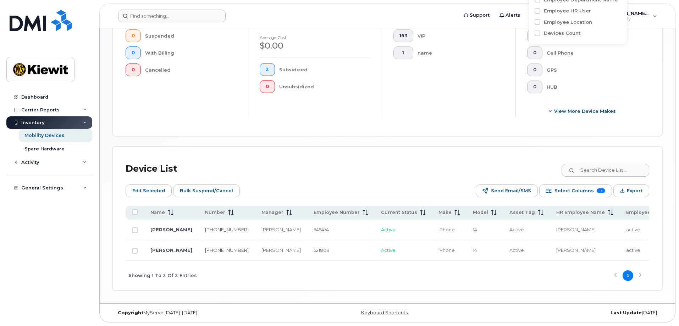
scroll to position [223, 0]
type input "[PERSON_NAME]"
drag, startPoint x: 262, startPoint y: 258, endPoint x: 321, endPoint y: 277, distance: 62.4
click at [336, 260] on div "Name Number Manager Employee Number Current Status Make Model Asset Tag HR Empl…" at bounding box center [388, 233] width 524 height 55
click at [324, 276] on div "Showing 1 To 2 Of 2 Entries 1" at bounding box center [388, 275] width 524 height 29
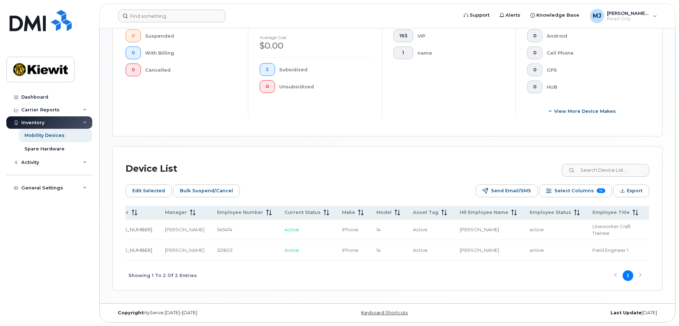
scroll to position [0, 0]
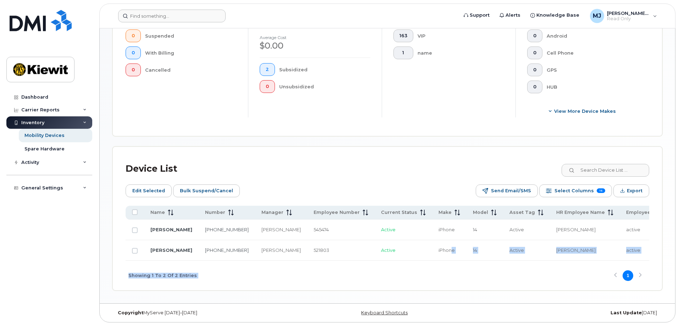
drag, startPoint x: 409, startPoint y: 259, endPoint x: 429, endPoint y: 268, distance: 22.7
click at [429, 268] on div "Name Number Manager Employee Number Current Status Make Model Asset Tag HR Empl…" at bounding box center [388, 248] width 524 height 84
click at [441, 284] on div "Showing 1 To 2 Of 2 Entries 1" at bounding box center [388, 275] width 524 height 29
click at [431, 278] on div "Showing 1 To 2 Of 2 Entries 1" at bounding box center [388, 275] width 524 height 29
click at [398, 266] on div "Showing 1 To 2 Of 2 Entries 1" at bounding box center [388, 275] width 524 height 29
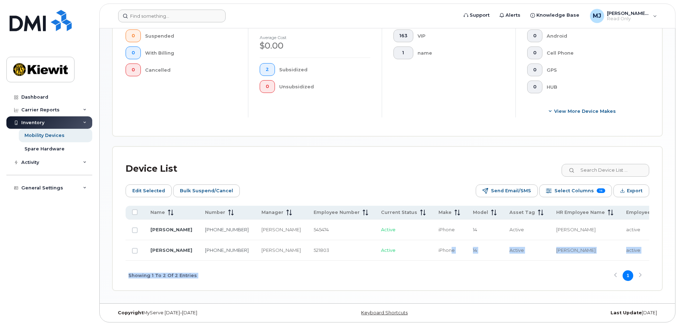
click at [347, 263] on div "Showing 1 To 2 Of 2 Entries 1" at bounding box center [388, 275] width 524 height 29
click at [373, 185] on div "Edit Selected Bulk Suspend/Cancel Send Email/SMS Select Columns 16 Filter Refre…" at bounding box center [388, 191] width 524 height 13
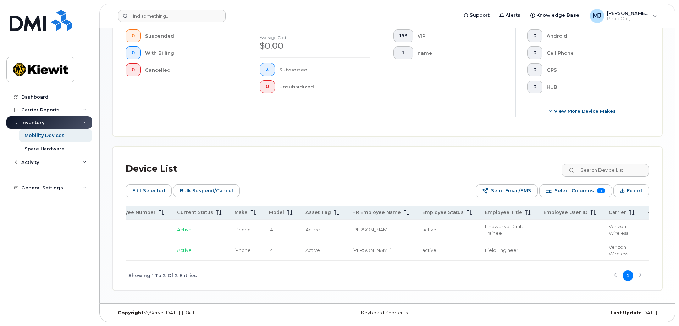
scroll to position [0, 392]
drag, startPoint x: 545, startPoint y: 227, endPoint x: 574, endPoint y: 224, distance: 29.2
click at [602, 224] on td "105751.1054" at bounding box center [629, 230] width 55 height 21
copy span "105751.1054"
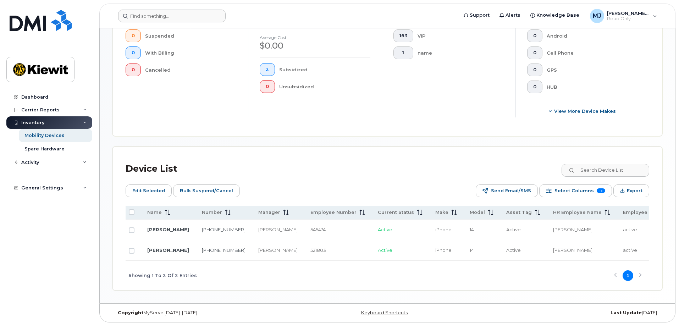
scroll to position [0, 0]
click at [469, 91] on div "5 do not cancel 163 VIP 1 name" at bounding box center [449, 64] width 134 height 105
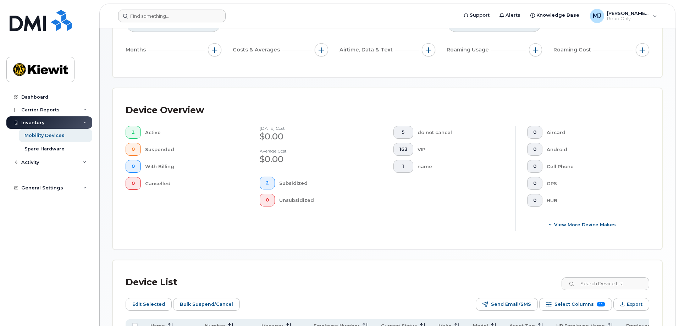
scroll to position [45, 0]
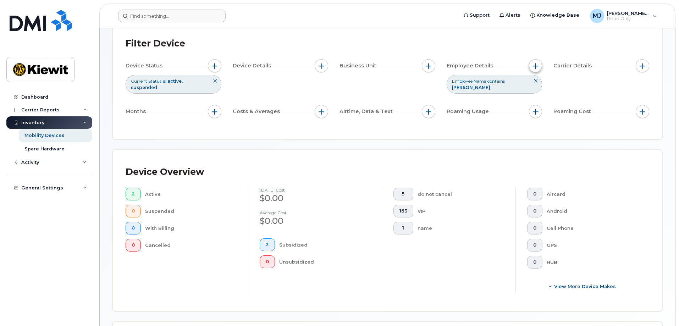
click at [536, 65] on span "button" at bounding box center [536, 66] width 6 height 6
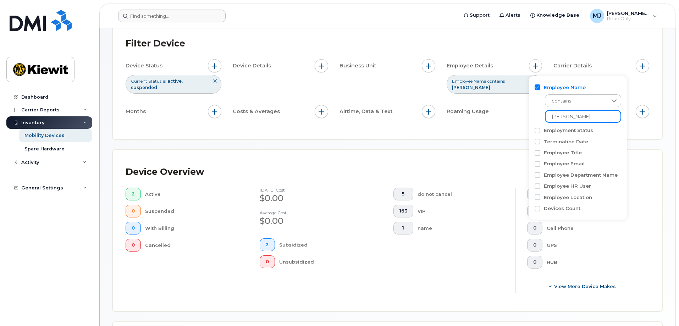
drag, startPoint x: 602, startPoint y: 112, endPoint x: 507, endPoint y: 115, distance: 94.5
click at [507, 115] on body "Support Alerts Knowledge Base [PERSON_NAME] Jupiter Read Only English Français …" at bounding box center [339, 228] width 679 height 547
type input "[PERSON_NAME]"
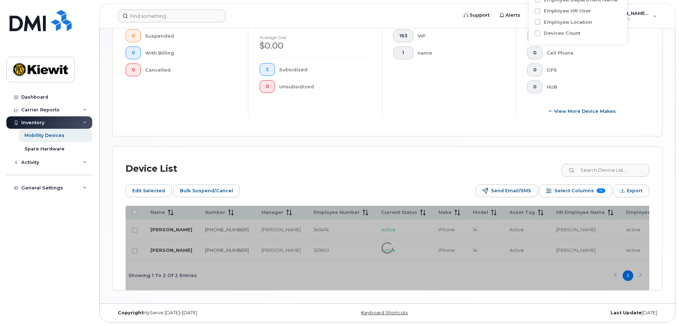
scroll to position [223, 0]
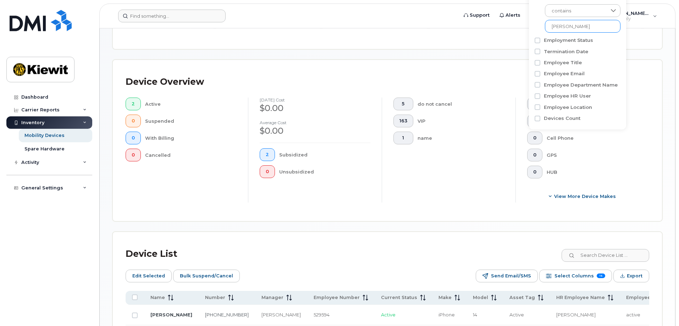
scroll to position [45, 0]
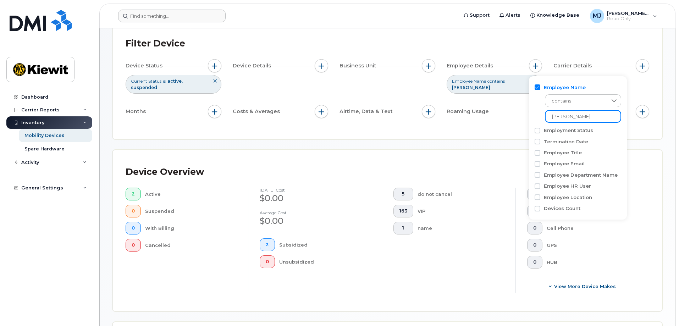
drag, startPoint x: 593, startPoint y: 121, endPoint x: 524, endPoint y: 119, distance: 68.9
click at [524, 119] on body "Support Alerts Knowledge Base [PERSON_NAME] Jupiter Read Only English Français …" at bounding box center [339, 235] width 679 height 560
type input "[PERSON_NAME]"
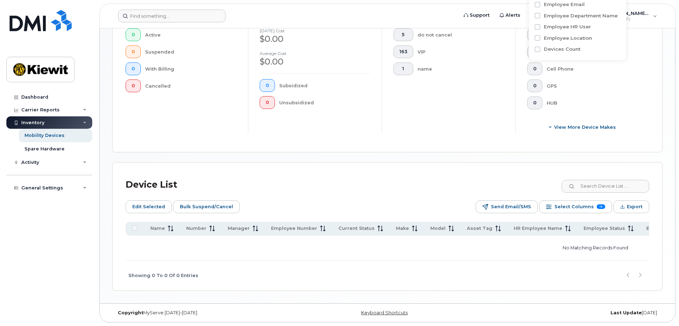
scroll to position [207, 0]
drag, startPoint x: 249, startPoint y: 262, endPoint x: 331, endPoint y: 255, distance: 82.7
click at [331, 255] on div "Name Number Manager Employee Number Current Status Make Model Asset Tag HR Empl…" at bounding box center [388, 256] width 524 height 69
click at [353, 190] on div "Device List" at bounding box center [388, 185] width 524 height 18
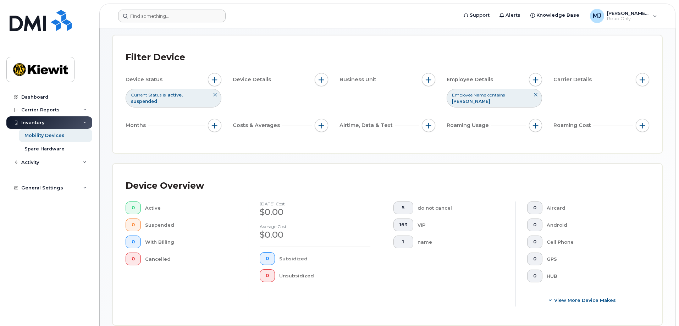
scroll to position [29, 0]
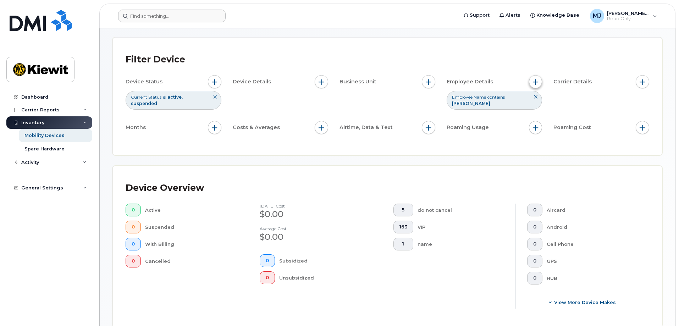
click at [535, 84] on span "button" at bounding box center [536, 82] width 6 height 6
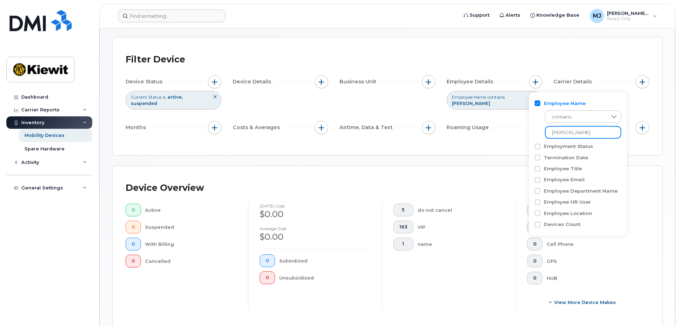
drag, startPoint x: 604, startPoint y: 135, endPoint x: 532, endPoint y: 132, distance: 71.8
click at [532, 132] on div "Employee Name contains [PERSON_NAME] Employment Status Termination Date Employe…" at bounding box center [578, 164] width 98 height 144
click at [559, 134] on input at bounding box center [583, 132] width 76 height 13
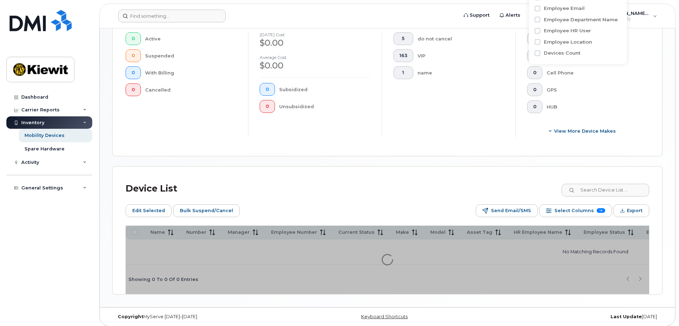
type input "marydith"
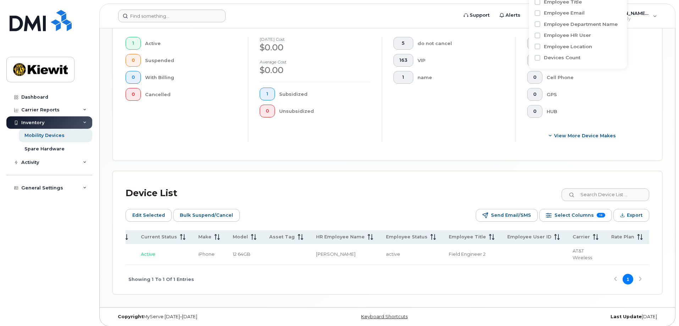
scroll to position [0, 391]
drag, startPoint x: 546, startPoint y: 249, endPoint x: 579, endPoint y: 248, distance: 33.0
click at [603, 248] on td "104314.3281" at bounding box center [630, 254] width 55 height 21
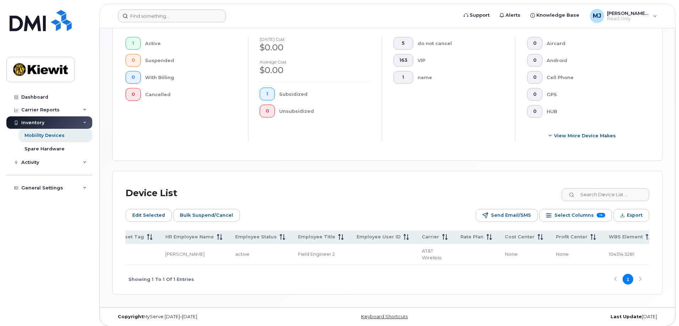
drag, startPoint x: 423, startPoint y: 263, endPoint x: 348, endPoint y: 275, distance: 76.3
click at [341, 277] on div "Showing 1 To 1 Of 1 Entries 1" at bounding box center [388, 279] width 524 height 29
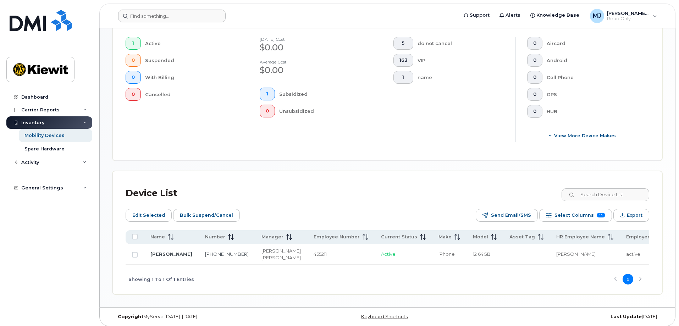
click at [659, 97] on div "Device Overview 1 Active 0 Suspended 0 With Billing 0 Cancelled [DATE] cost $0.…" at bounding box center [388, 79] width 550 height 161
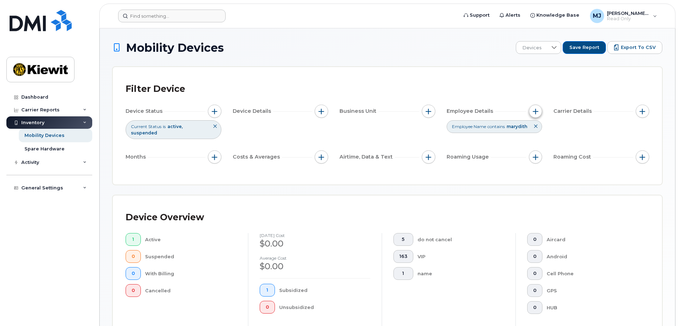
click at [533, 115] on button "button" at bounding box center [535, 111] width 13 height 13
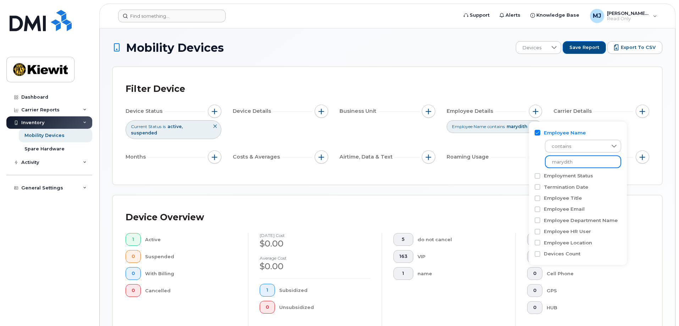
drag, startPoint x: 554, startPoint y: 159, endPoint x: 501, endPoint y: 159, distance: 53.2
click at [501, 159] on body "Support Alerts Knowledge Base [PERSON_NAME] Jupiter Read Only English Français …" at bounding box center [339, 263] width 679 height 526
click at [573, 164] on input at bounding box center [583, 161] width 76 height 13
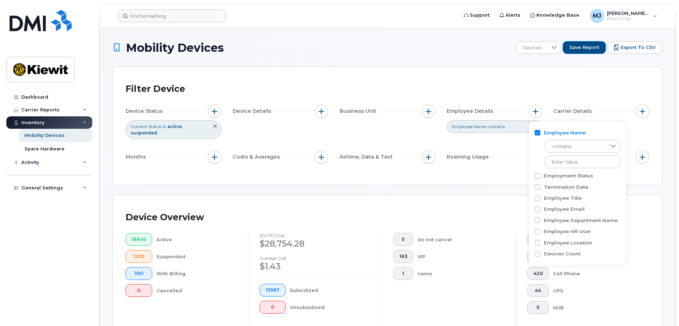
click at [455, 71] on div "Filter Device Device Status Current Status is active suspended Device Details B…" at bounding box center [388, 125] width 550 height 117
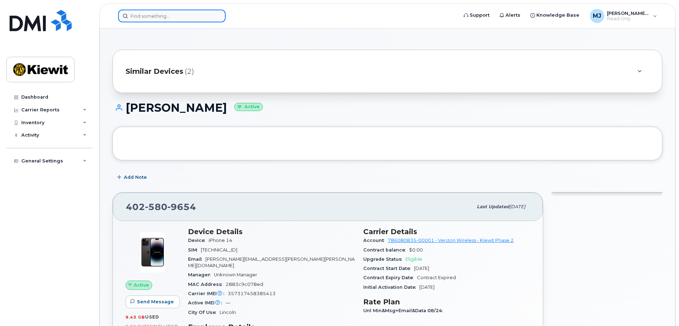
click at [166, 18] on input at bounding box center [172, 16] width 108 height 13
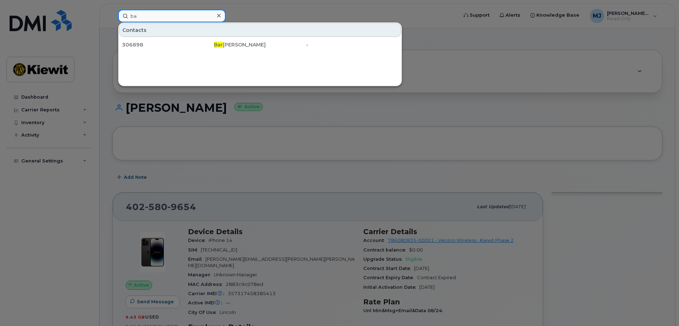
type input "b"
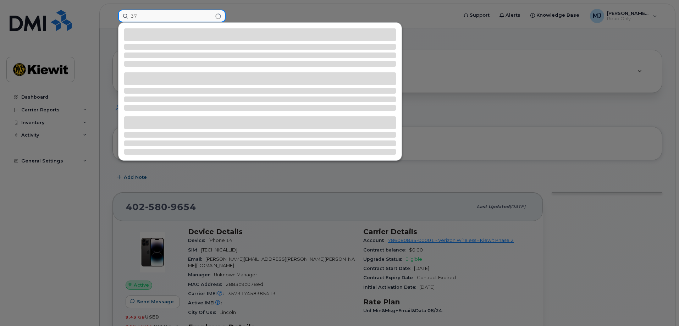
type input "3"
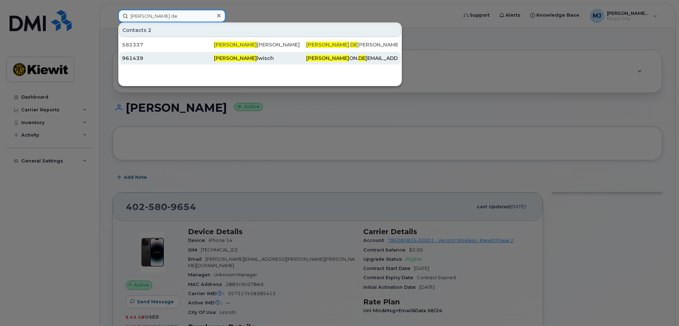
type input "clint de"
click at [220, 58] on span "Clint De" at bounding box center [235, 58] width 43 height 6
